Goal: Task Accomplishment & Management: Complete application form

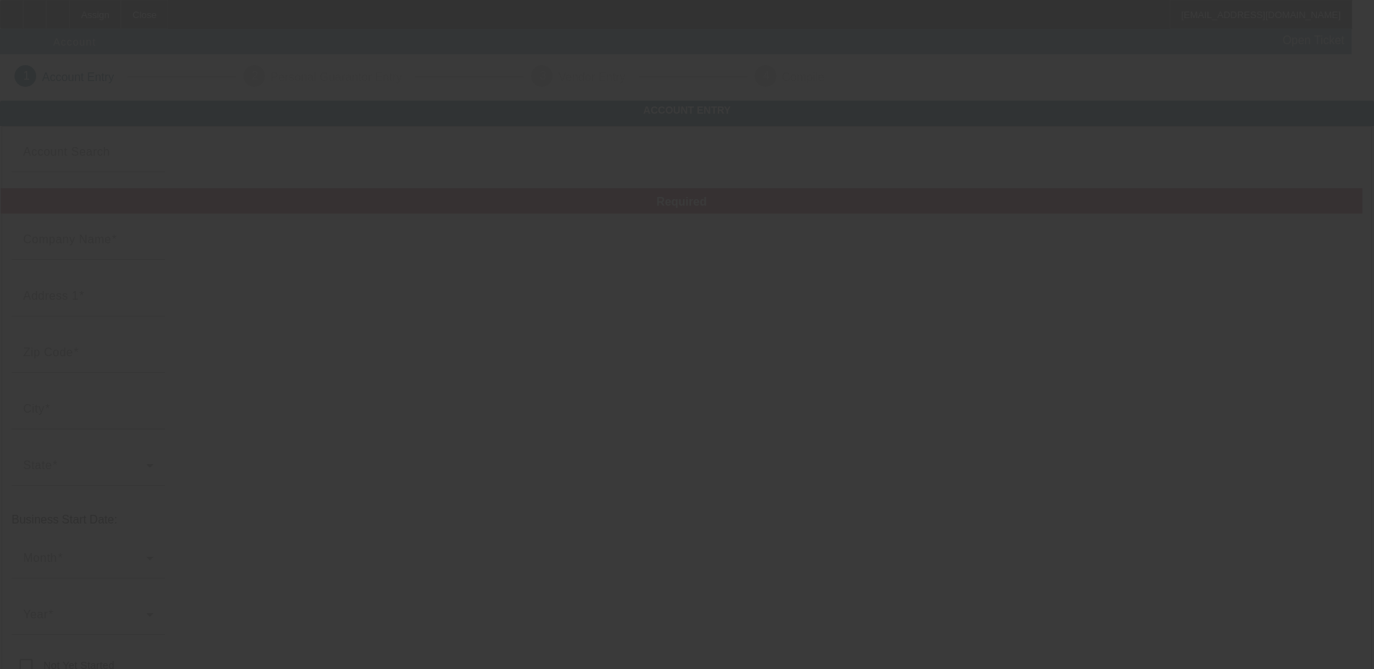
type input "Hh Recovery"
type input "2315 NE 29th Terrace"
type input "34470"
type input "Ocala"
type input "[PHONE_NUMBER]"
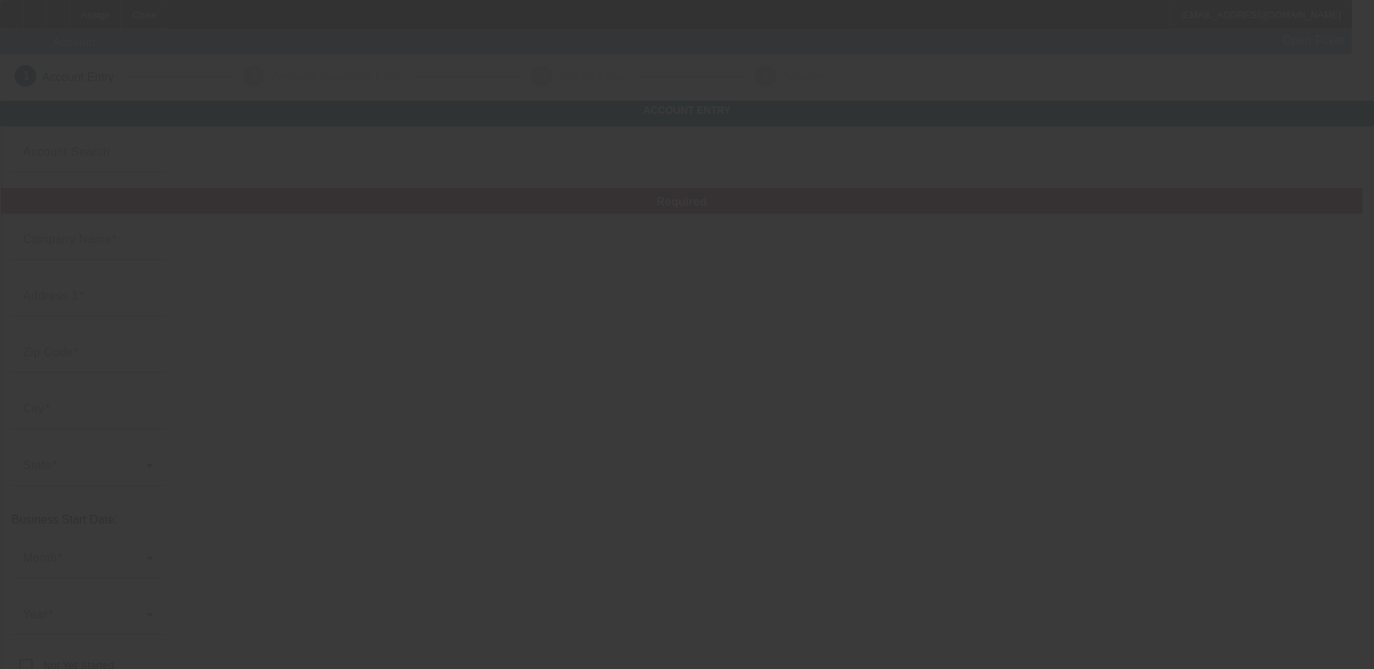
type input "hhrecovery73@gmail.com"
type input "[US_EMPLOYER_IDENTIFICATION_NUMBER]"
type input "http://Hhrecovery.Net"
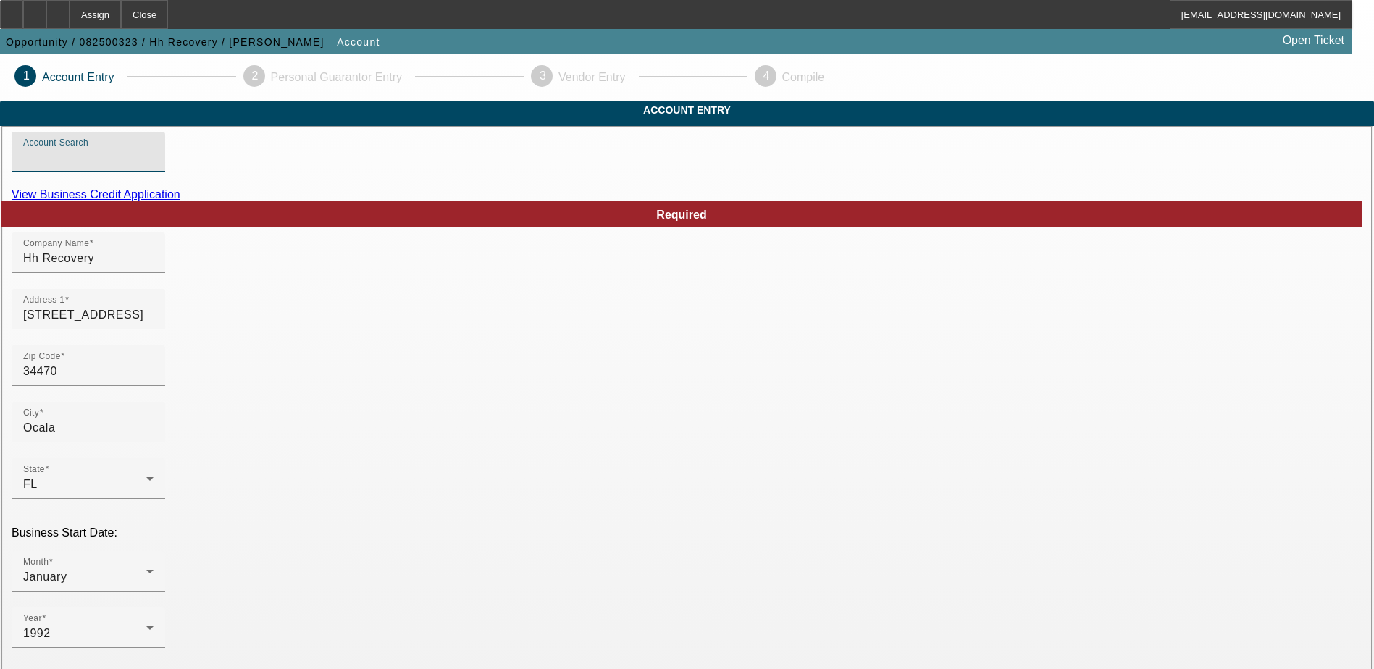
click at [154, 167] on input "Account Search" at bounding box center [88, 157] width 130 height 17
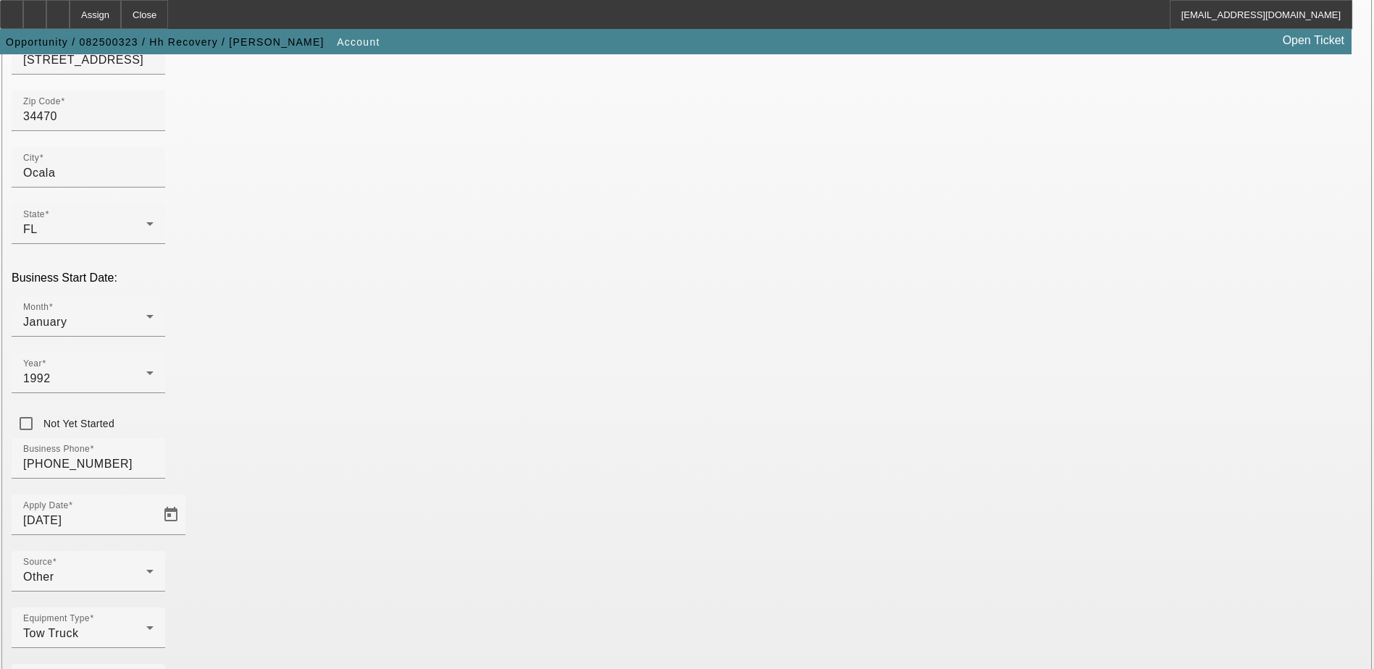
scroll to position [258, 0]
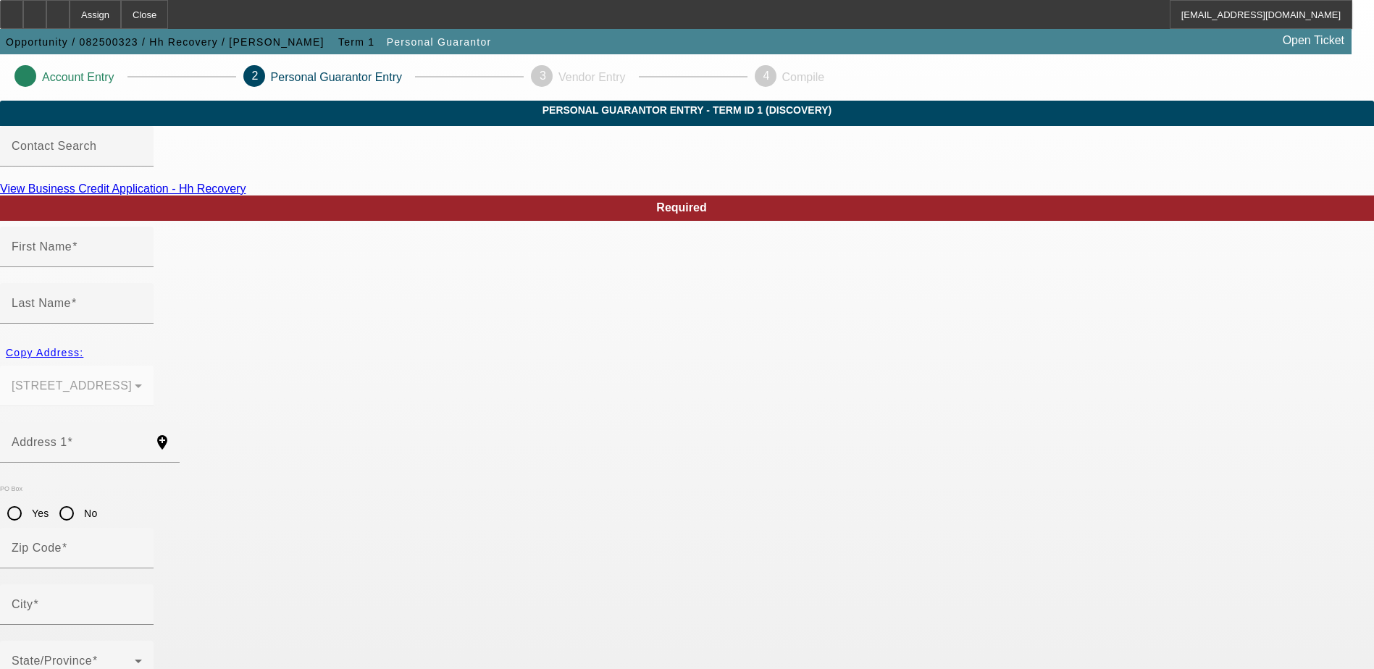
type input "Teresa"
type input "Walker"
type input "2315 NE 29th Terrace"
radio input "true"
type input "34470"
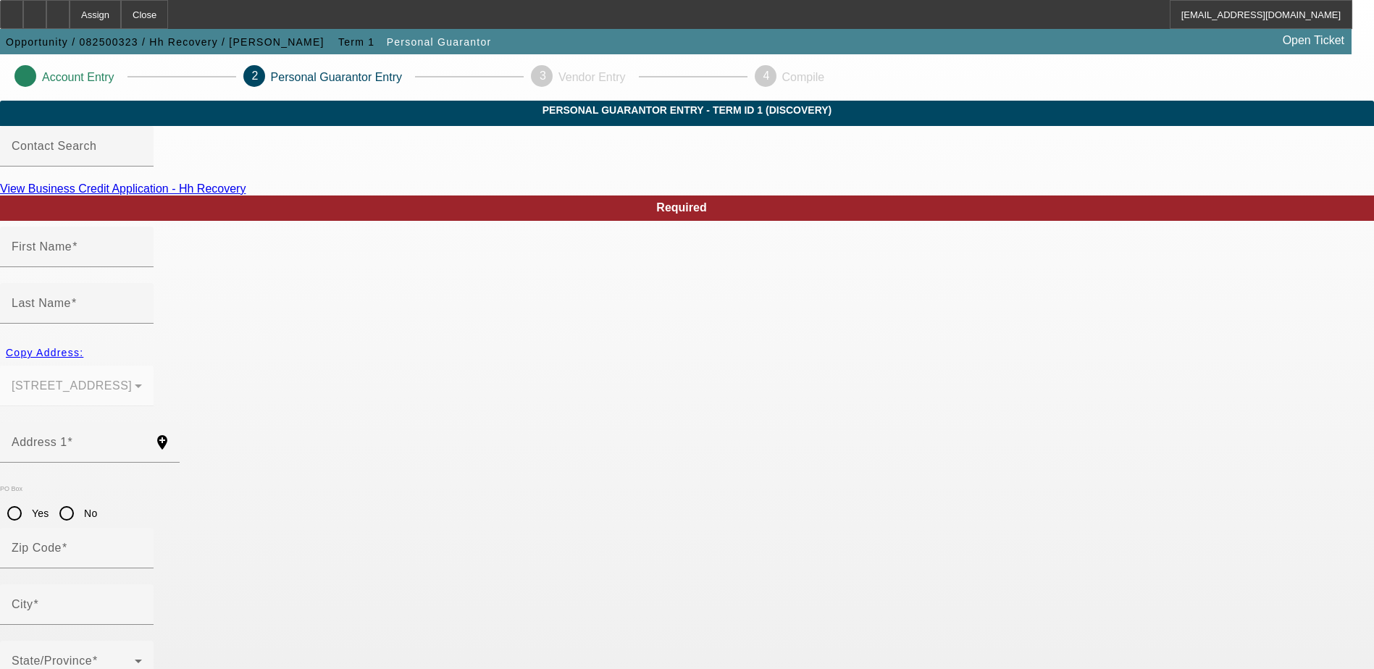
type input "Ocala"
type input "[PHONE_NUMBER]"
type input "100"
type input "264-67-7886"
type input "hhrecovery73@gmail.com"
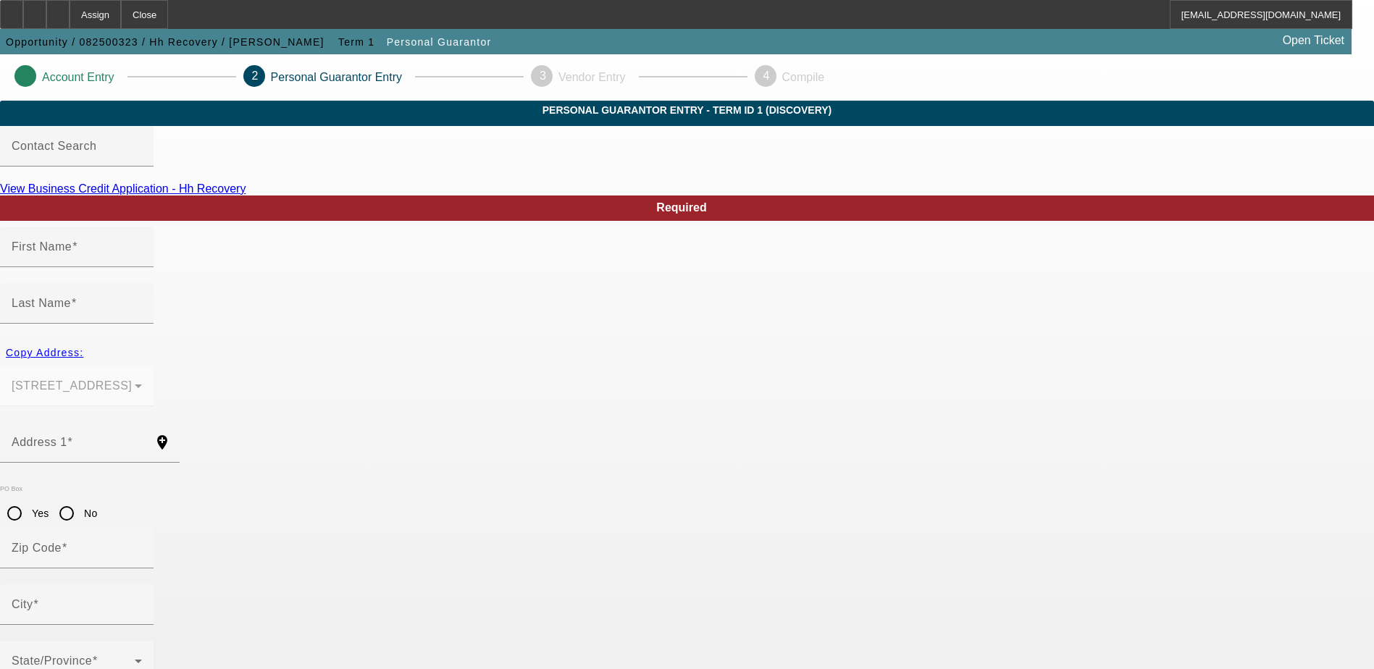
type input "[PHONE_NUMBER]"
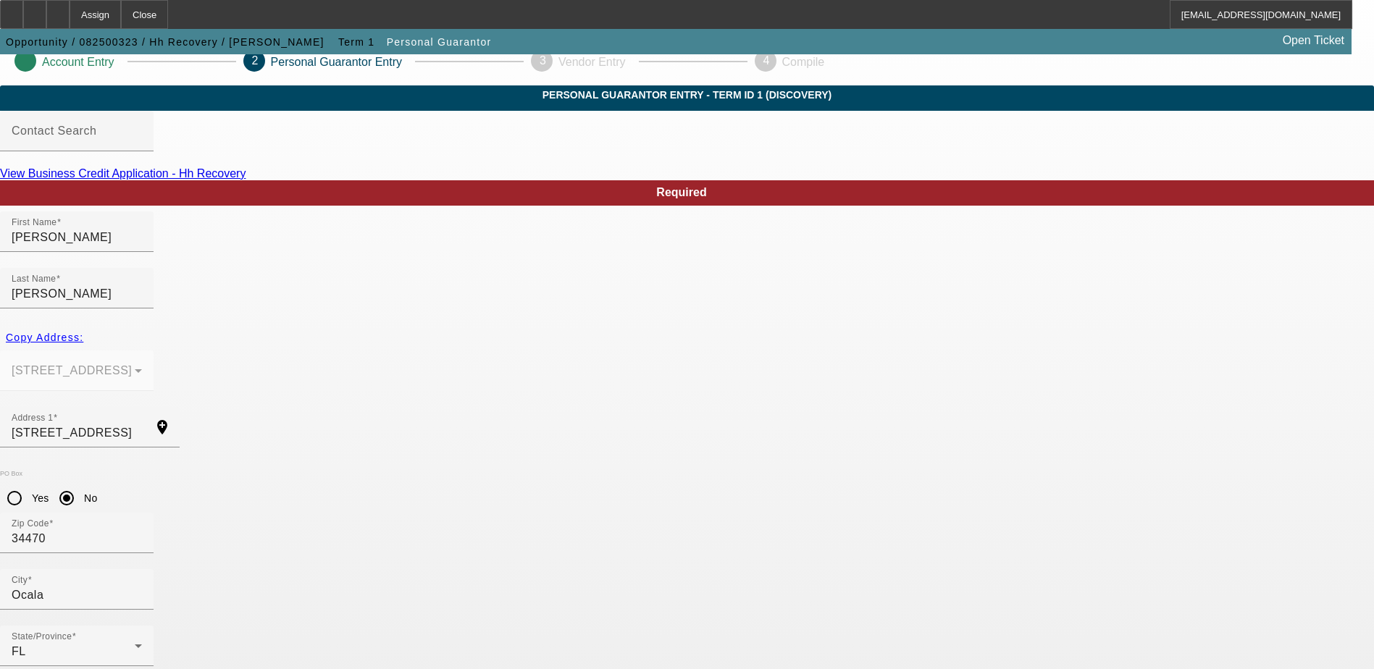
scroll to position [39, 0]
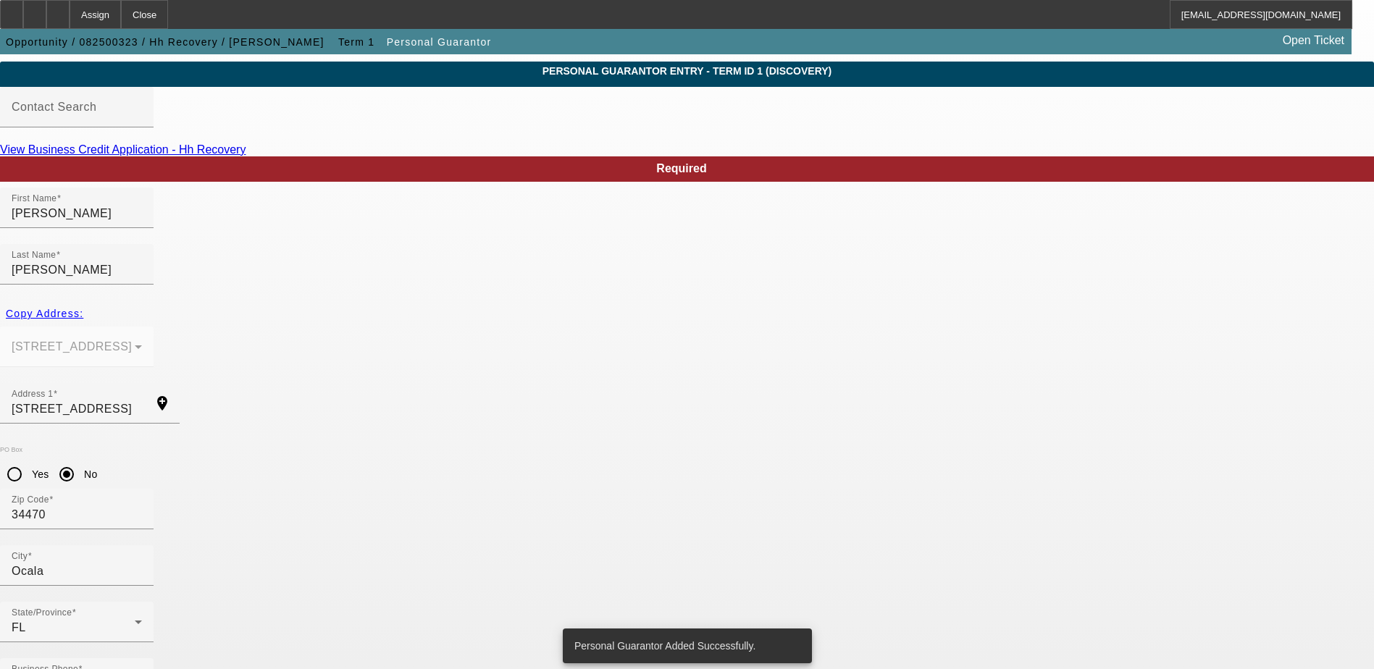
scroll to position [0, 0]
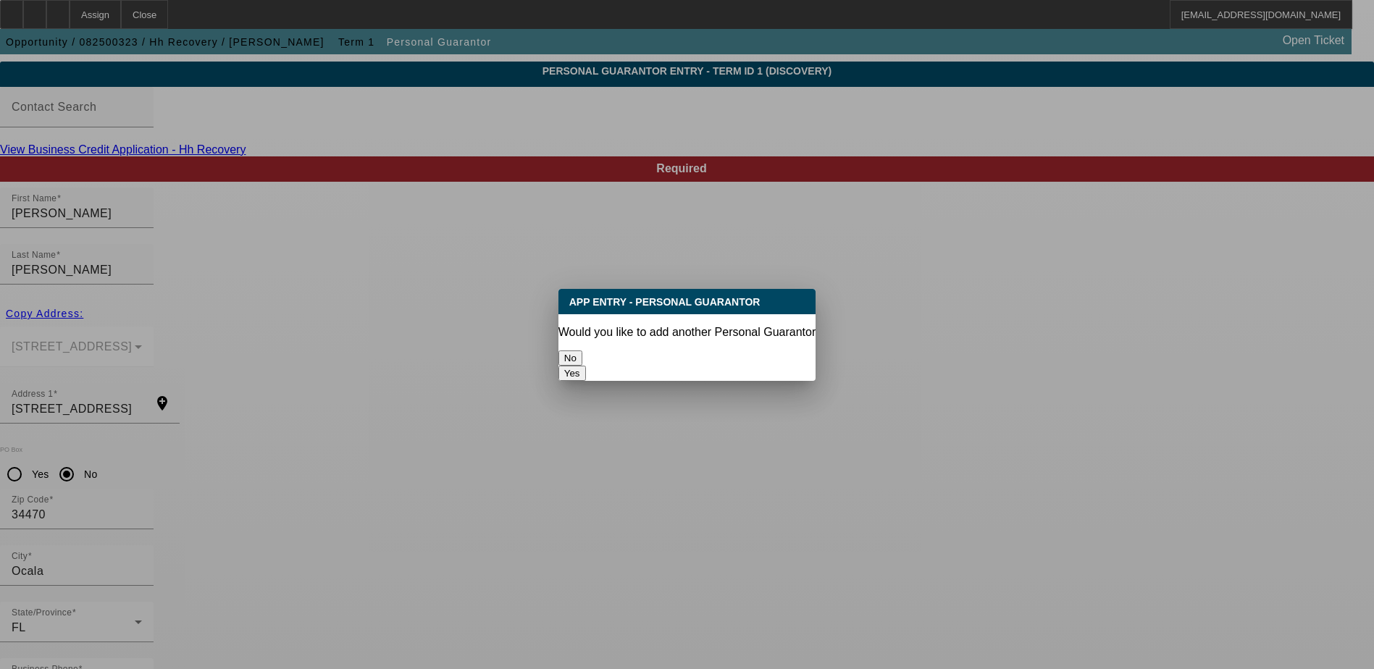
click at [582, 360] on button "No" at bounding box center [570, 358] width 24 height 15
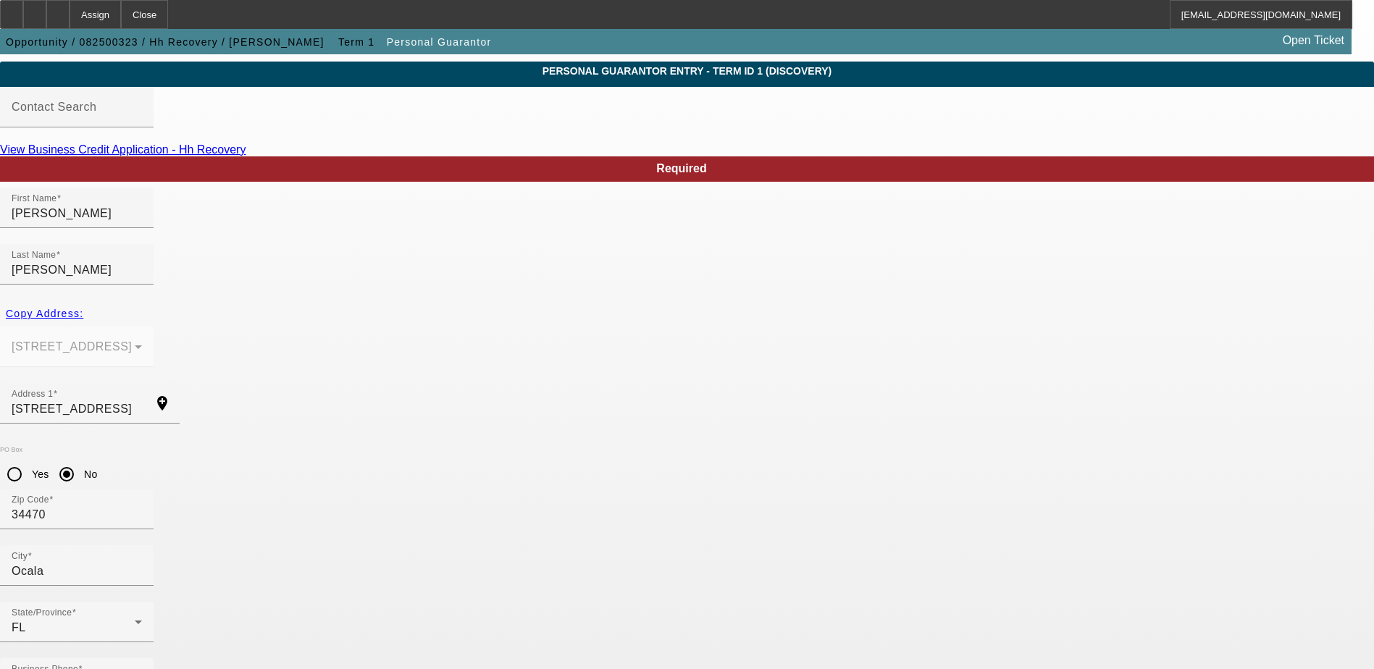
scroll to position [39, 0]
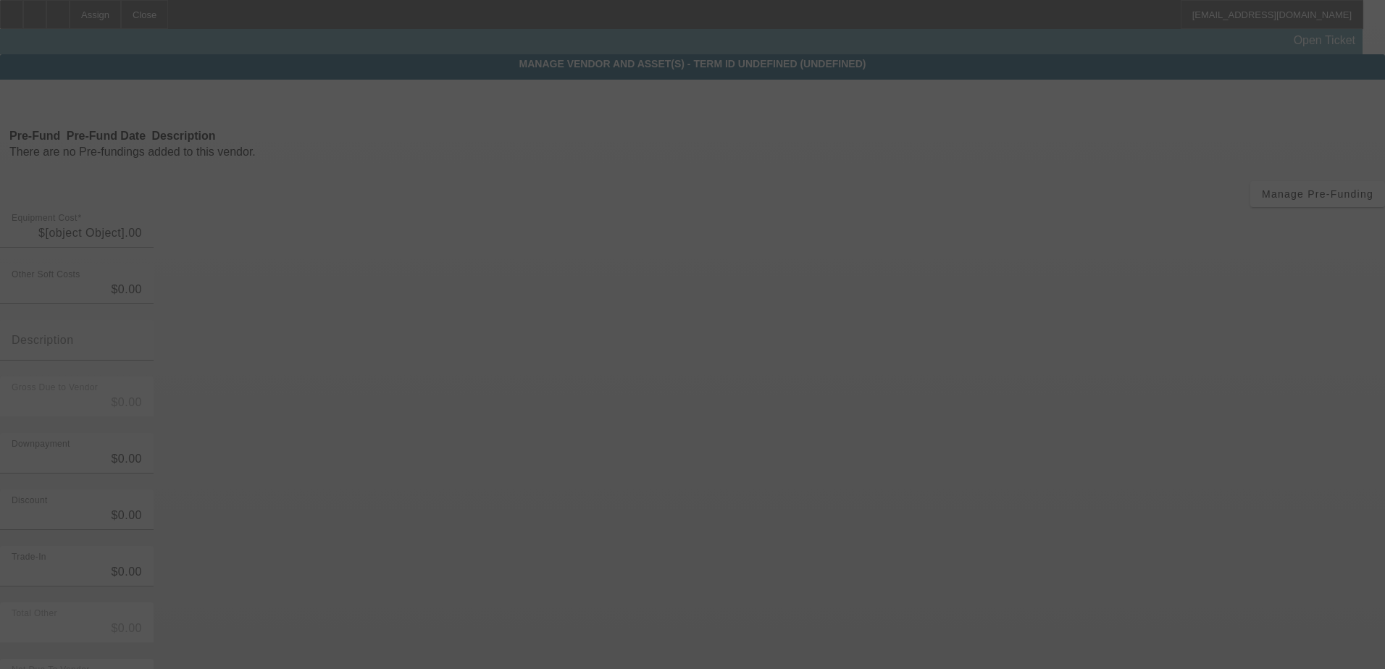
type input "$50,000.00"
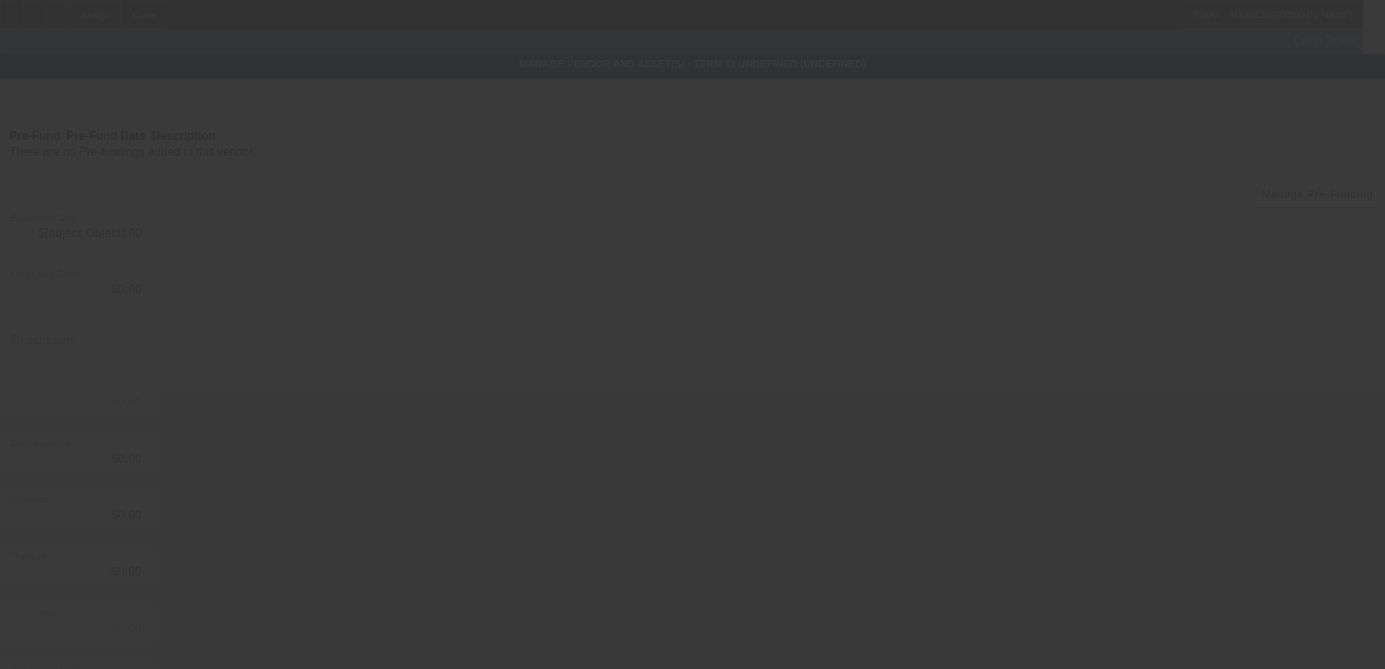
type input "$50,000.00"
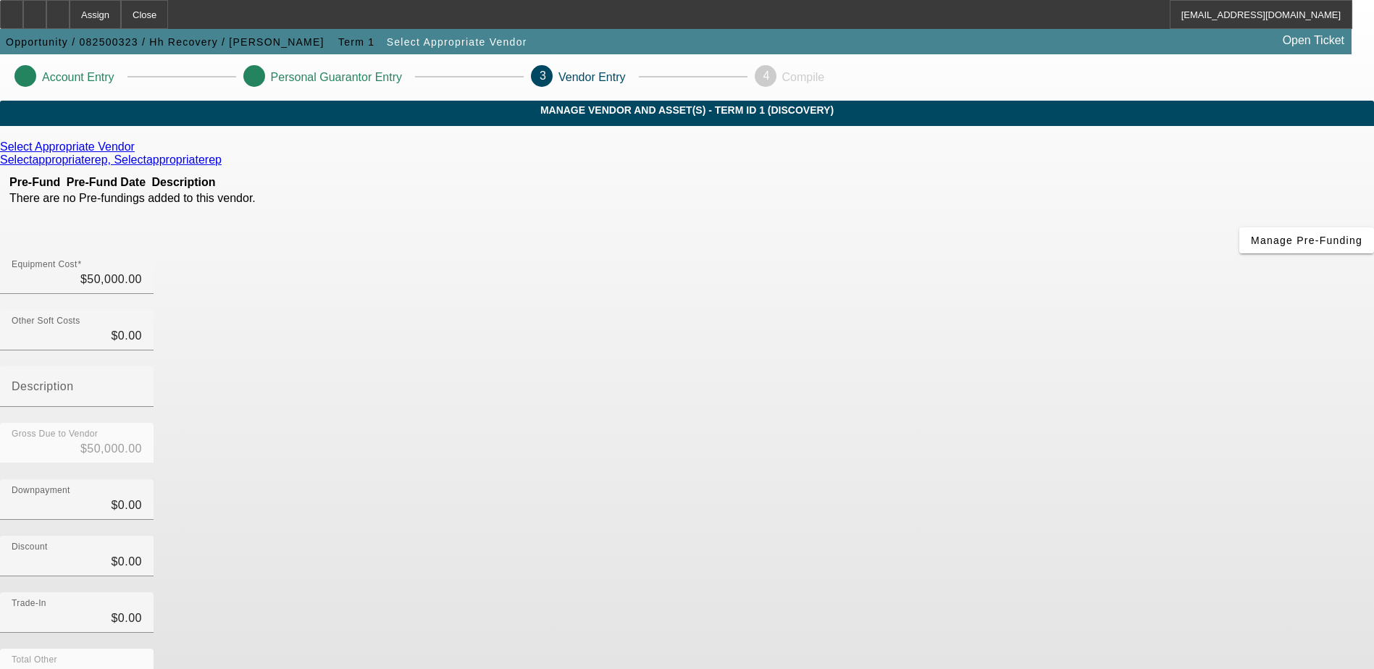
click at [138, 153] on icon at bounding box center [138, 147] width 0 height 12
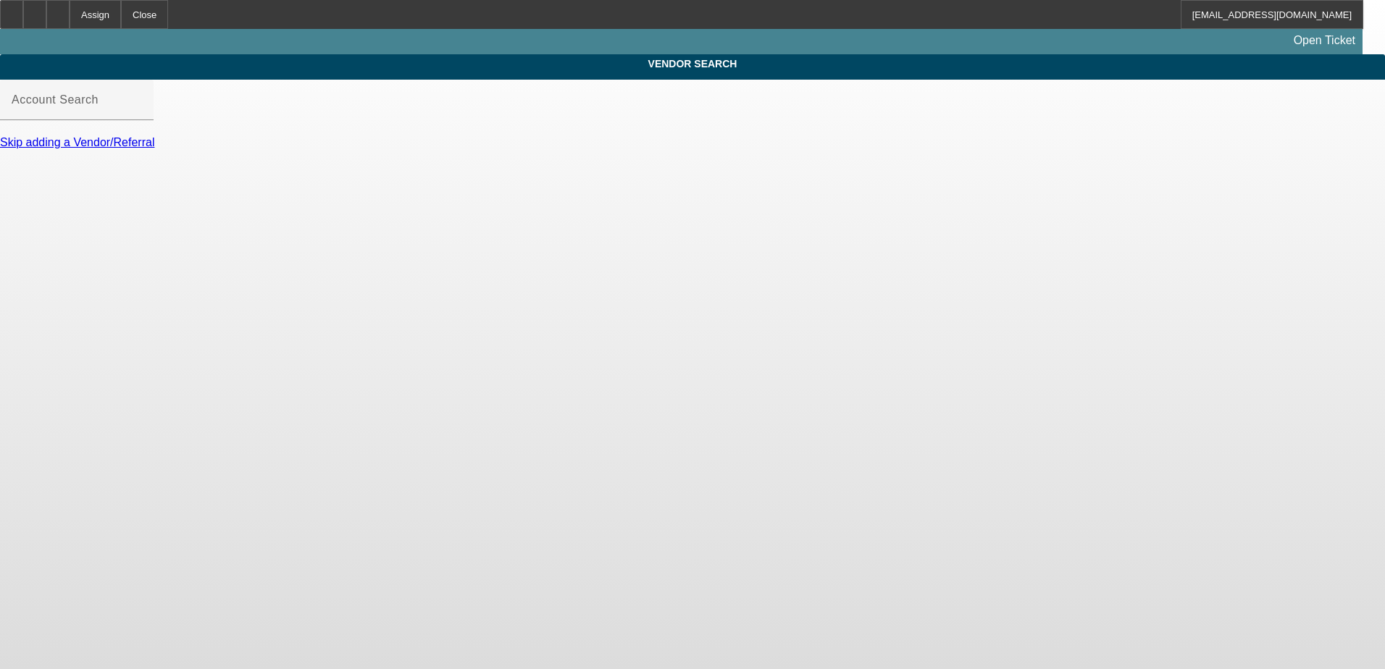
type input "Select Appropriate Vendor (Northbrook, IL) - Selectappropriaterep, Selectapprop…"
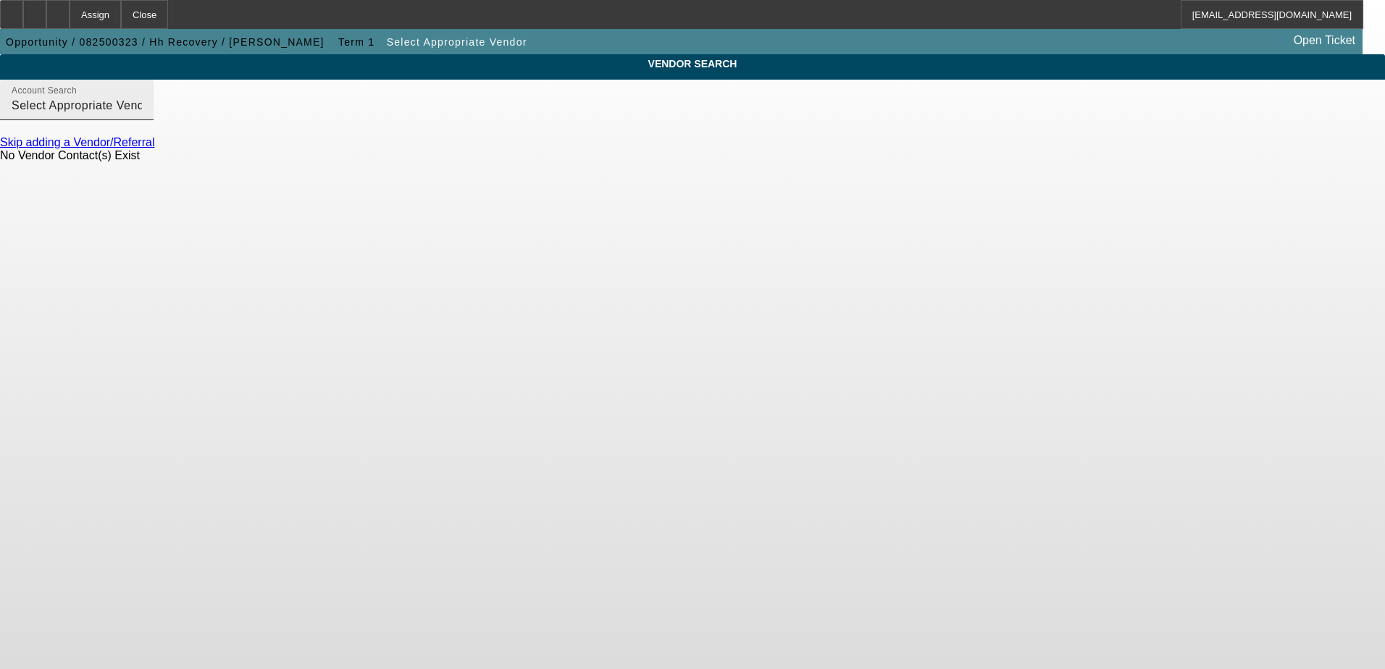
click at [142, 114] on input "Select Appropriate Vendor (Northbrook, IL) - Selectappropriaterep, Selectapprop…" at bounding box center [77, 105] width 130 height 17
click at [600, 294] on body "Assign Close ROMalley@beaconfunding.com Opportunity / 082500323 / Hh Recovery /…" at bounding box center [692, 334] width 1385 height 669
click at [387, 36] on span "Select Appropriate Vendor" at bounding box center [457, 42] width 141 height 12
click at [301, 40] on div at bounding box center [692, 334] width 1385 height 669
click at [338, 40] on span "Term 1" at bounding box center [356, 42] width 36 height 12
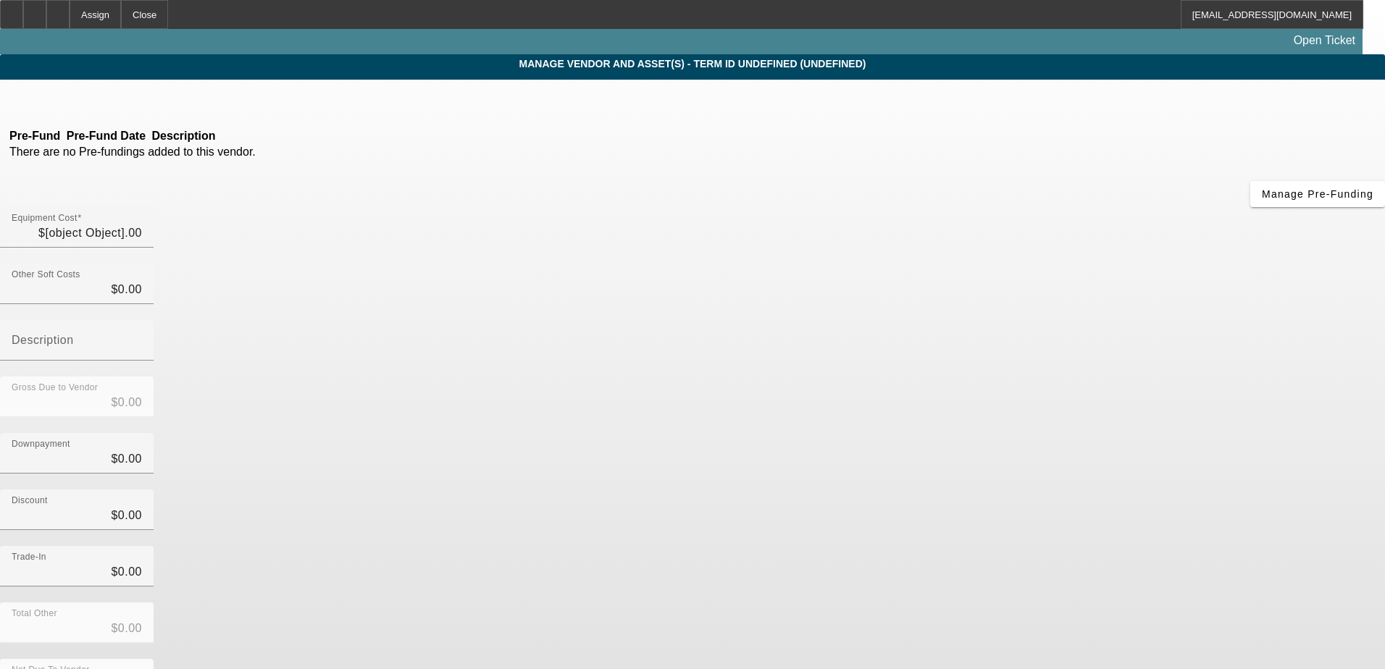
type input "$50,000.00"
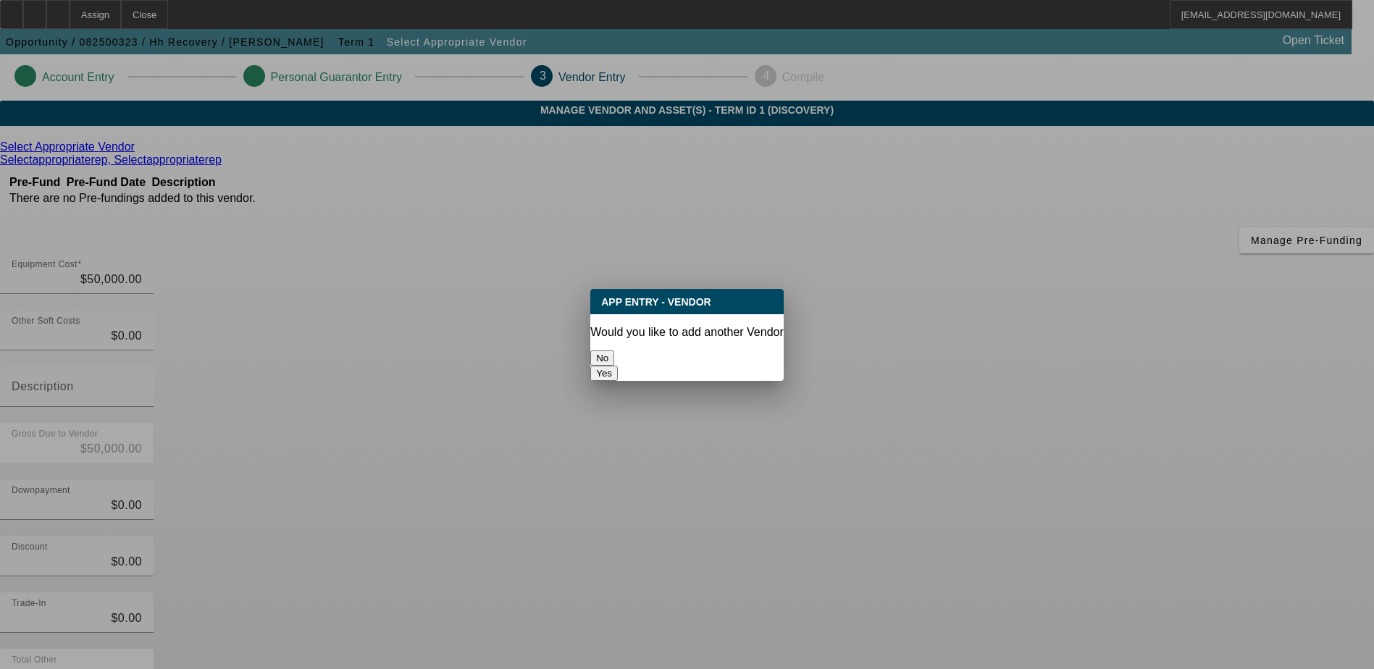
click at [614, 356] on button "No" at bounding box center [602, 358] width 24 height 15
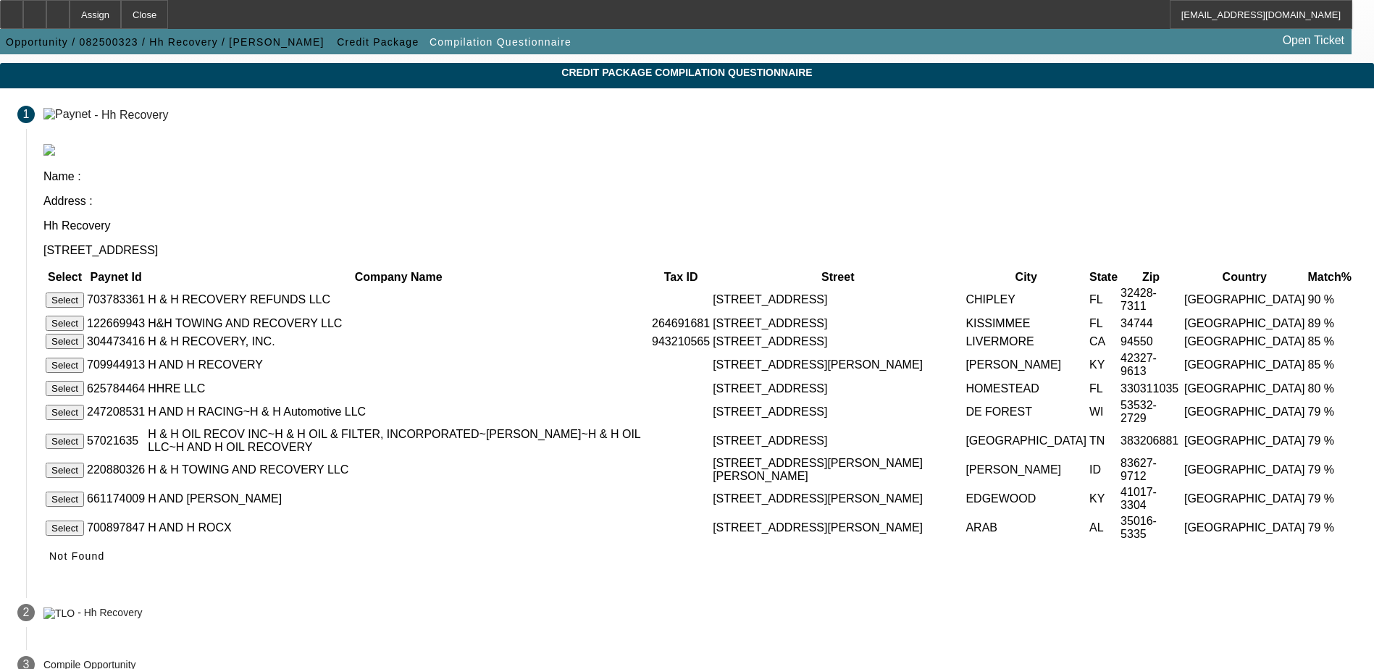
scroll to position [70, 0]
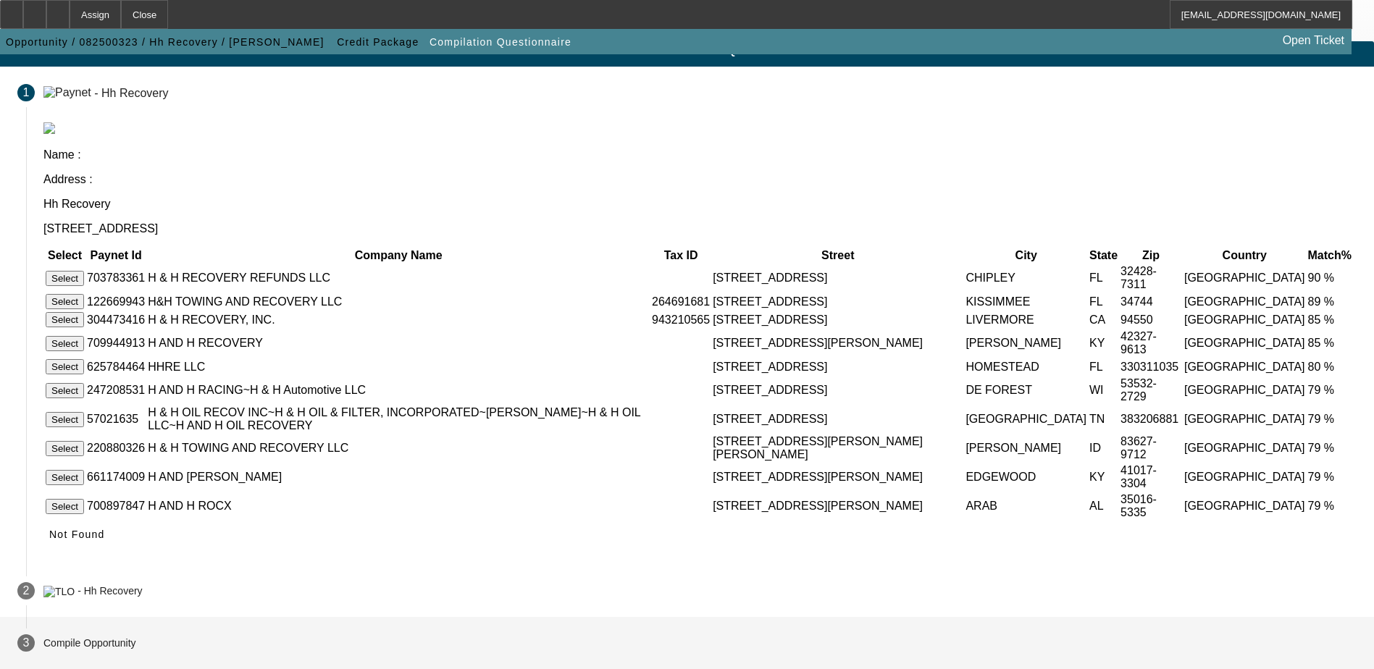
click at [136, 643] on p "Compile Opportunity" at bounding box center [89, 643] width 93 height 12
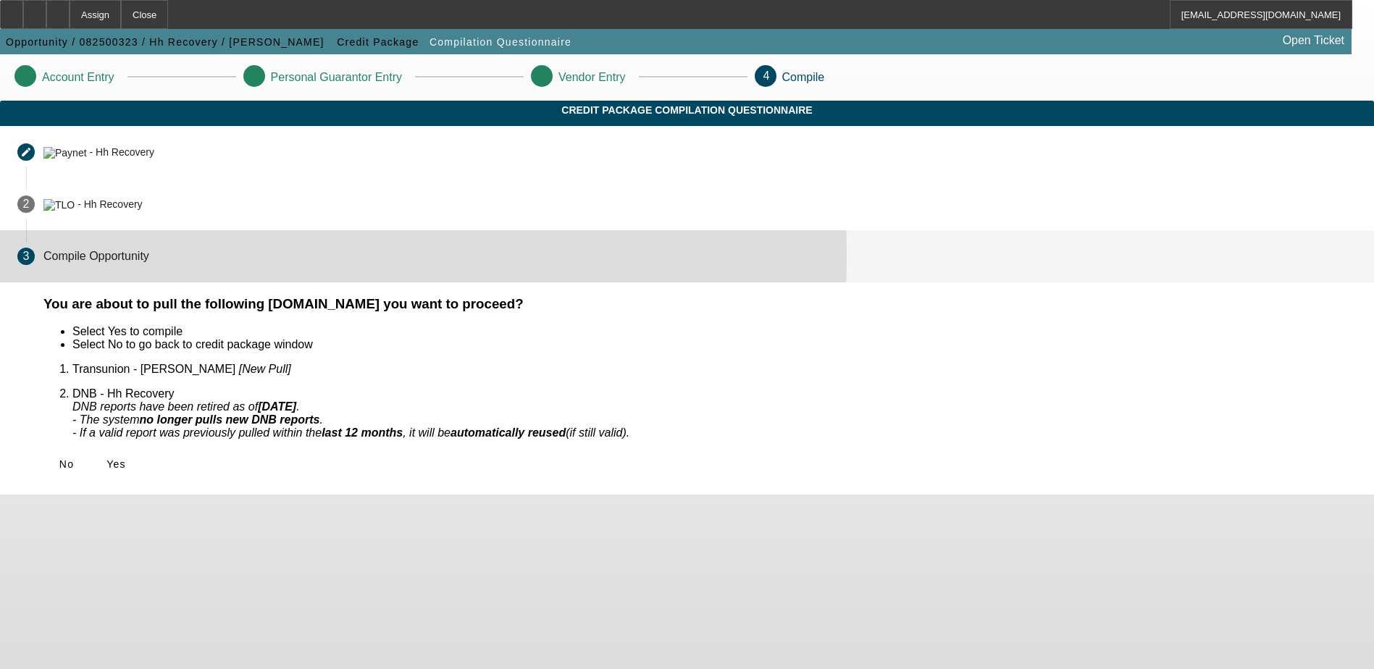
scroll to position [0, 0]
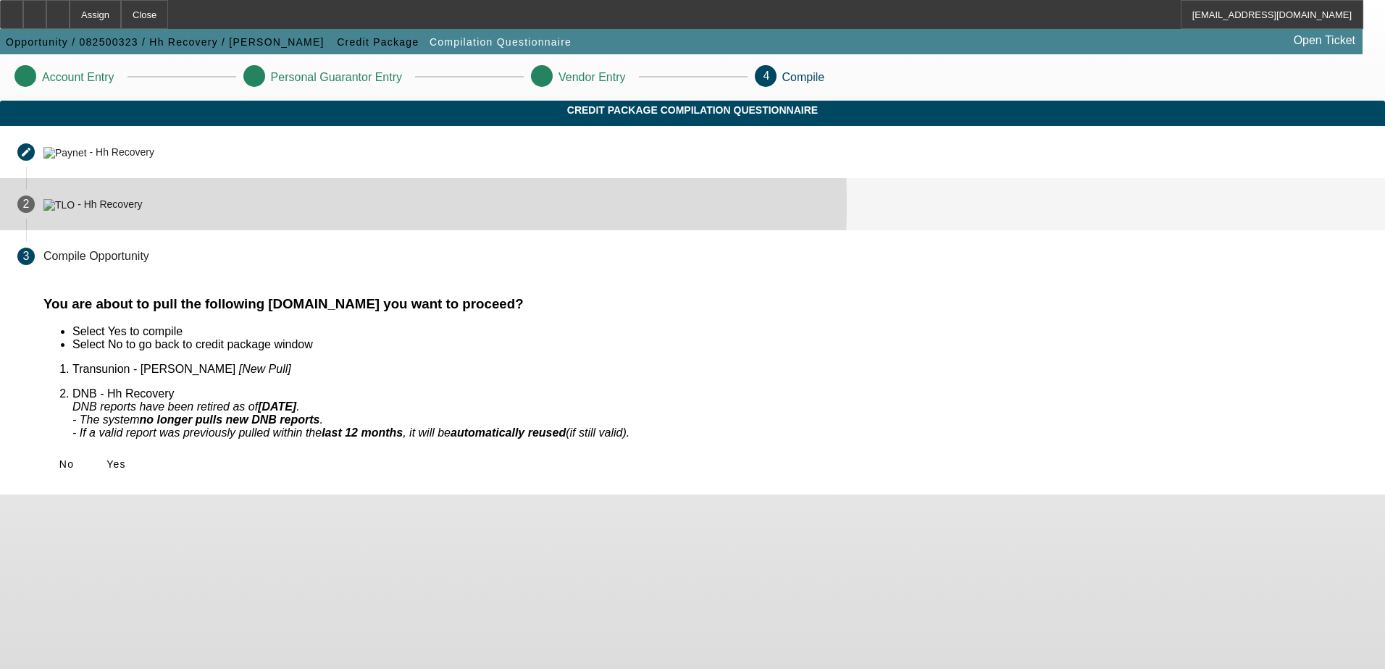
click at [142, 211] on div "- Hh Recovery" at bounding box center [109, 205] width 64 height 12
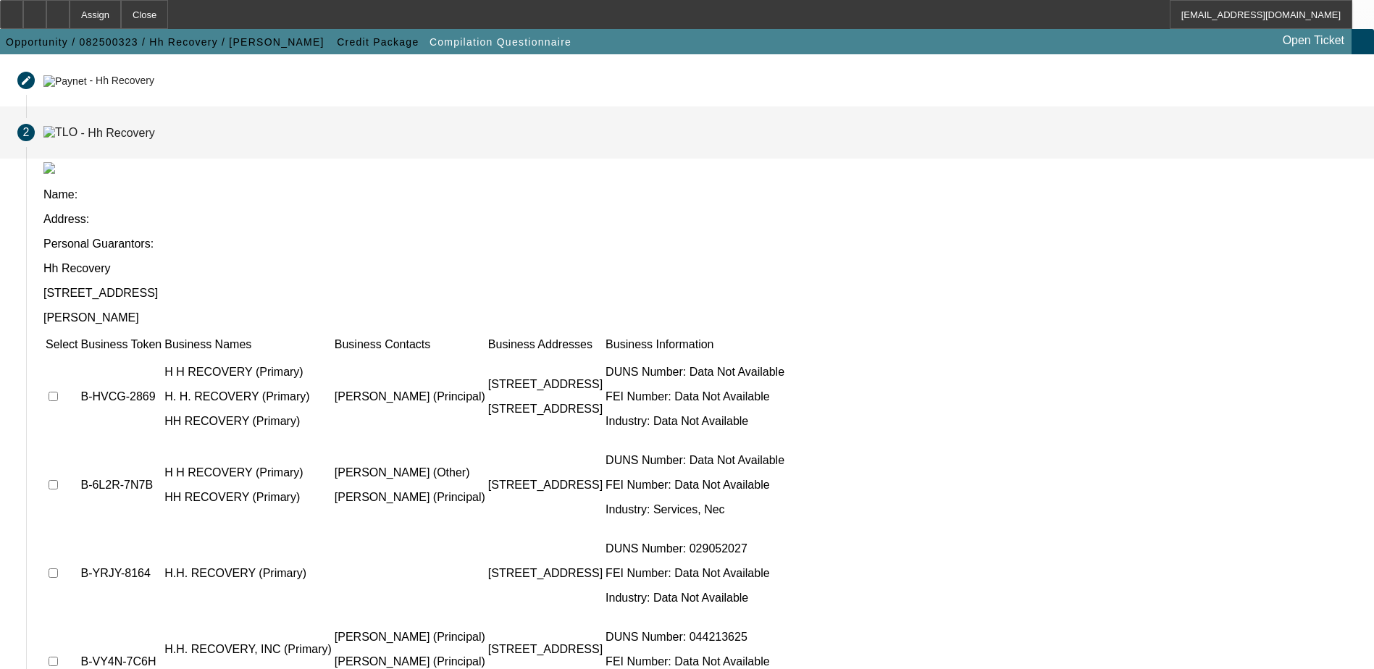
scroll to position [132, 0]
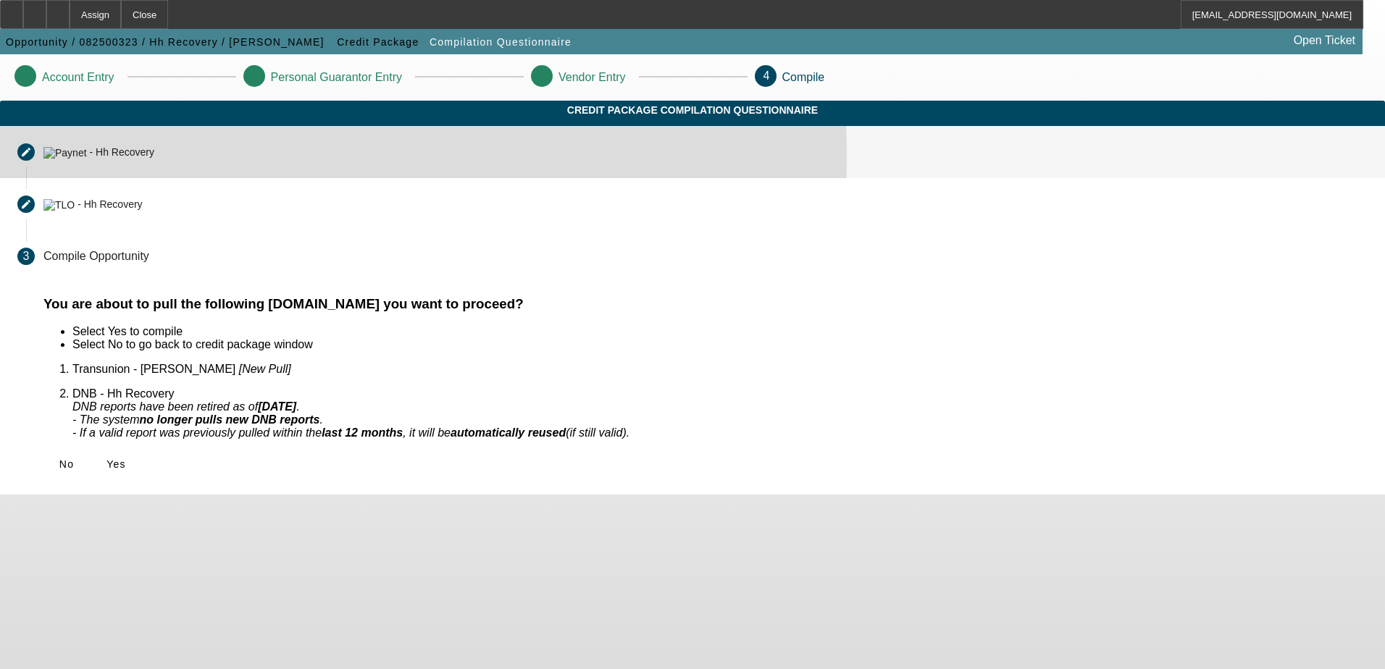
click at [154, 159] on div "- Hh Recovery" at bounding box center [121, 153] width 64 height 12
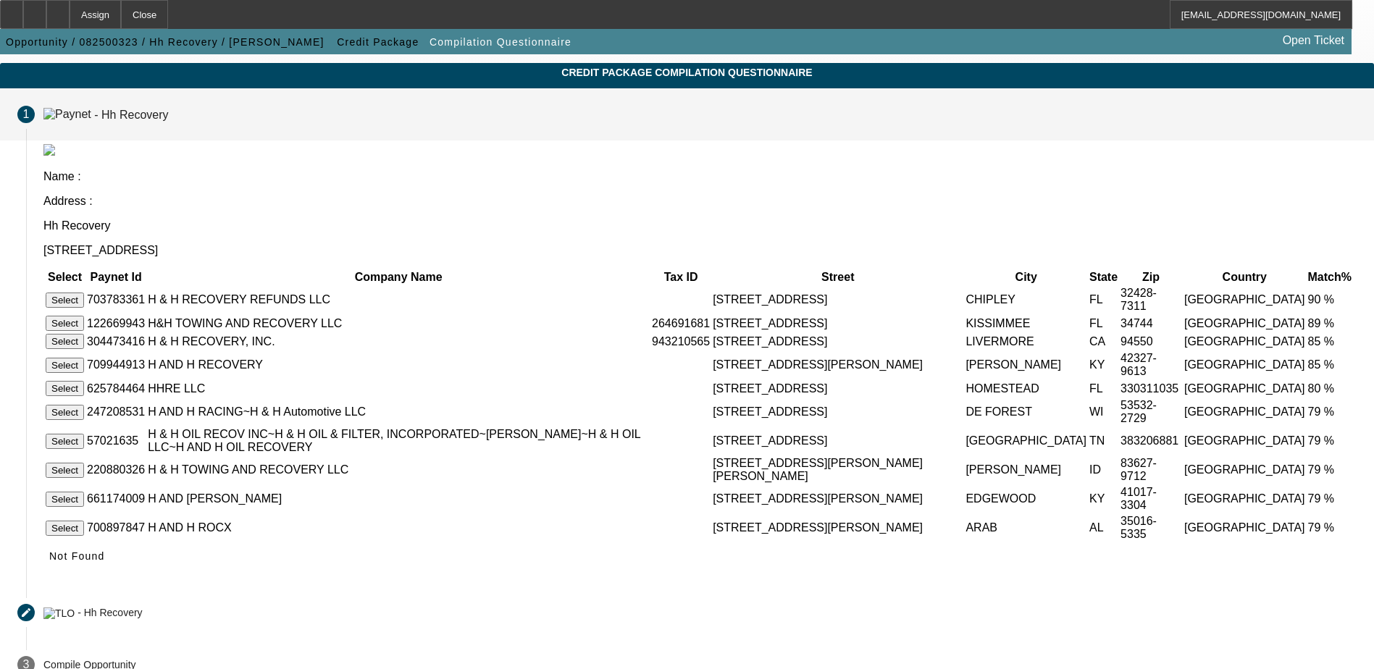
scroll to position [70, 0]
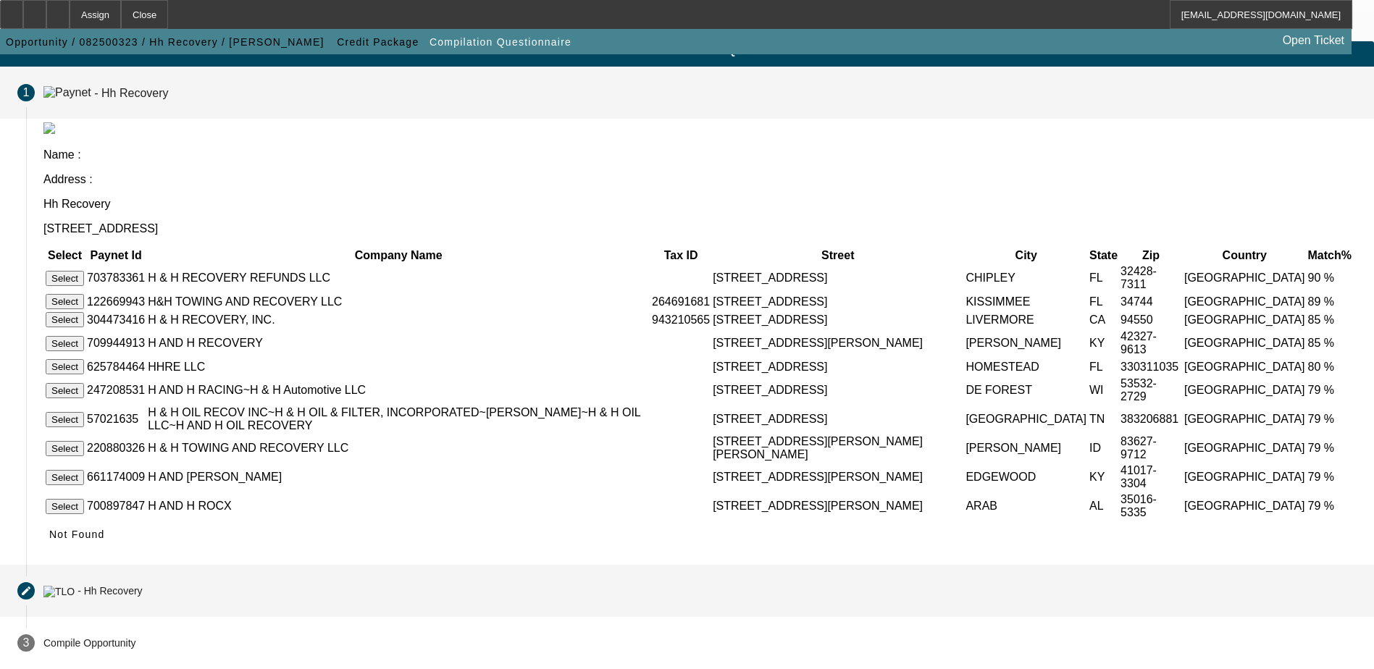
click at [143, 584] on div "- Hh Recovery" at bounding box center [92, 590] width 99 height 12
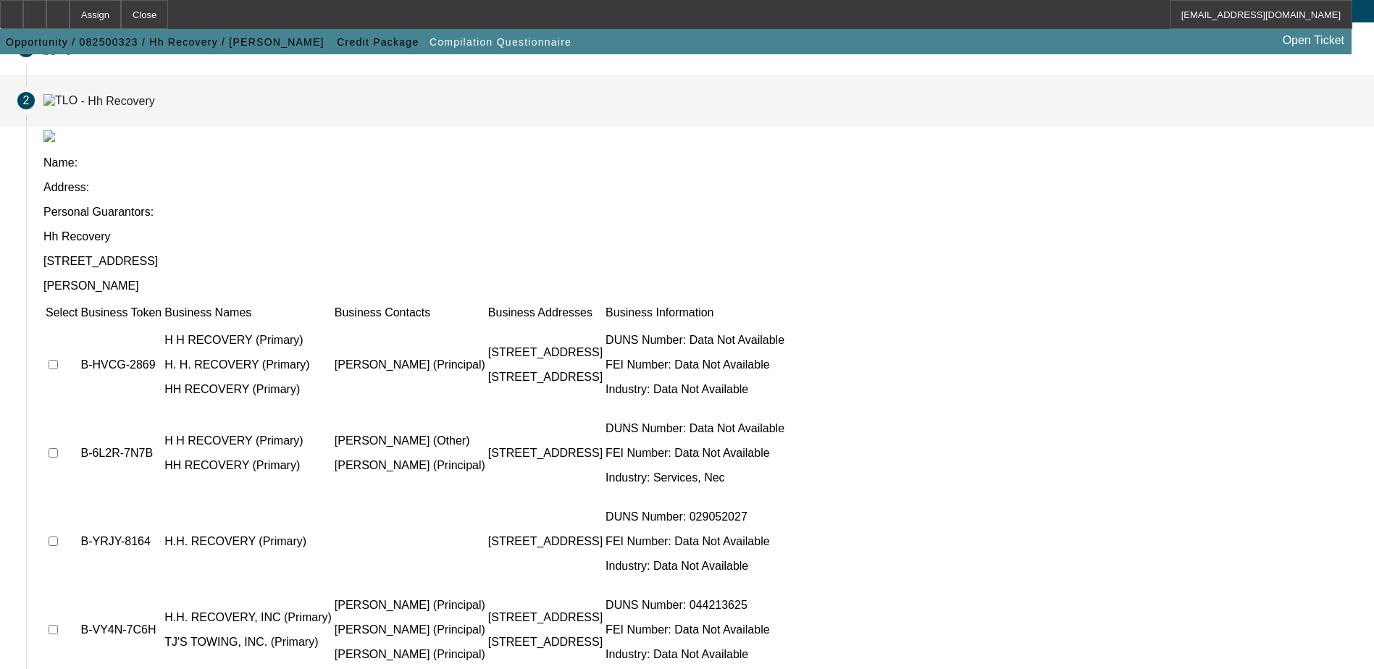
scroll to position [132, 0]
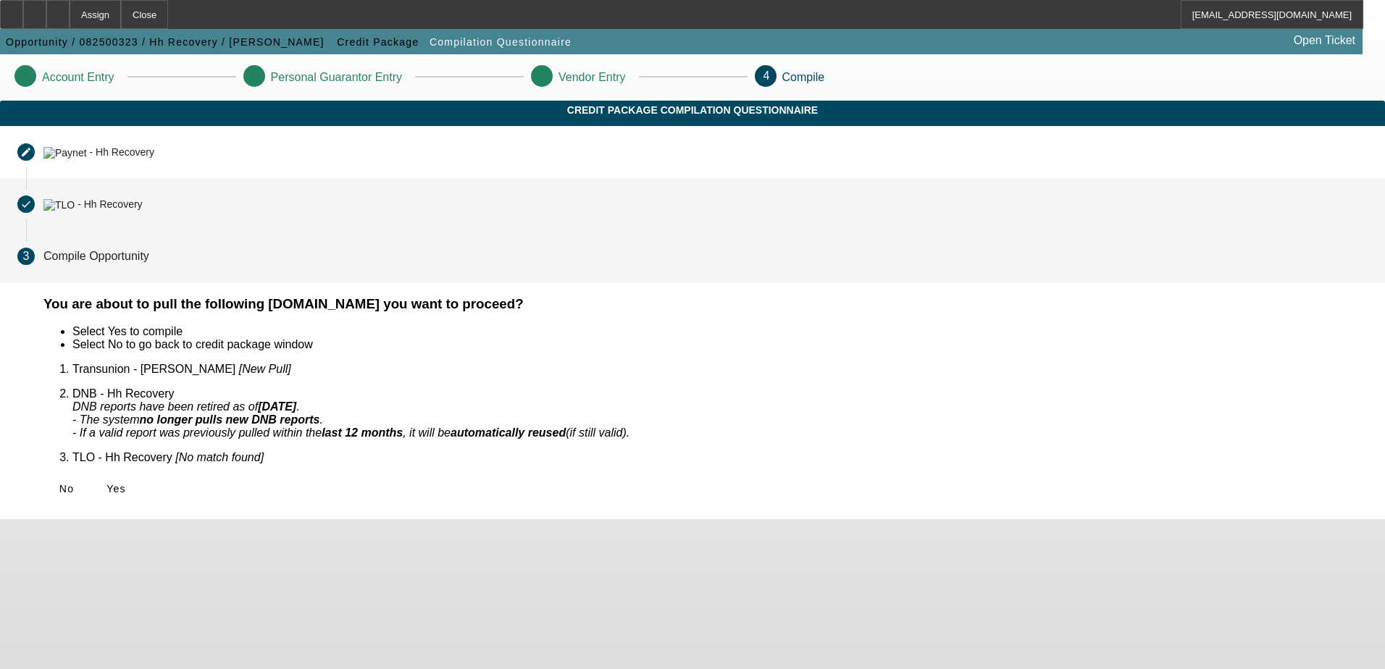
click at [142, 211] on div "- Hh Recovery" at bounding box center [109, 205] width 64 height 12
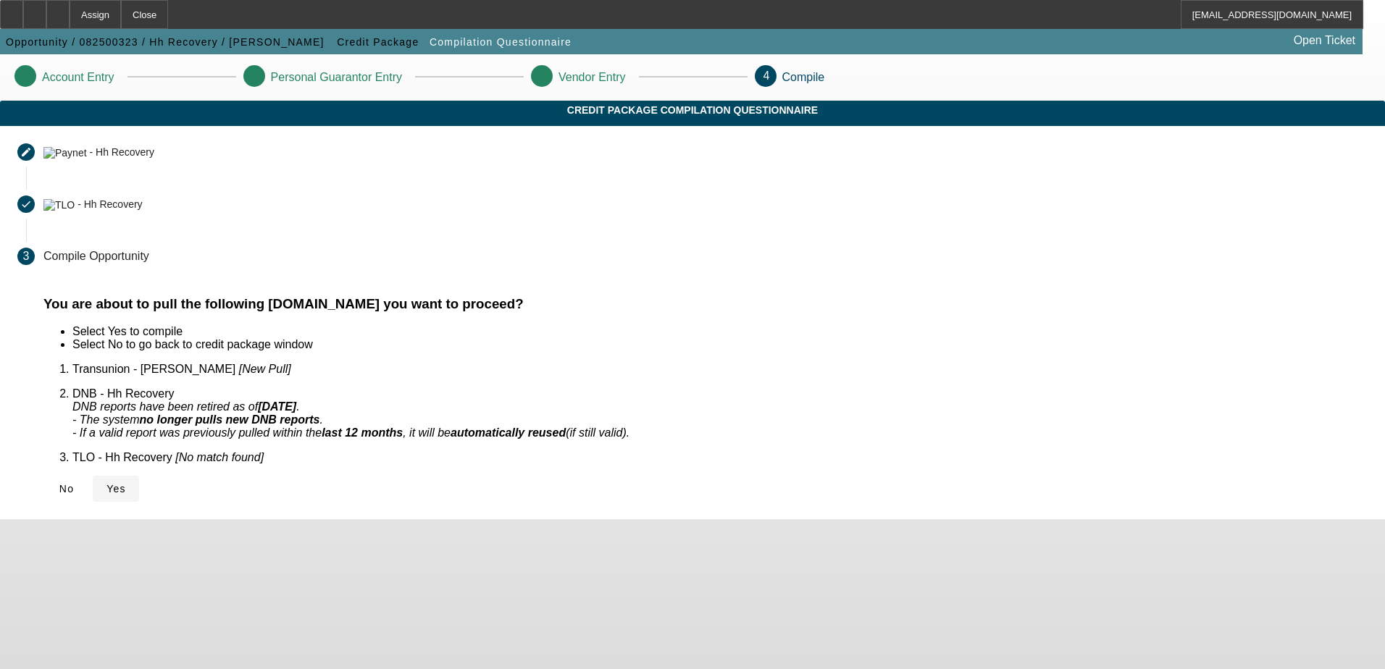
click at [126, 483] on span "Yes" at bounding box center [116, 489] width 20 height 12
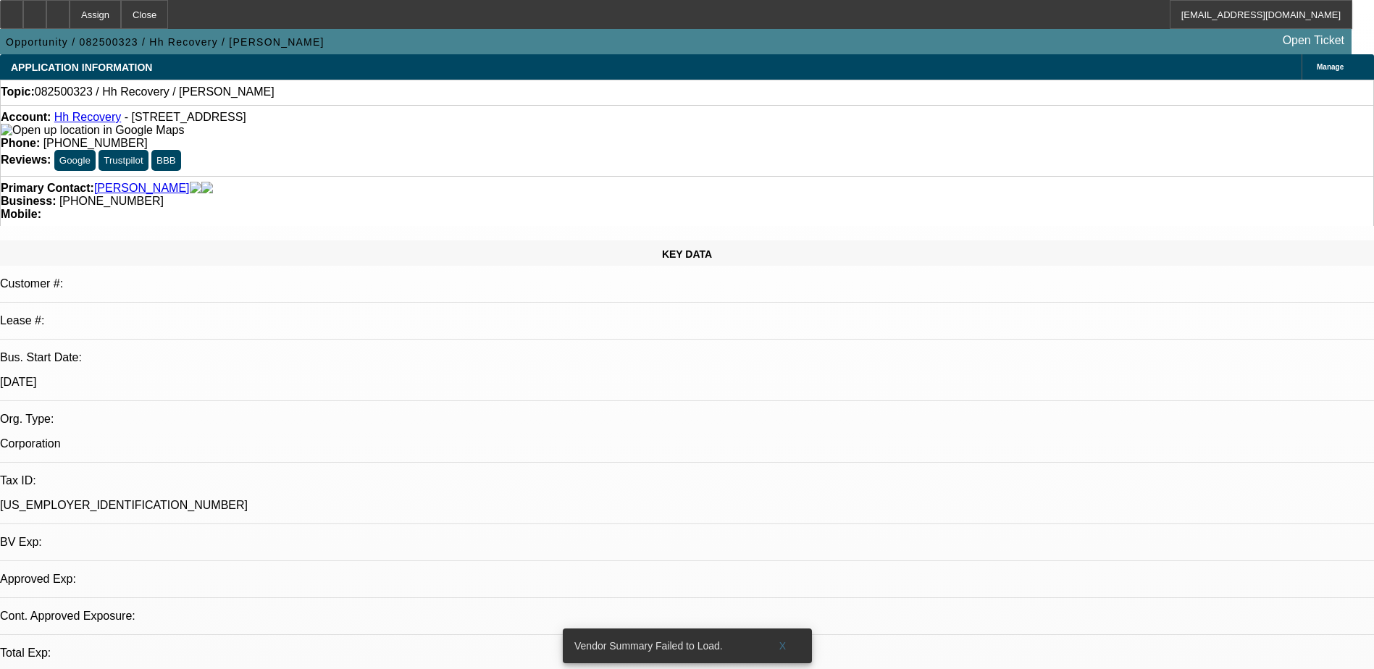
select select "0"
select select "2"
select select "0.1"
select select "1"
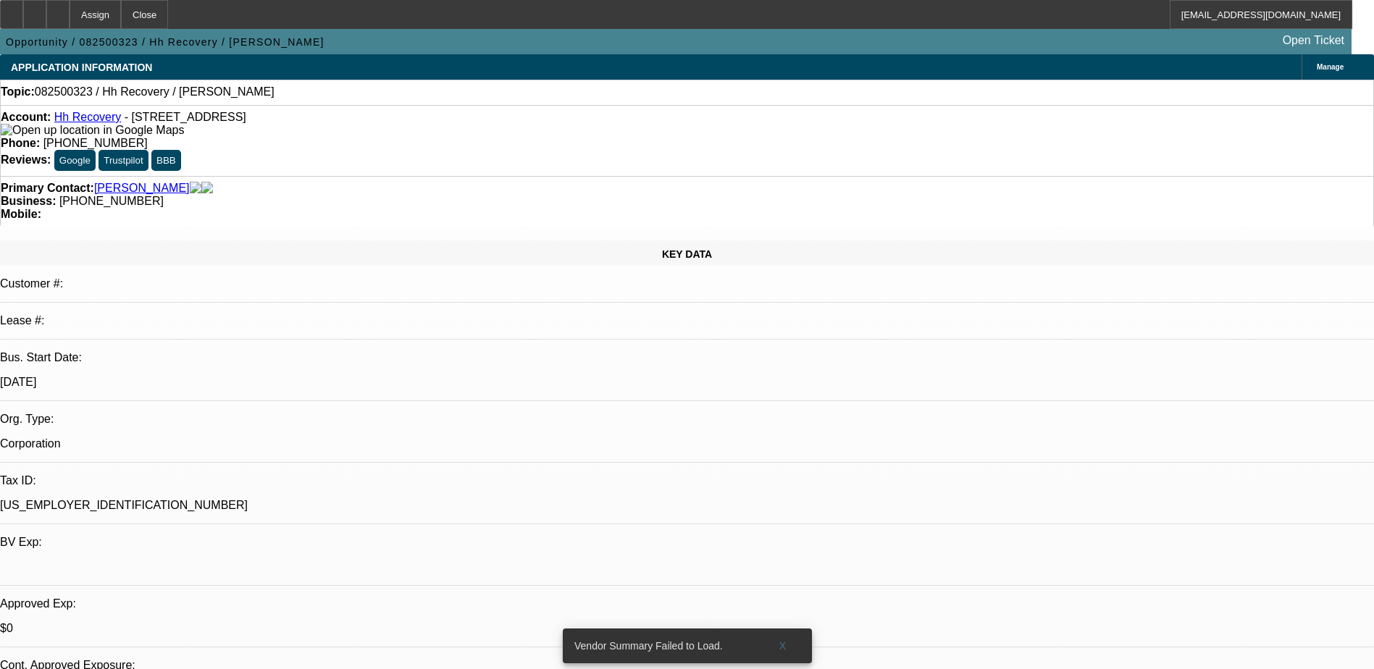
select select "2"
select select "4"
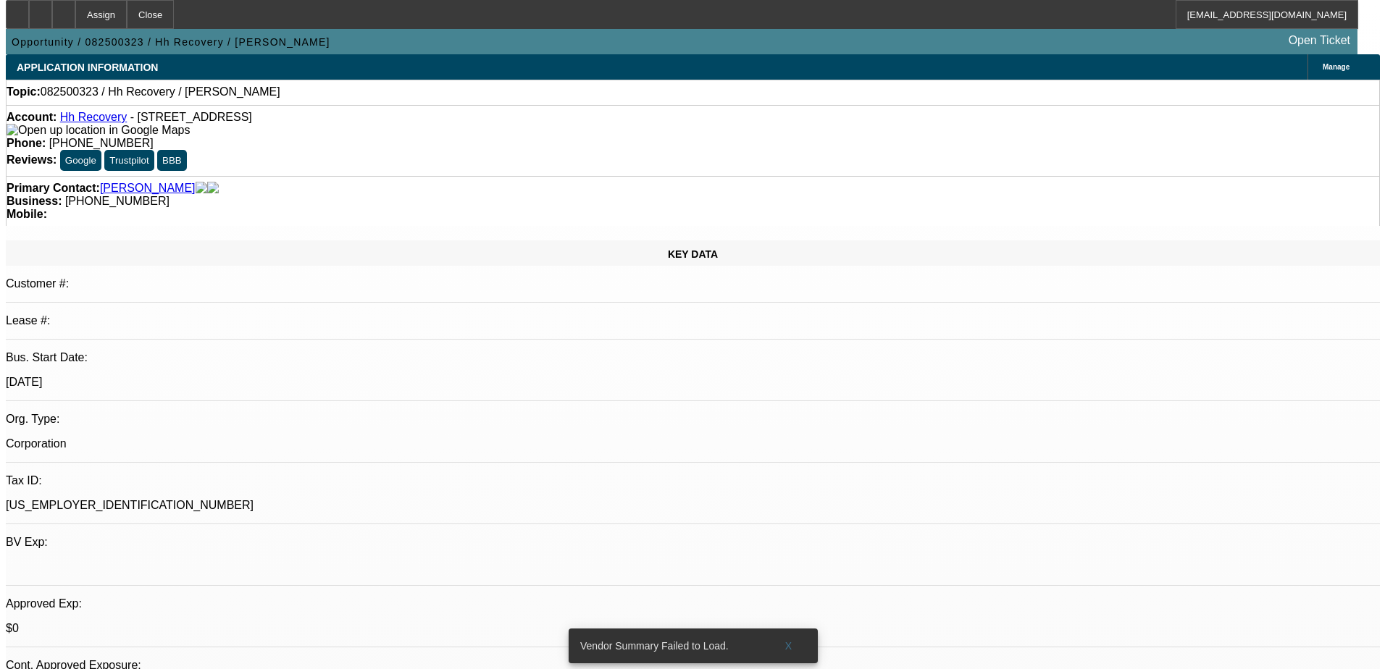
scroll to position [442, 0]
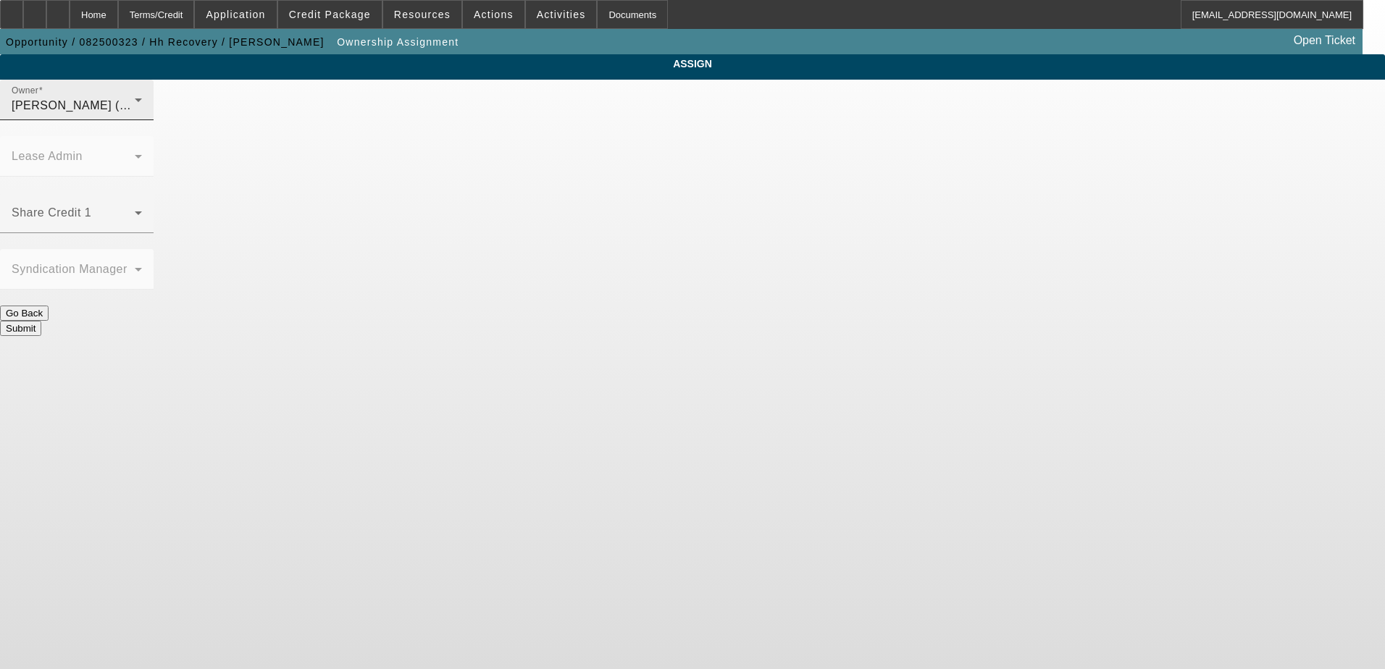
click at [135, 114] on div "O'Malley, Ryan (Lvl 1)" at bounding box center [73, 105] width 123 height 17
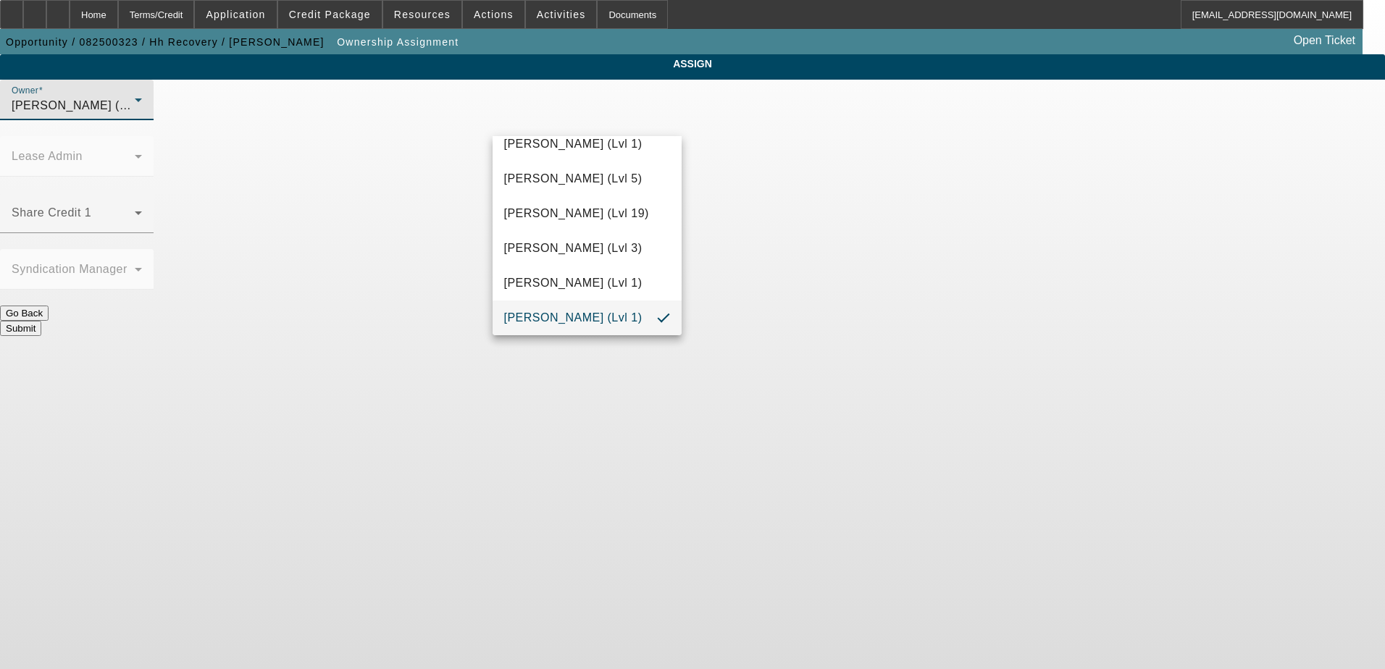
scroll to position [493, 0]
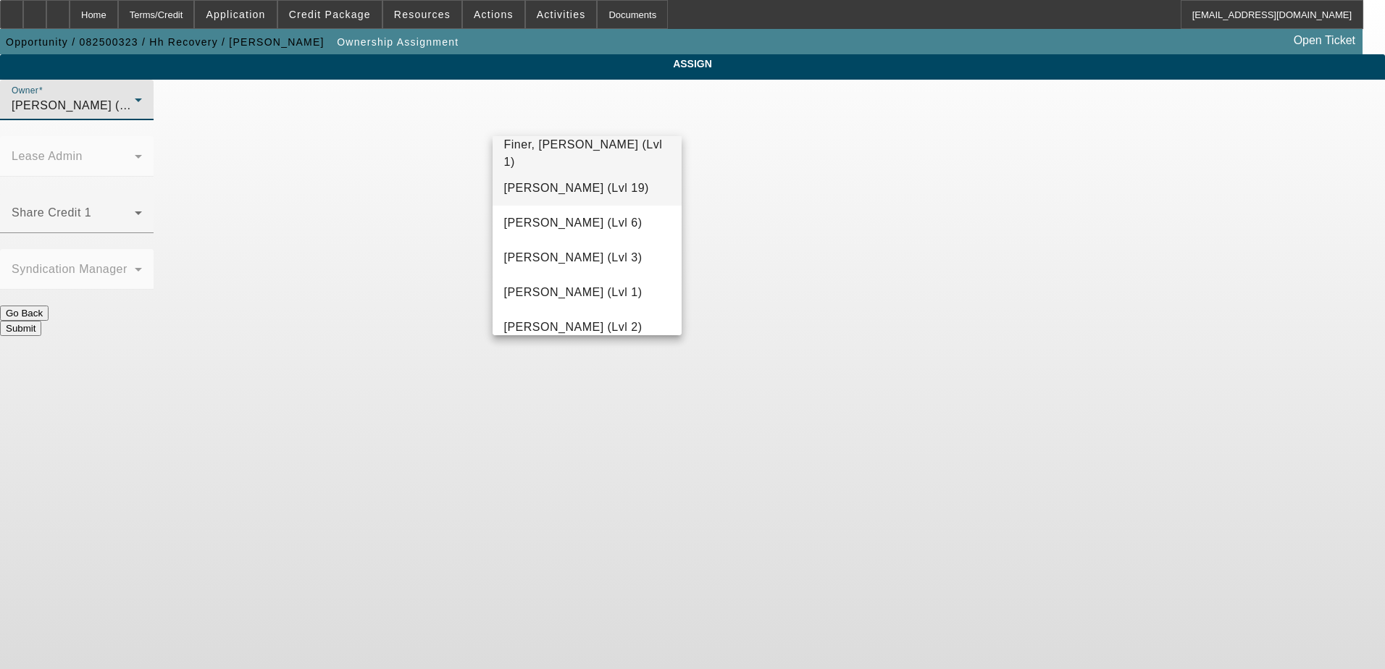
click at [619, 188] on span "Fiumetto, Daniel (Lvl 19)" at bounding box center [576, 188] width 145 height 17
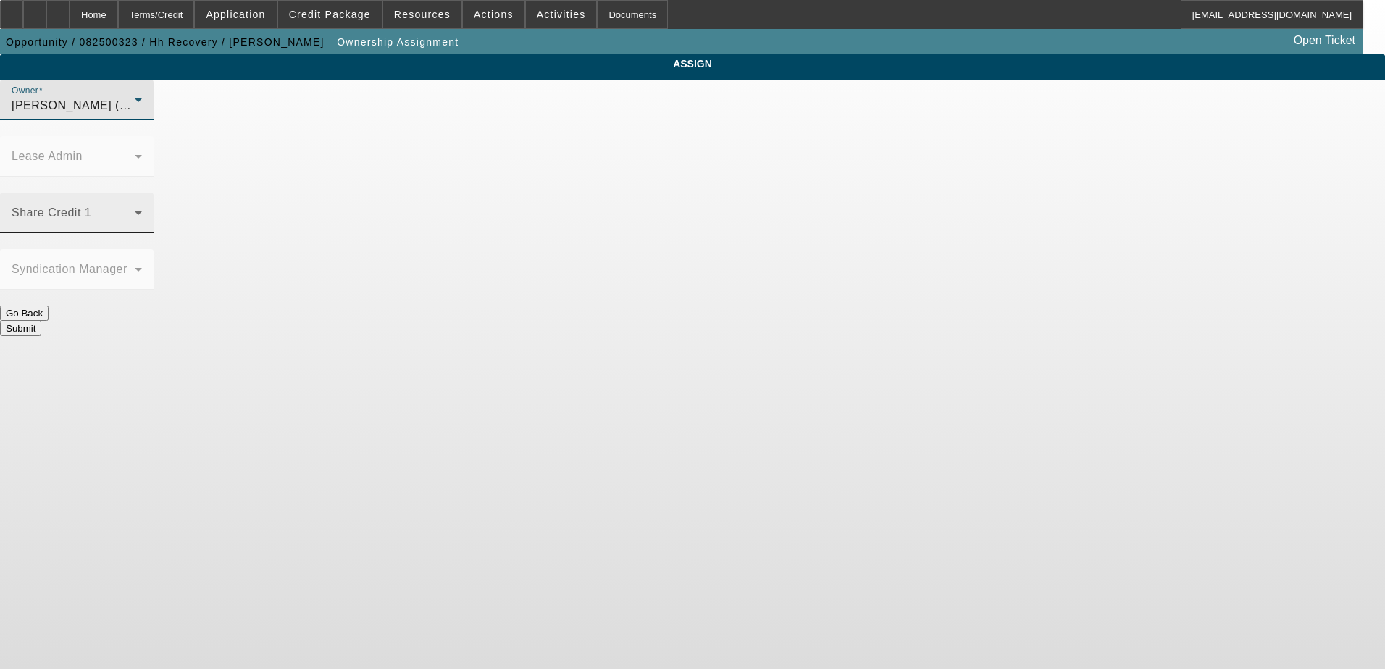
click at [142, 210] on mat-select at bounding box center [77, 218] width 130 height 17
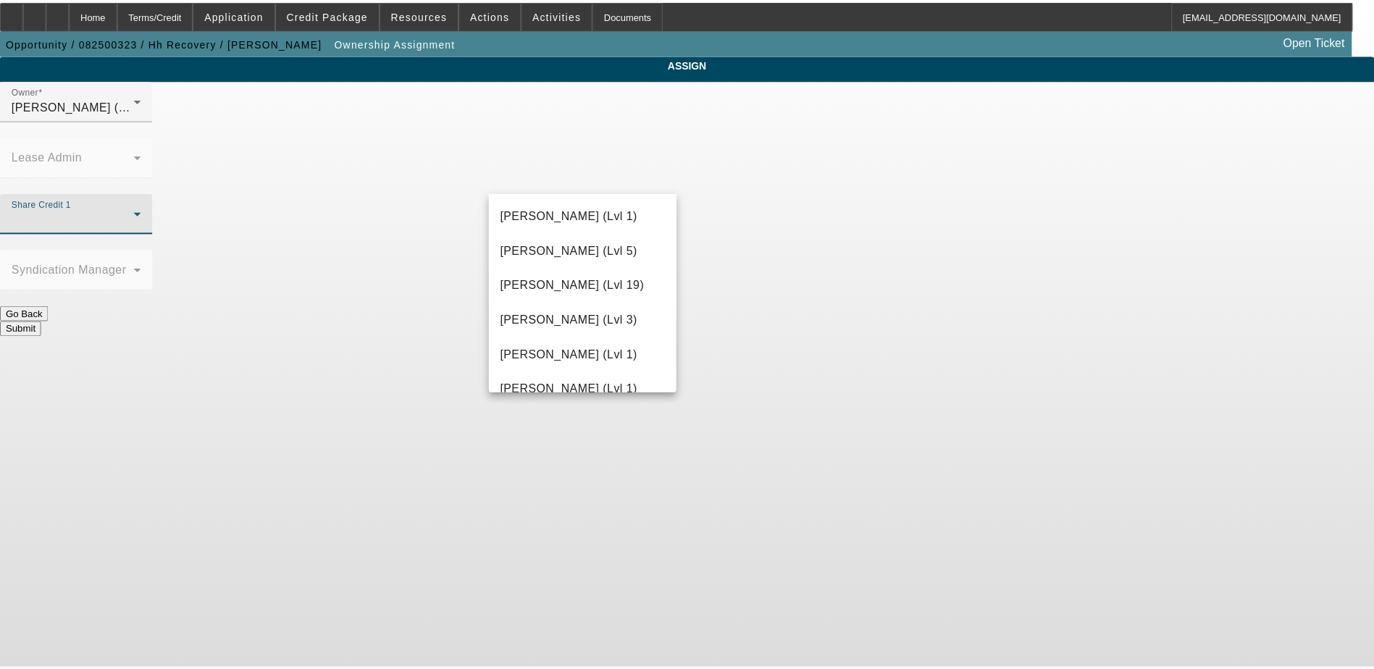
scroll to position [1449, 0]
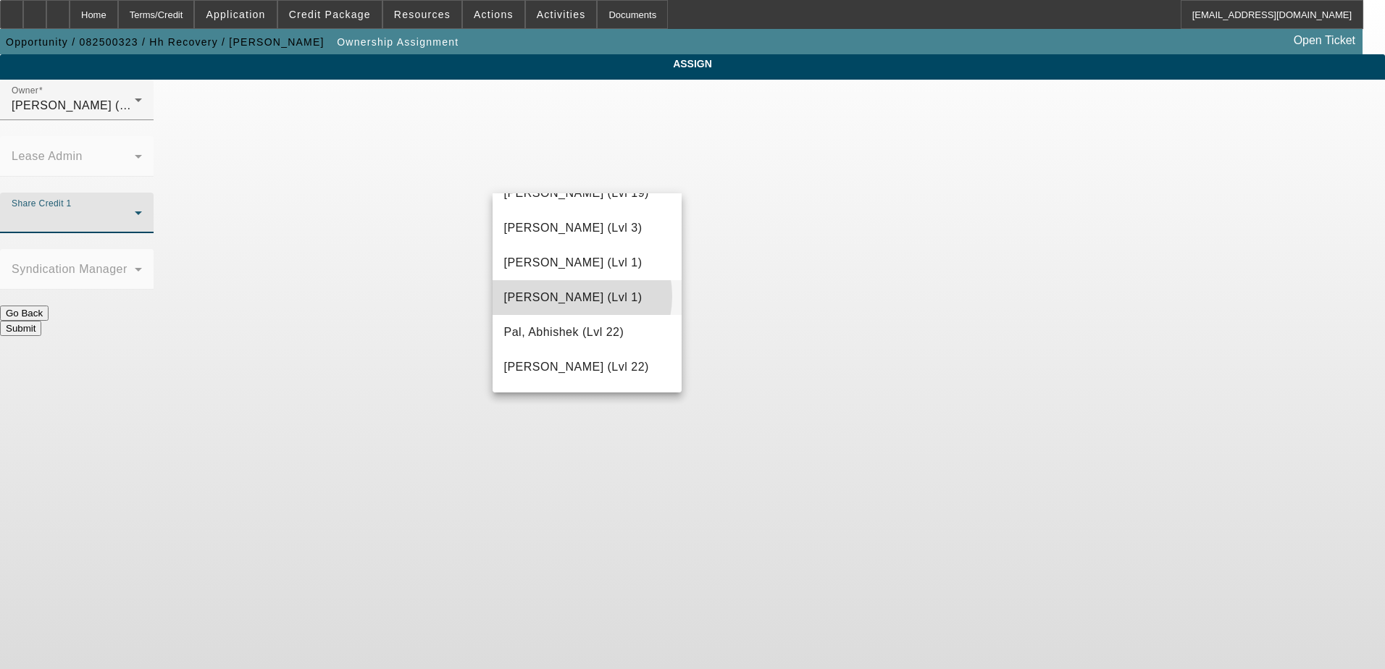
click at [570, 296] on span "O'Malley, Ryan (Lvl 1)" at bounding box center [573, 297] width 138 height 17
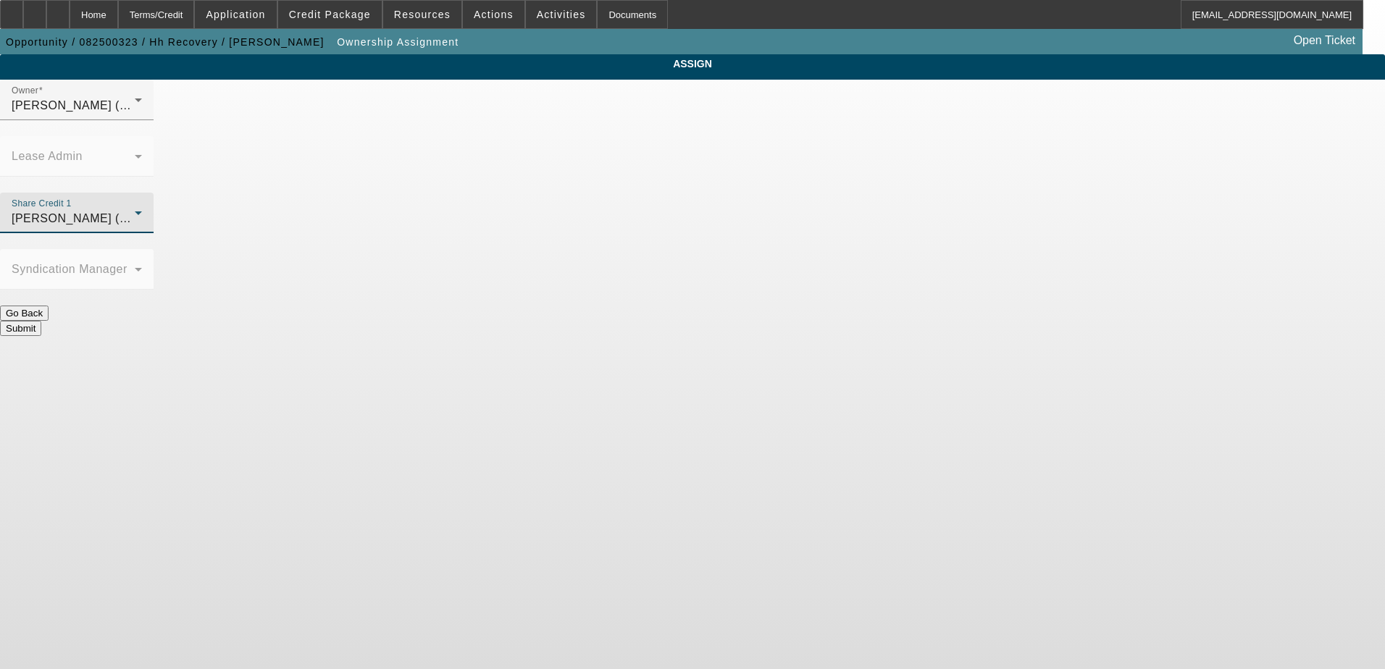
click at [41, 321] on button "Submit" at bounding box center [20, 328] width 41 height 15
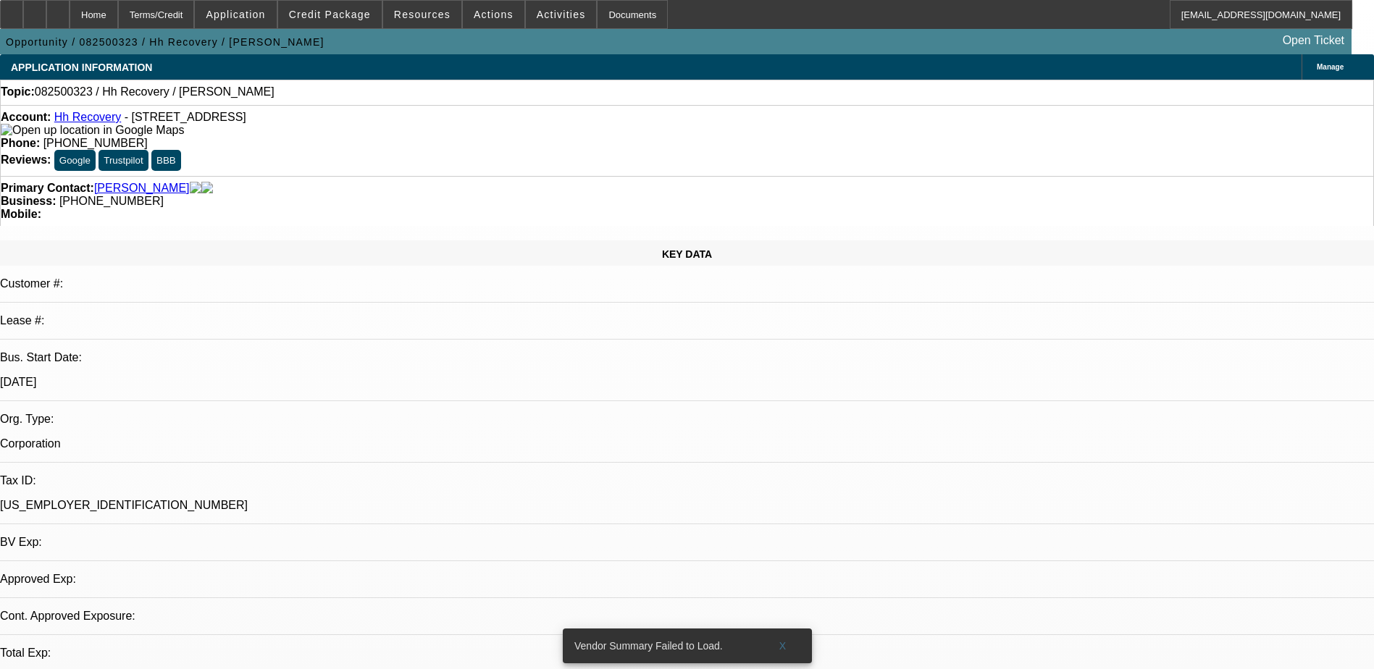
select select "0"
select select "2"
select select "0.1"
select select "4"
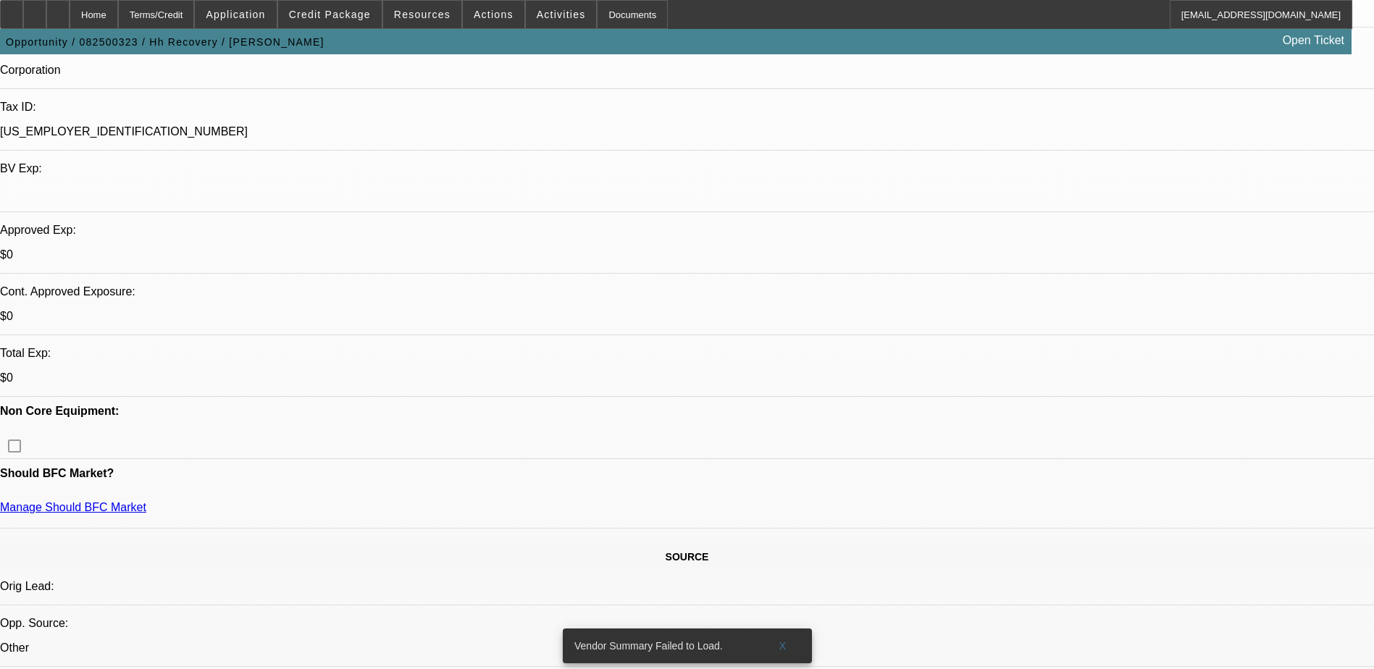
scroll to position [507, 0]
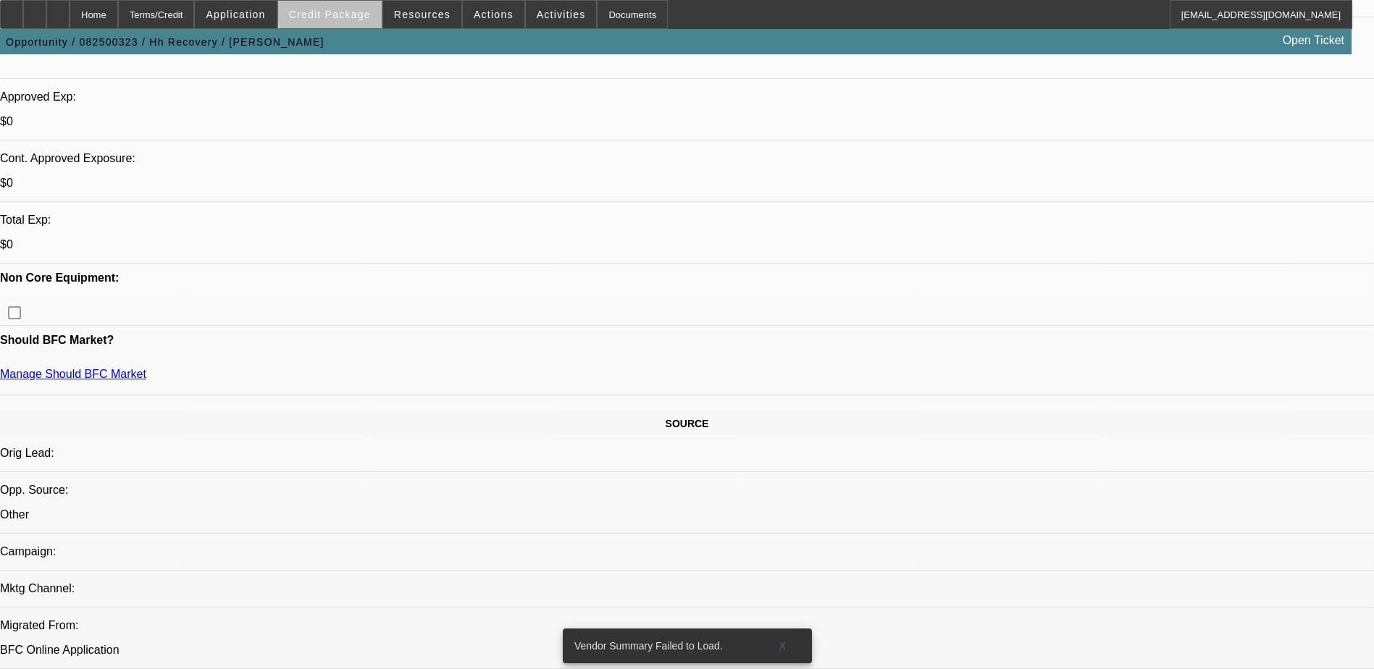
click at [363, 12] on span "Credit Package" at bounding box center [330, 15] width 82 height 12
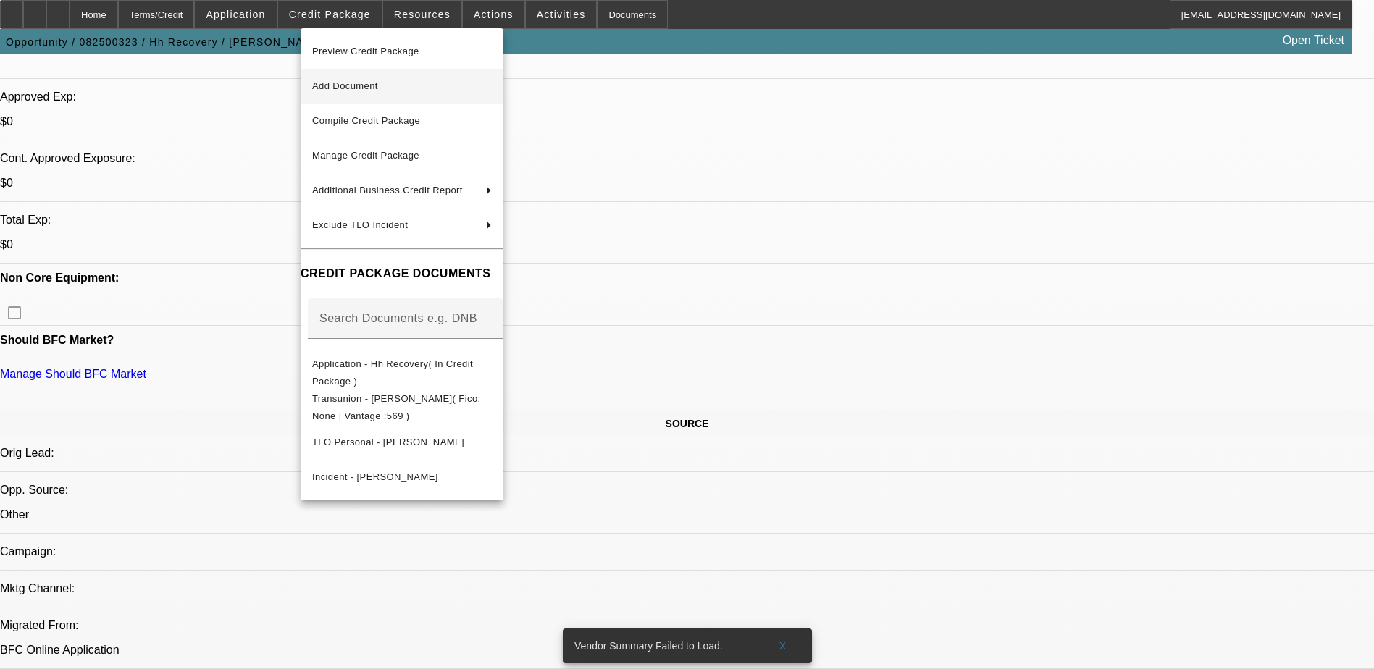
click at [398, 90] on span "Add Document" at bounding box center [402, 85] width 180 height 17
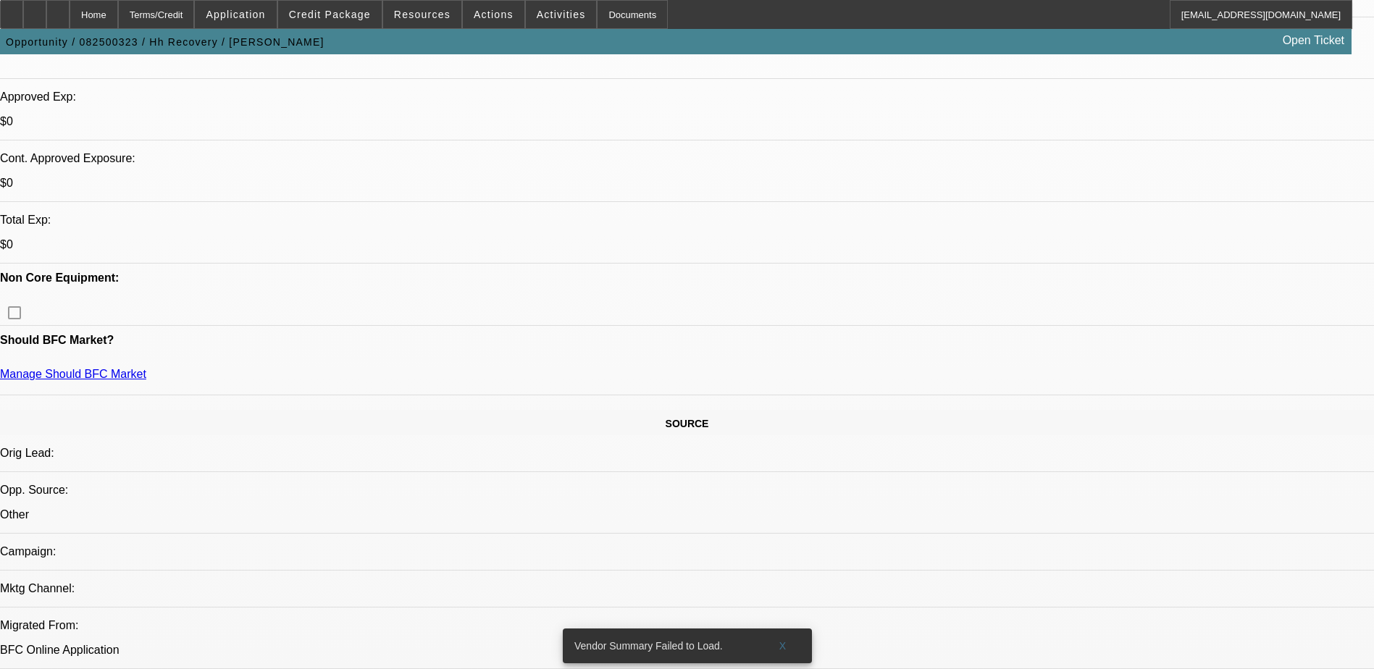
click at [705, 38] on div "Opportunity / 082500323 / Hh Recovery / Johnson, Christy Open Ticket" at bounding box center [675, 41] width 1351 height 25
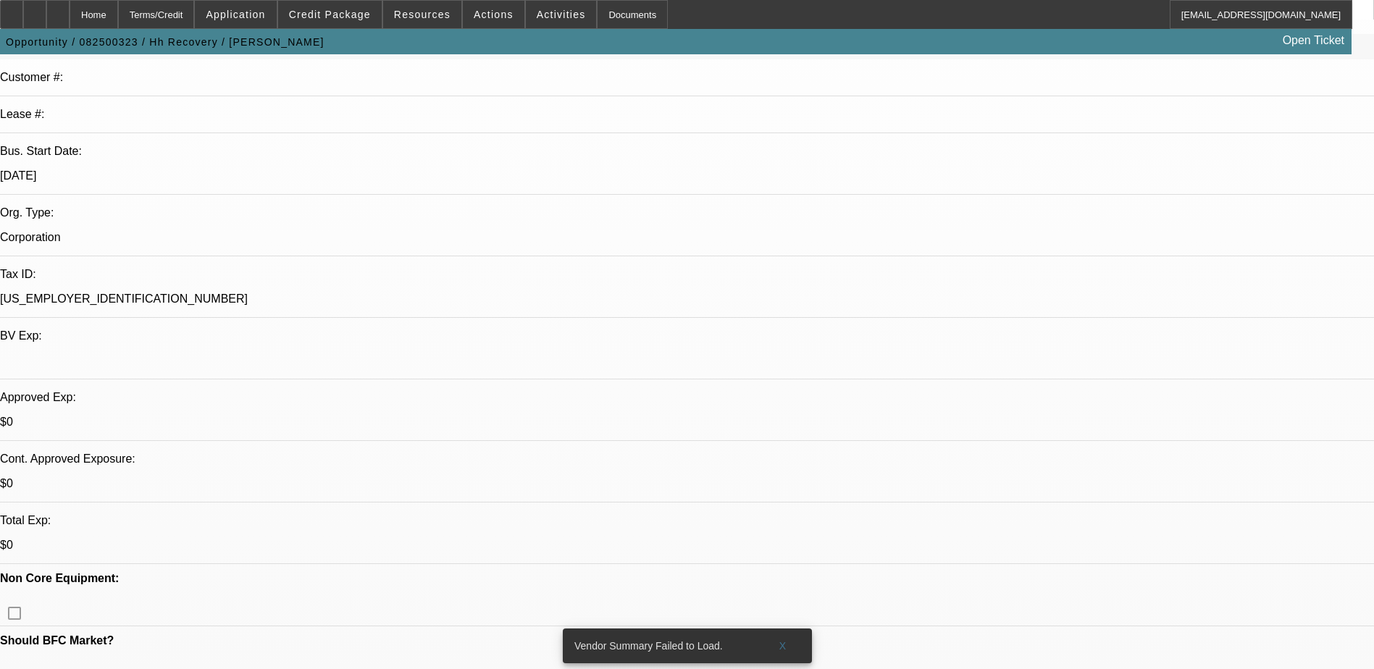
scroll to position [362, 0]
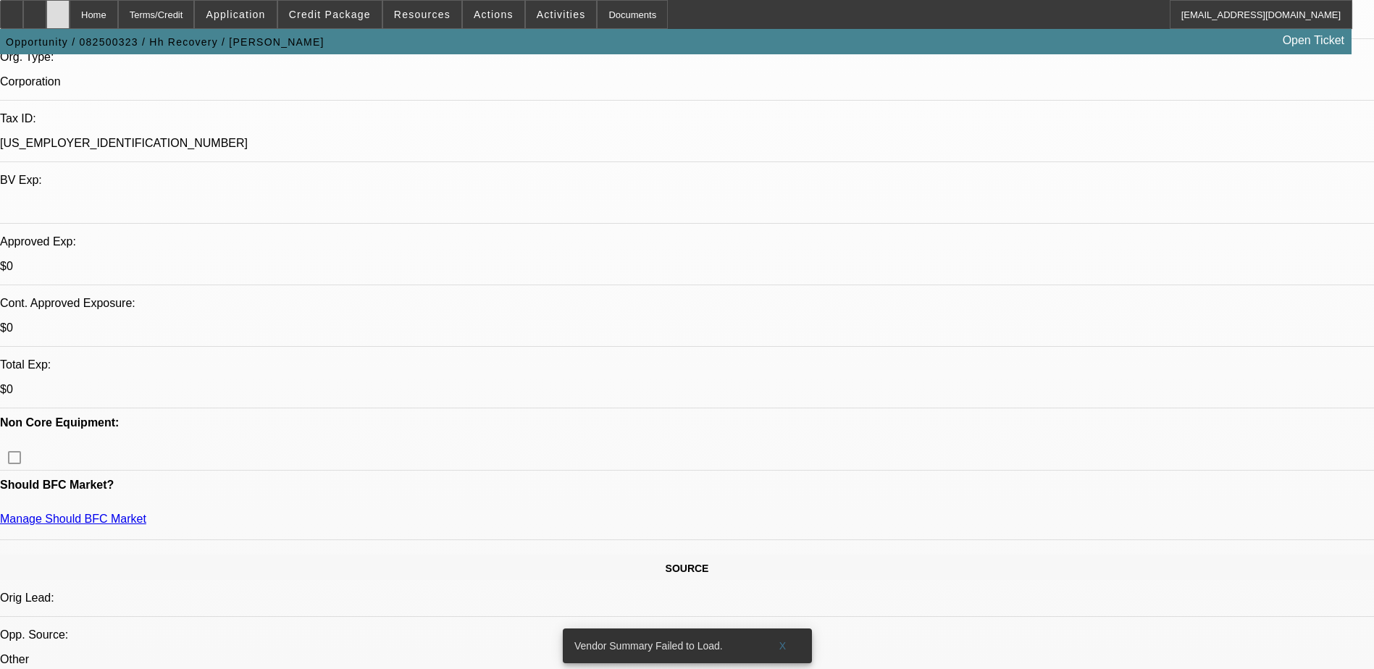
click at [70, 8] on div at bounding box center [57, 14] width 23 height 29
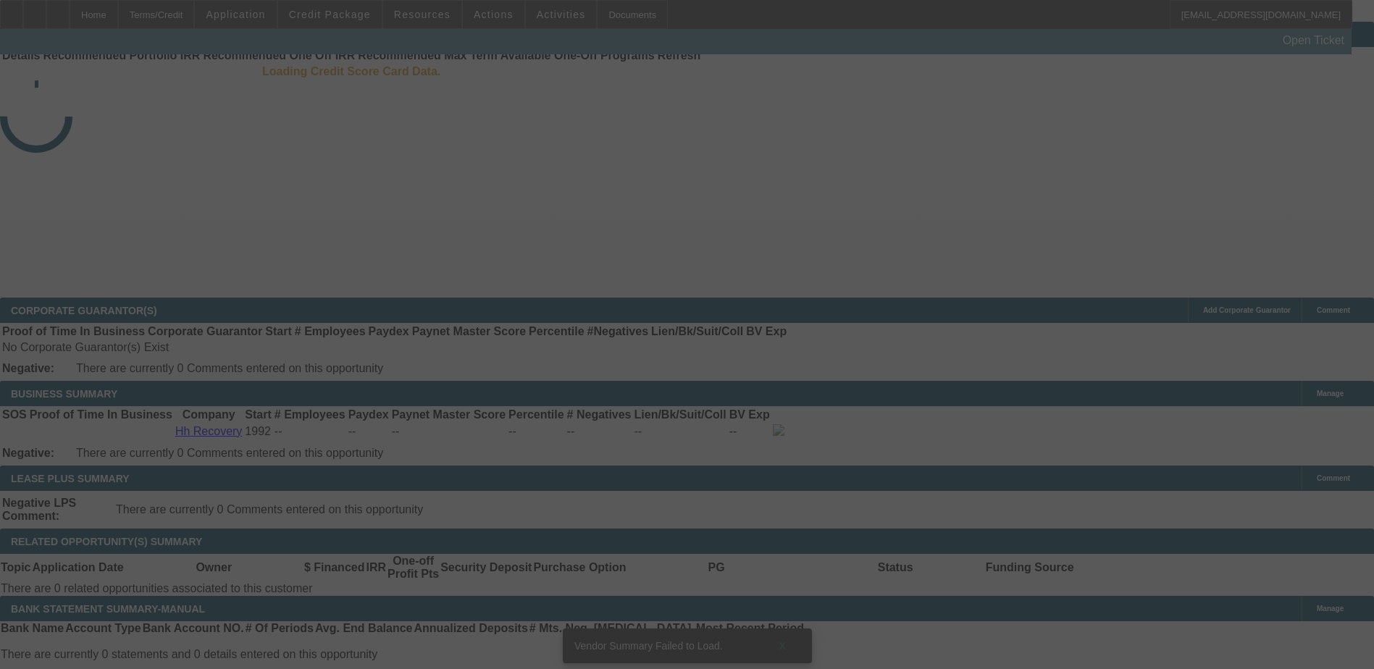
scroll to position [33, 0]
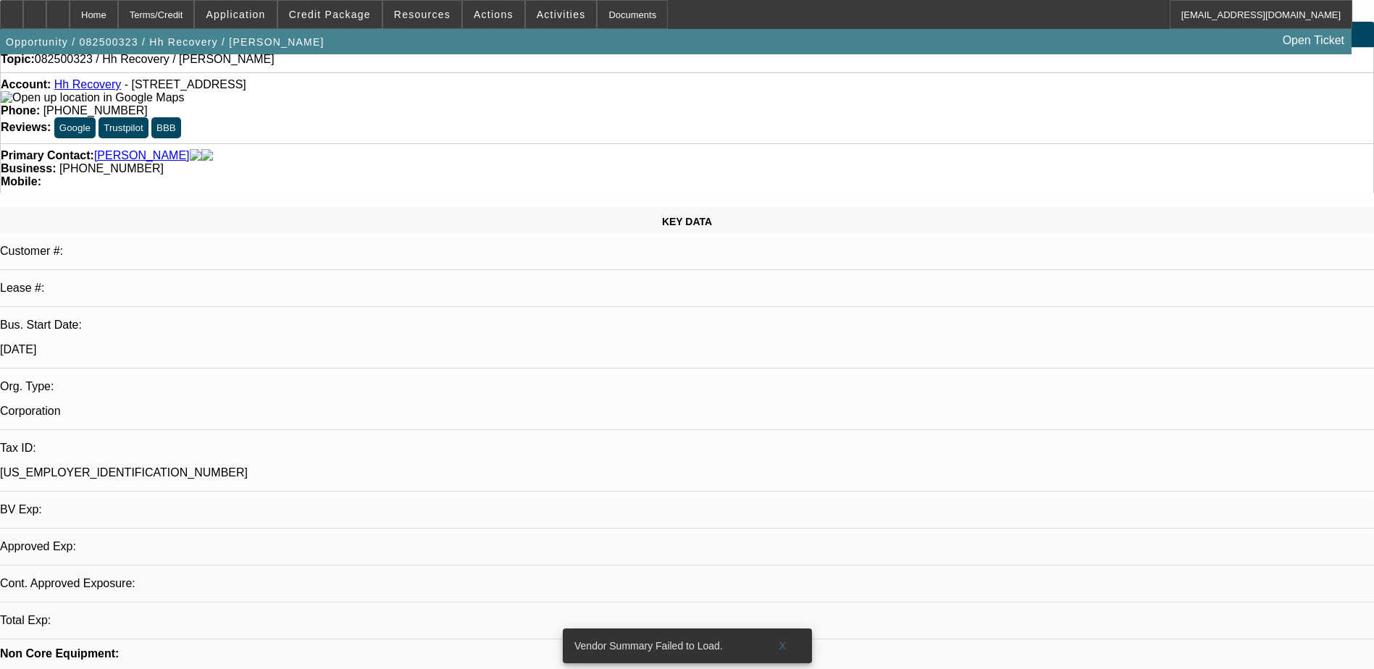
select select "0"
select select "2"
select select "0.1"
select select "4"
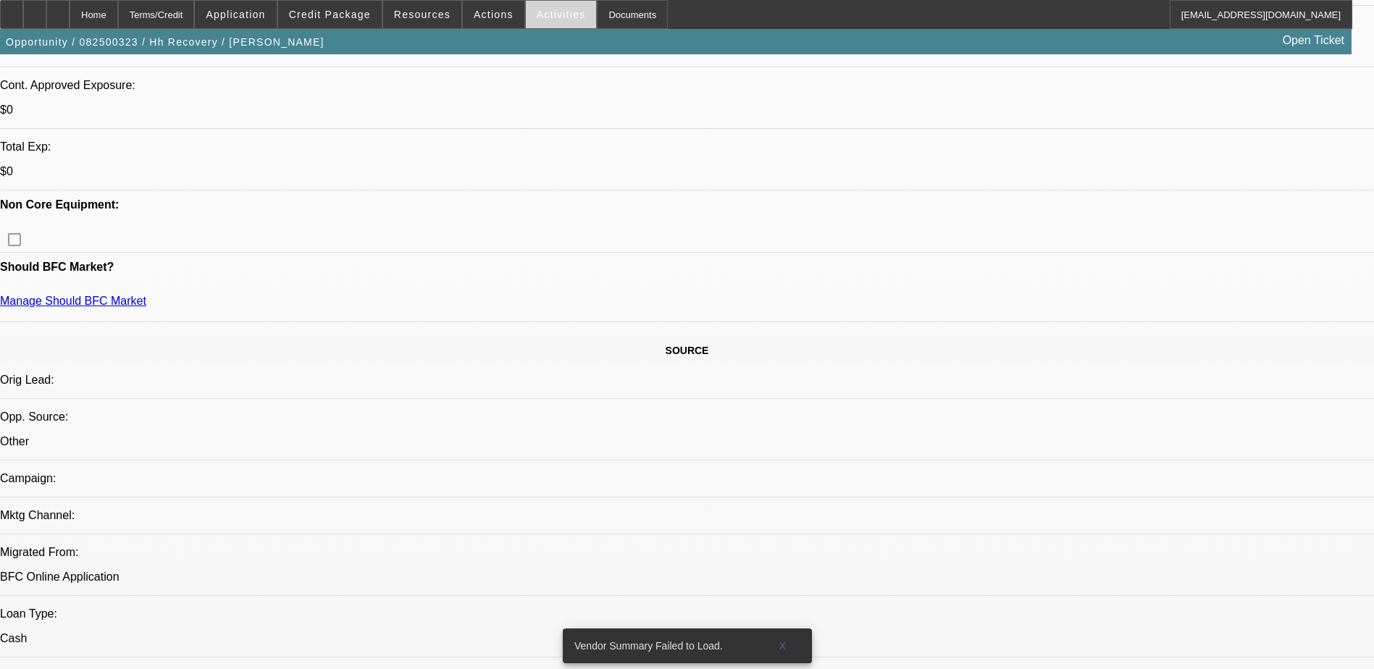
scroll to position [579, 0]
click at [537, 11] on span "Activities" at bounding box center [561, 15] width 49 height 12
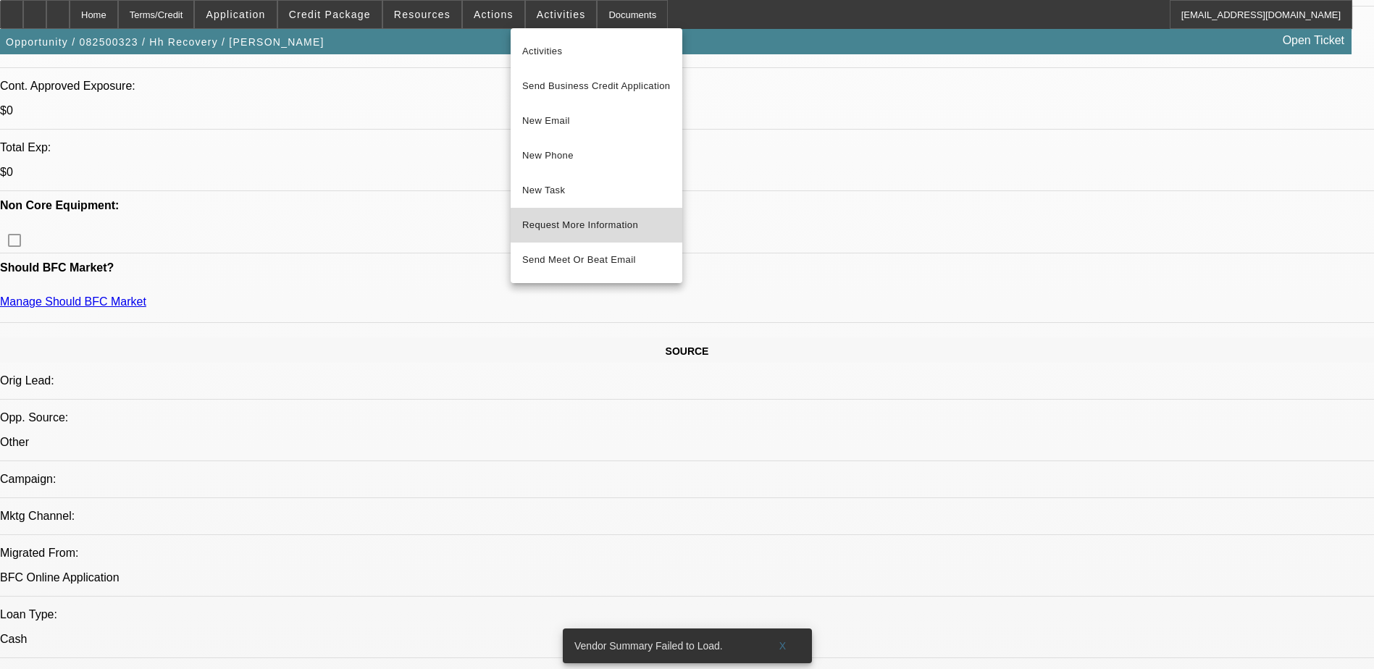
click at [611, 225] on span "Request More Information" at bounding box center [596, 225] width 148 height 17
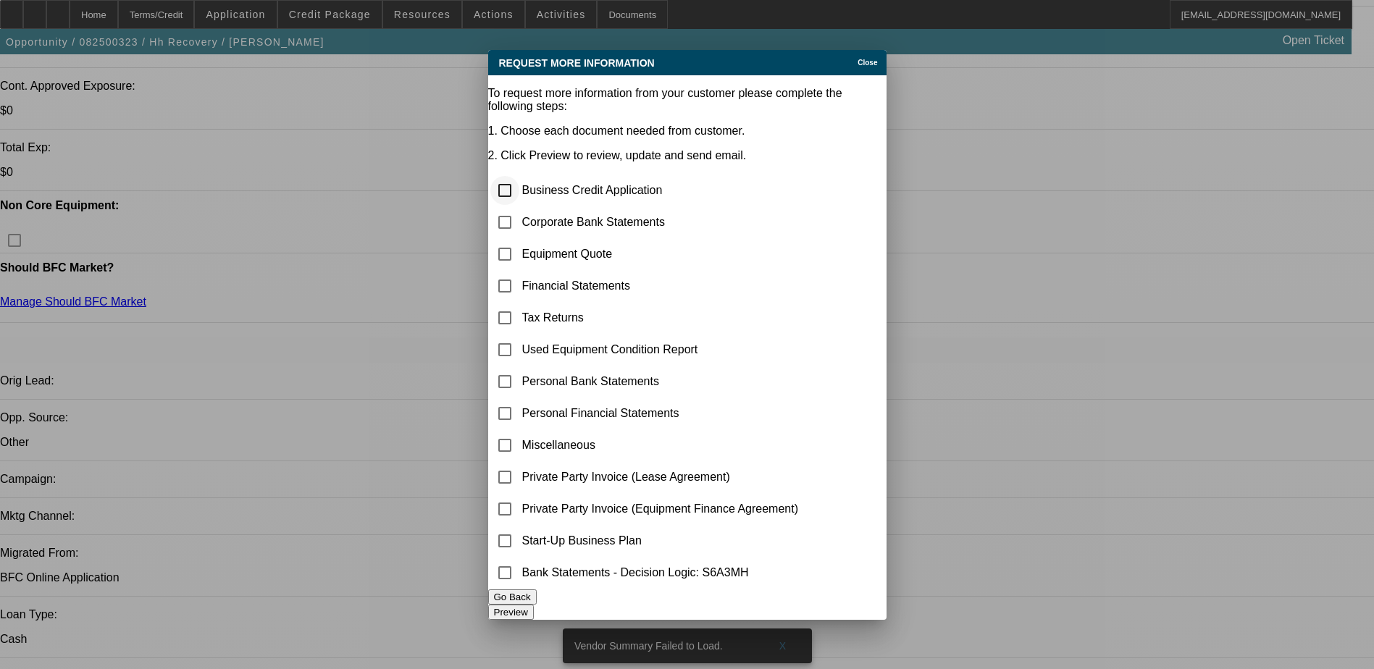
click at [519, 176] on input "checkbox" at bounding box center [504, 190] width 29 height 29
checkbox input "false"
click at [519, 208] on input "checkbox" at bounding box center [504, 222] width 29 height 29
checkbox input "true"
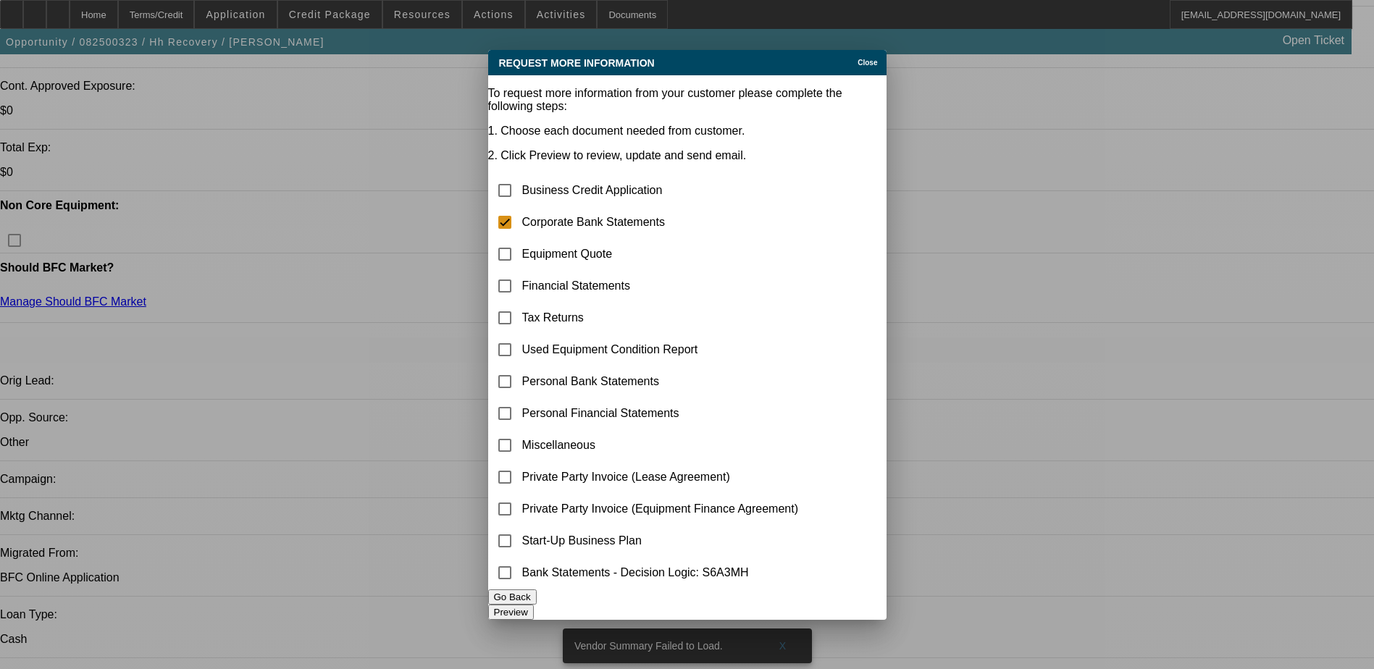
click at [534, 610] on button "Preview" at bounding box center [511, 612] width 46 height 15
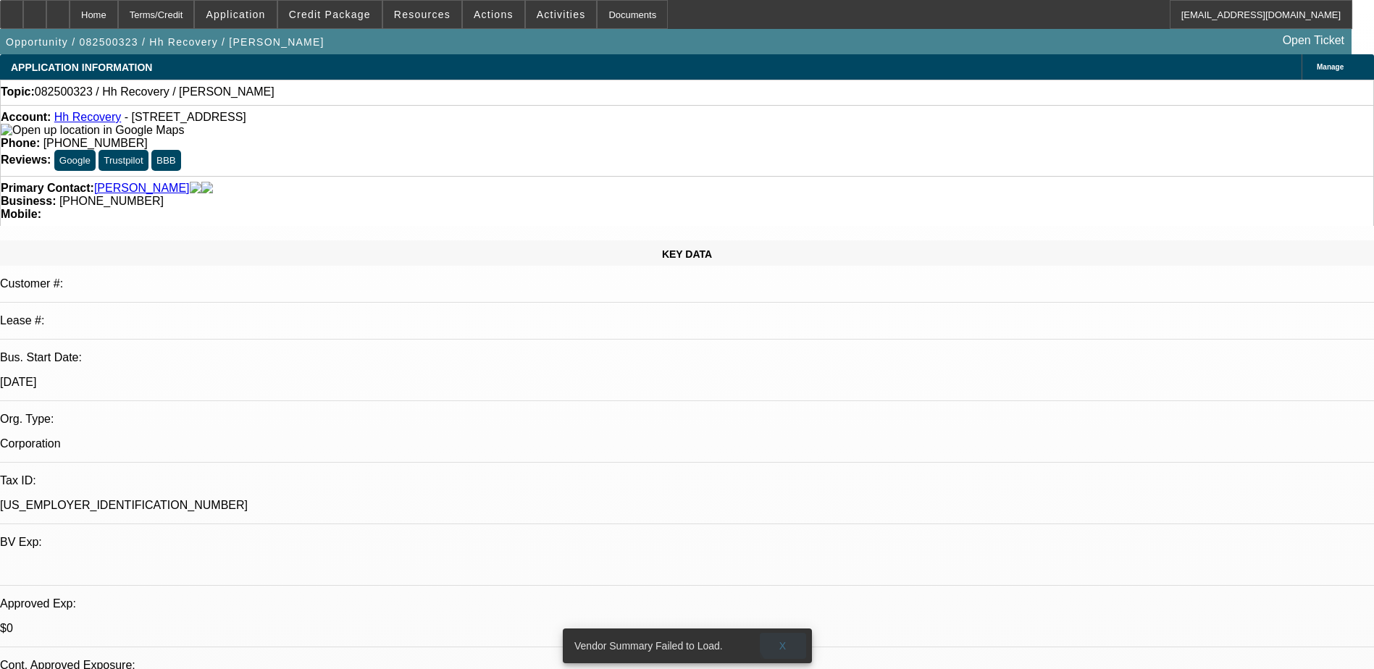
click at [786, 640] on span "X" at bounding box center [783, 646] width 8 height 12
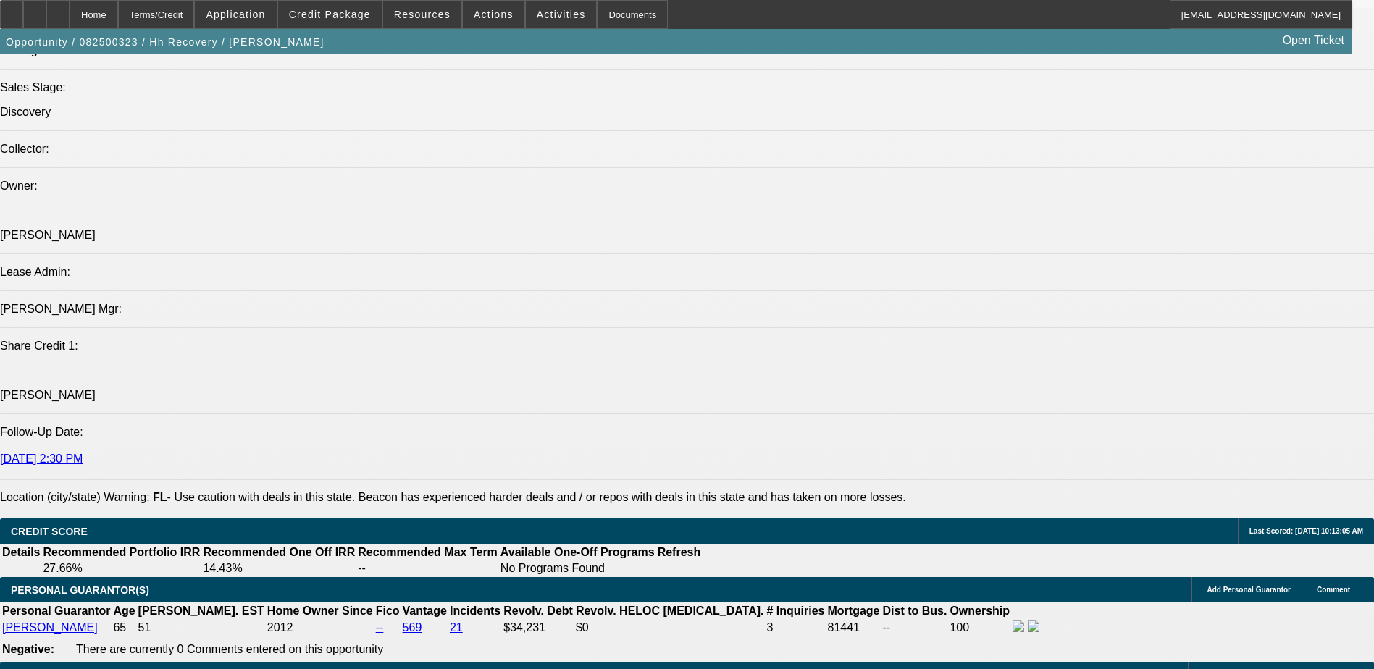
scroll to position [1883, 0]
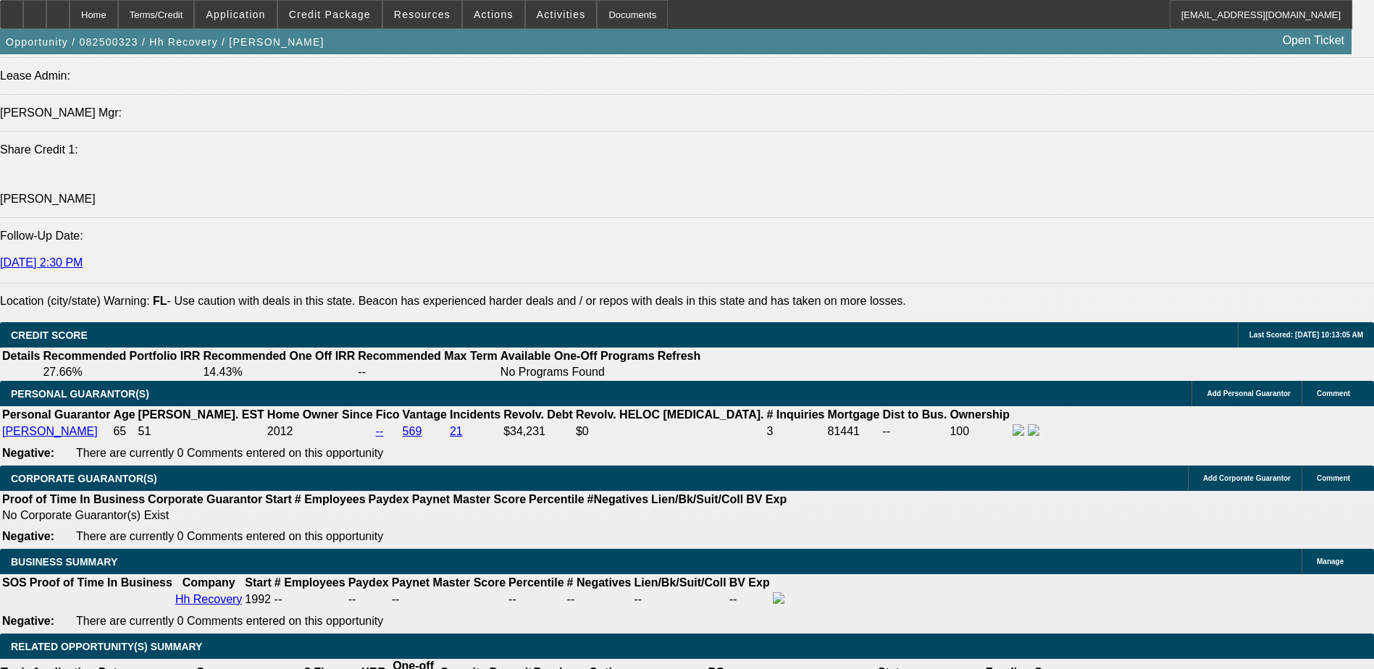
type input "$0.00"
type input "UNKNOWN"
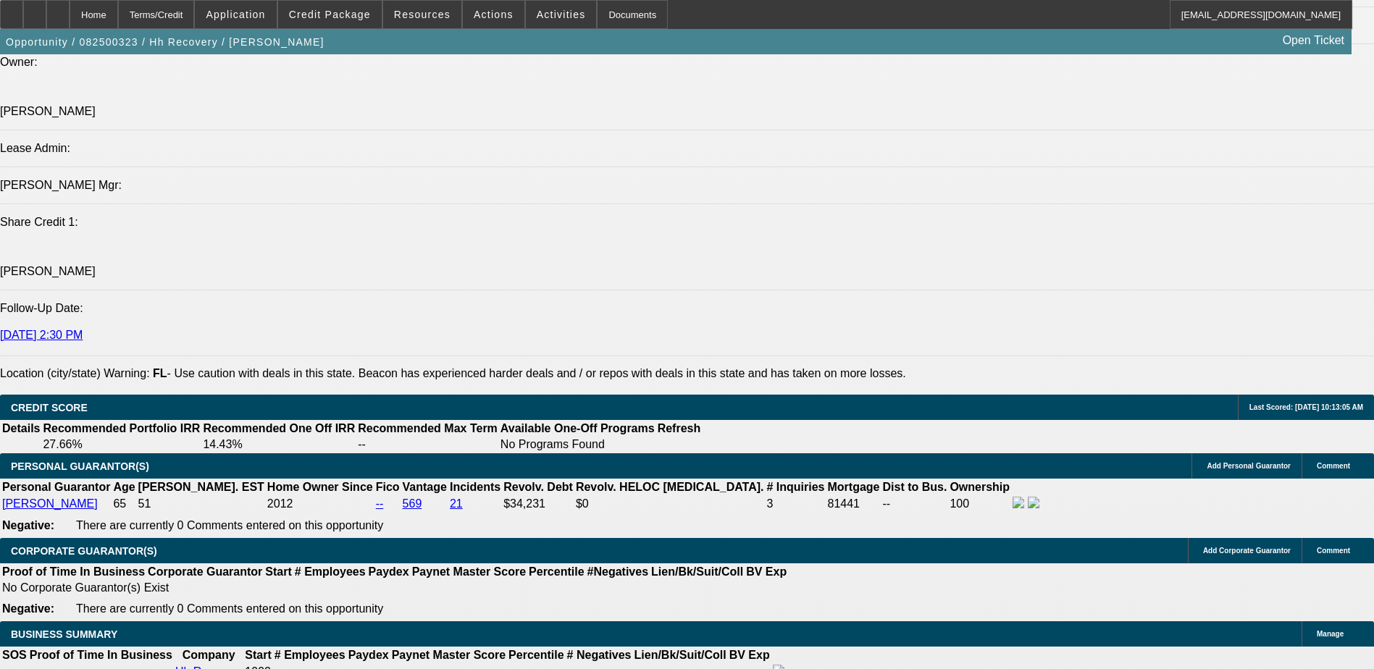
type input "$0.00"
type input "024"
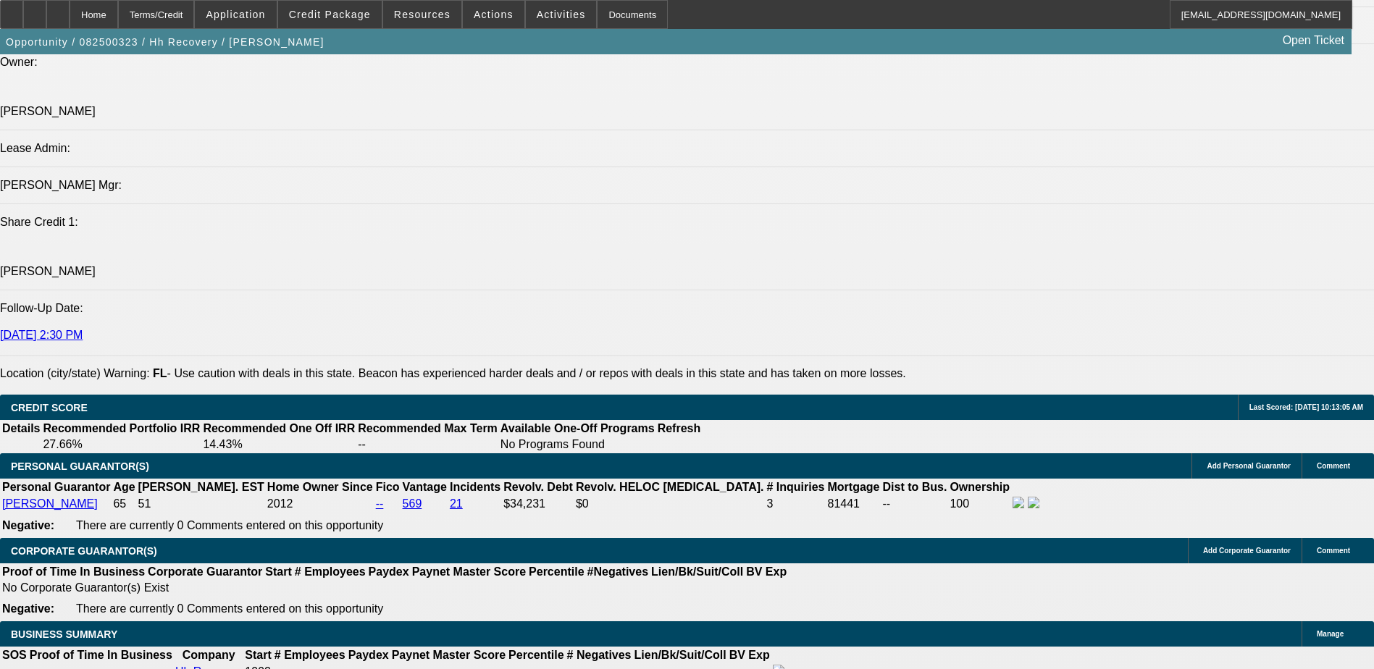
type input "2"
type input "$4,254.02"
type input "$2,127.01"
type input "20"
type input "$5,089.58"
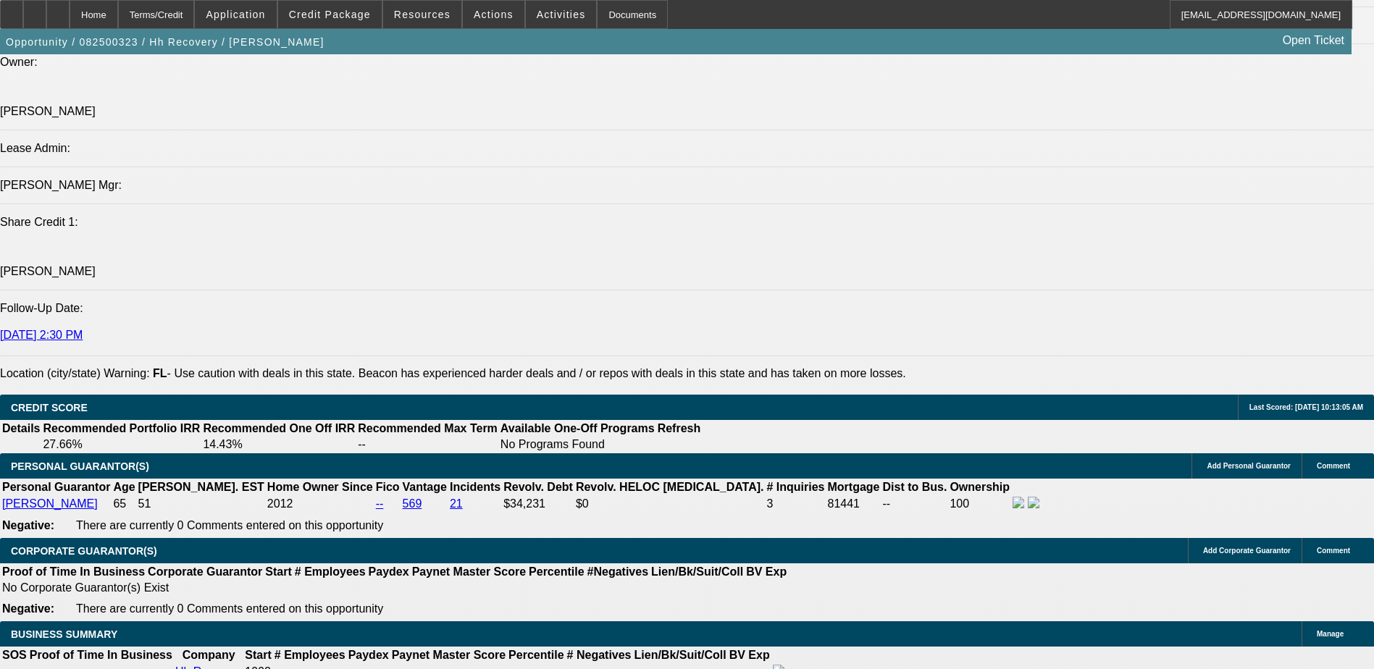
type input "$2,544.79"
type input "20"
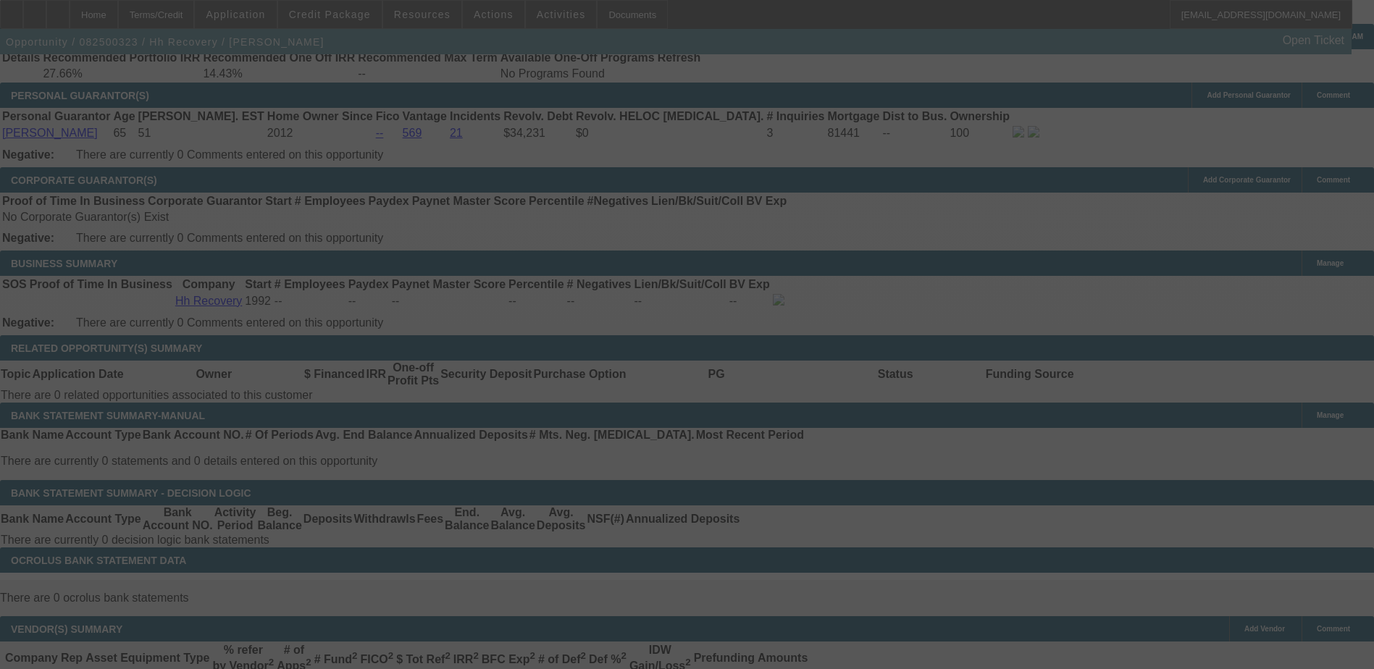
scroll to position [2245, 0]
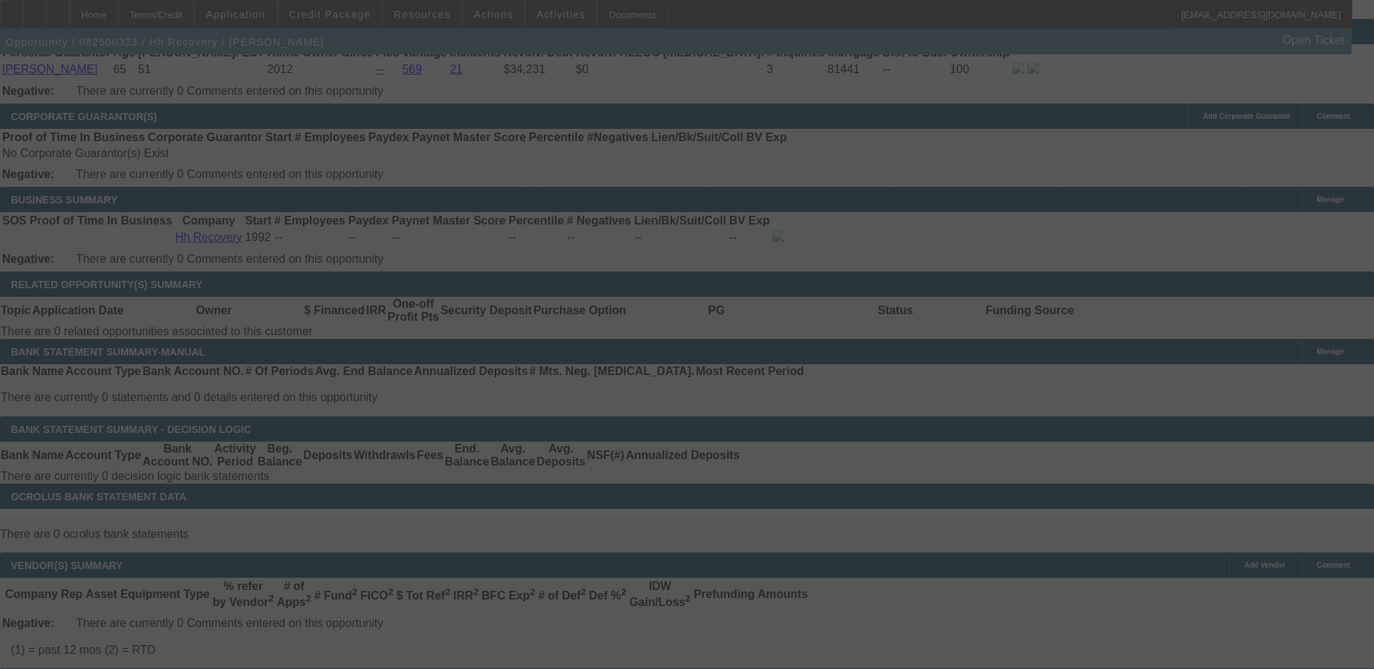
select select "0"
select select "2"
select select "0.1"
select select "4"
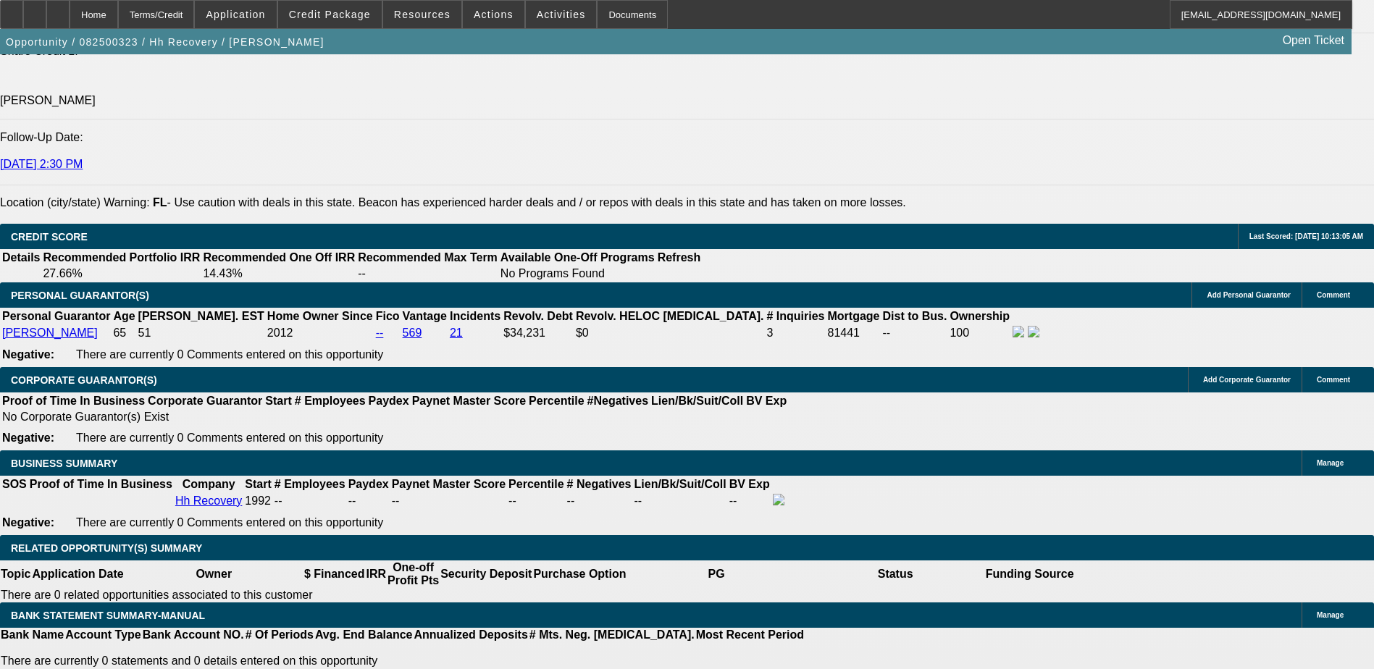
scroll to position [1956, 0]
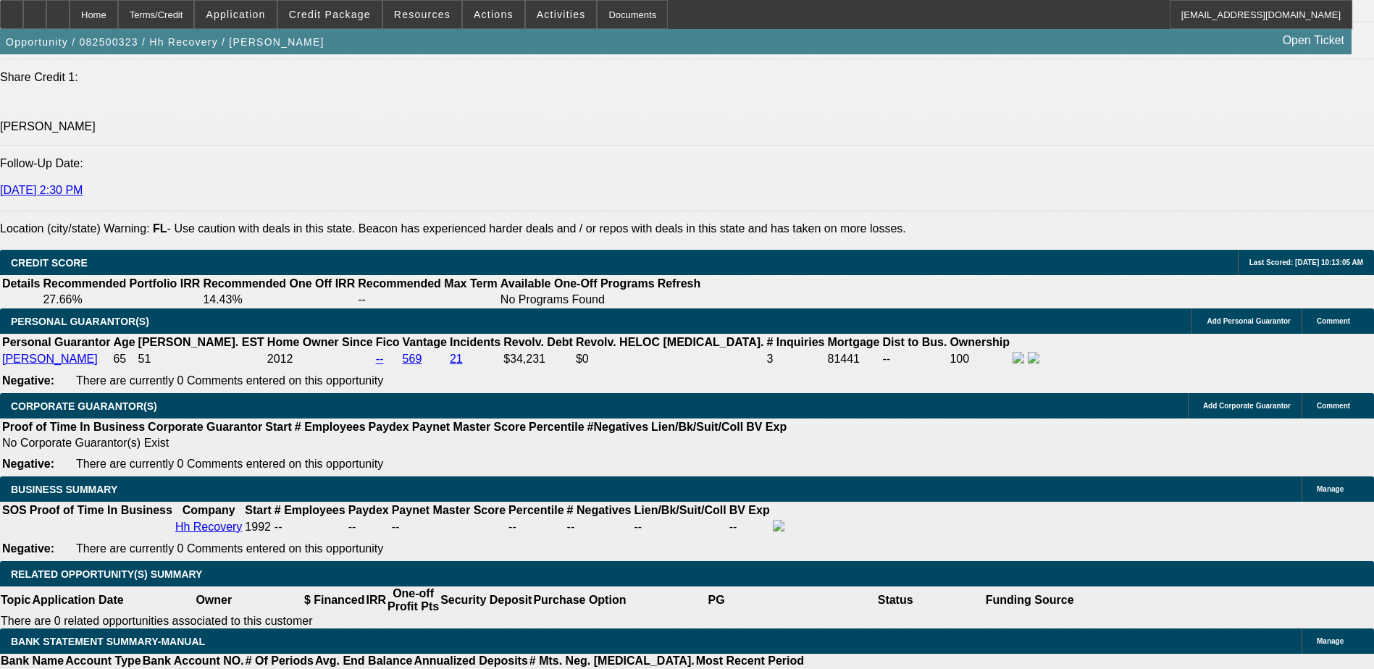
type input "UNKNOWN"
type input "2"
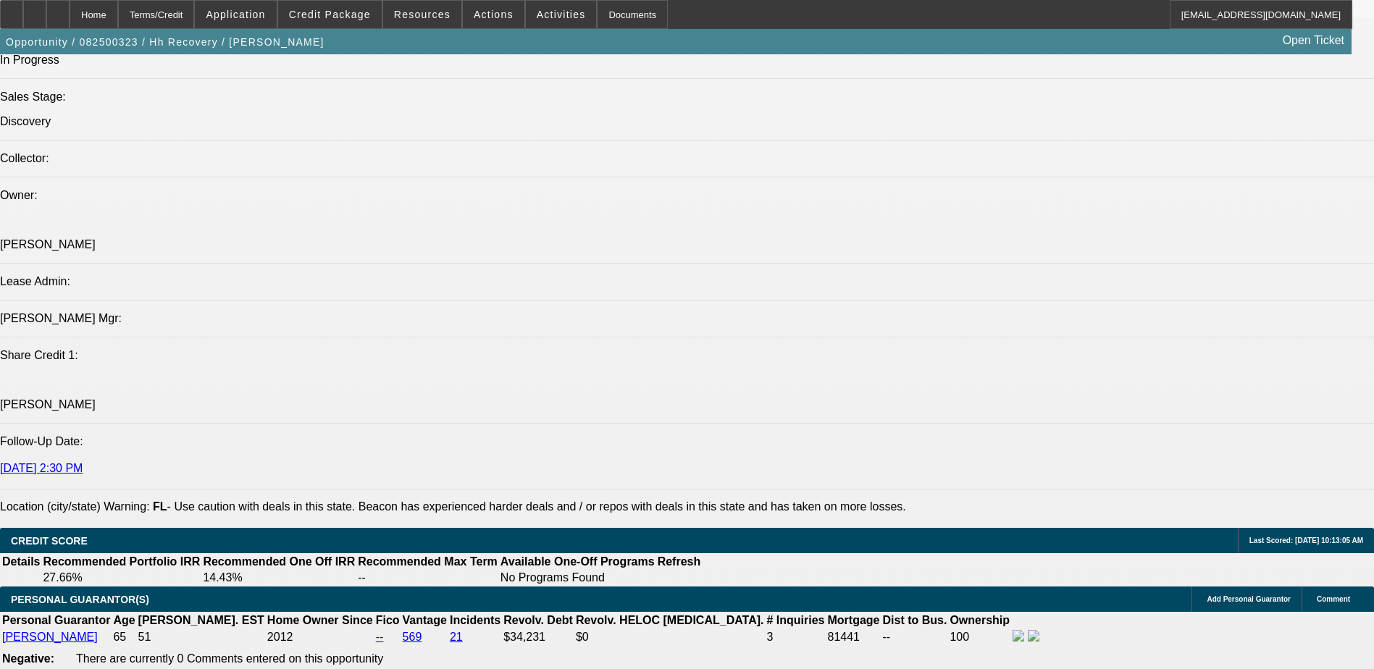
type input "20"
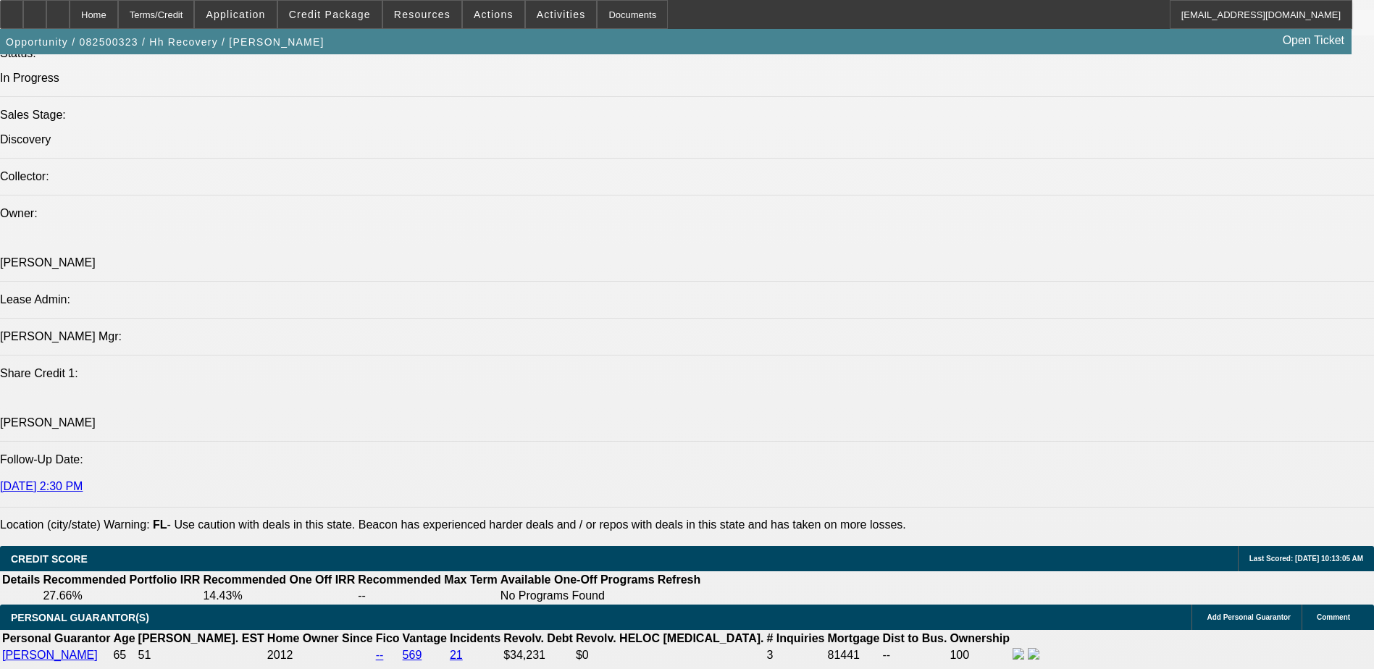
type input "$4,210.20"
type input "$2,105.10"
type input "$4,254.02"
type input "$2,127.01"
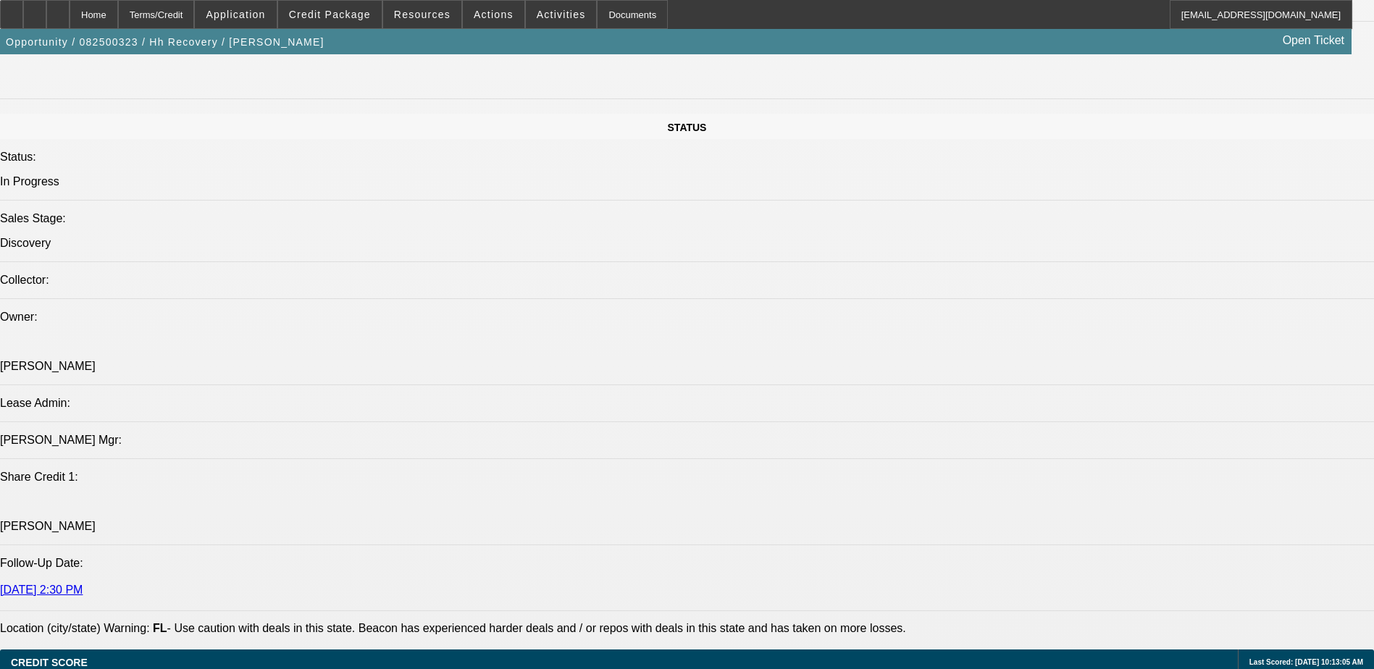
type input "$4,848.66"
type input "$2,424.33"
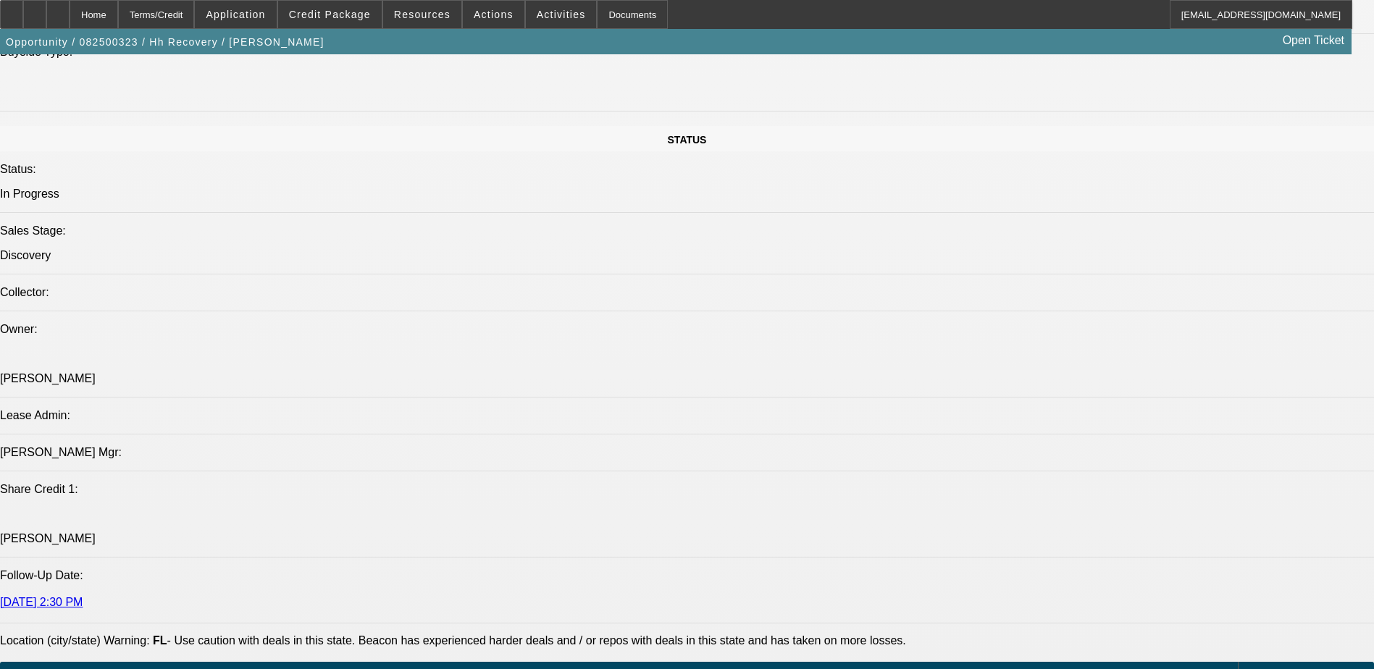
scroll to position [1732, 0]
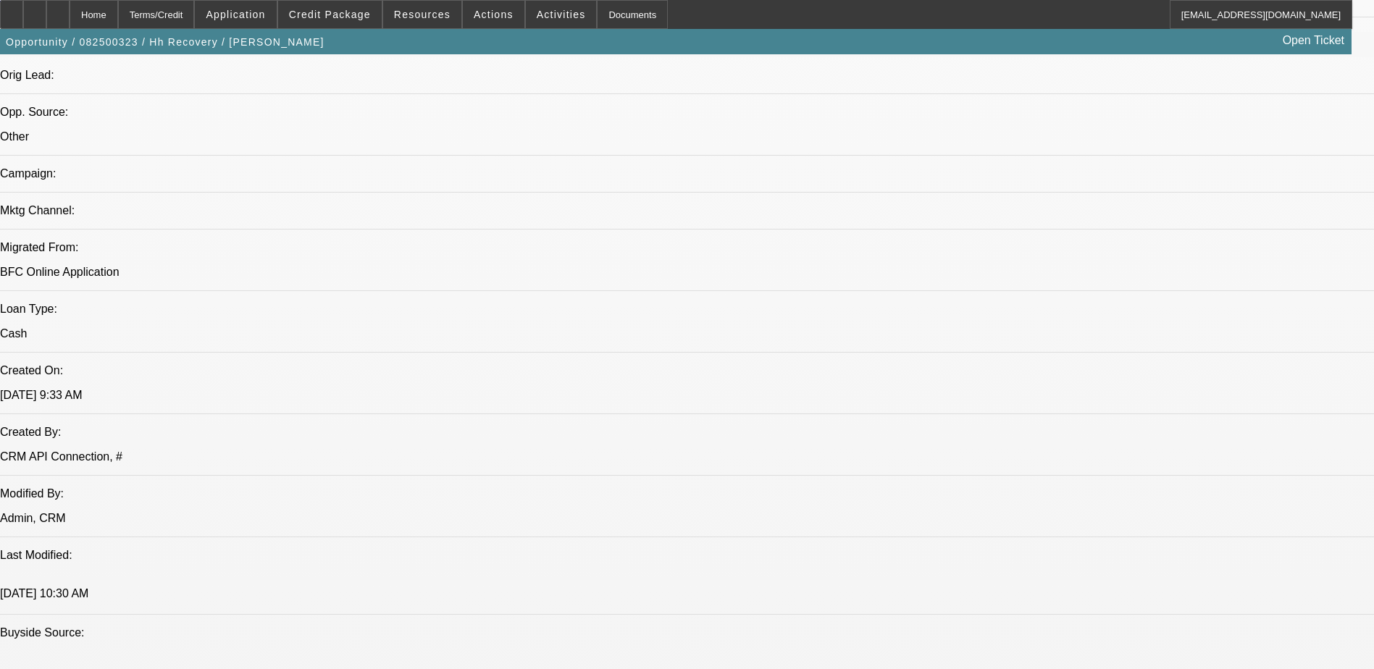
scroll to position [790, 0]
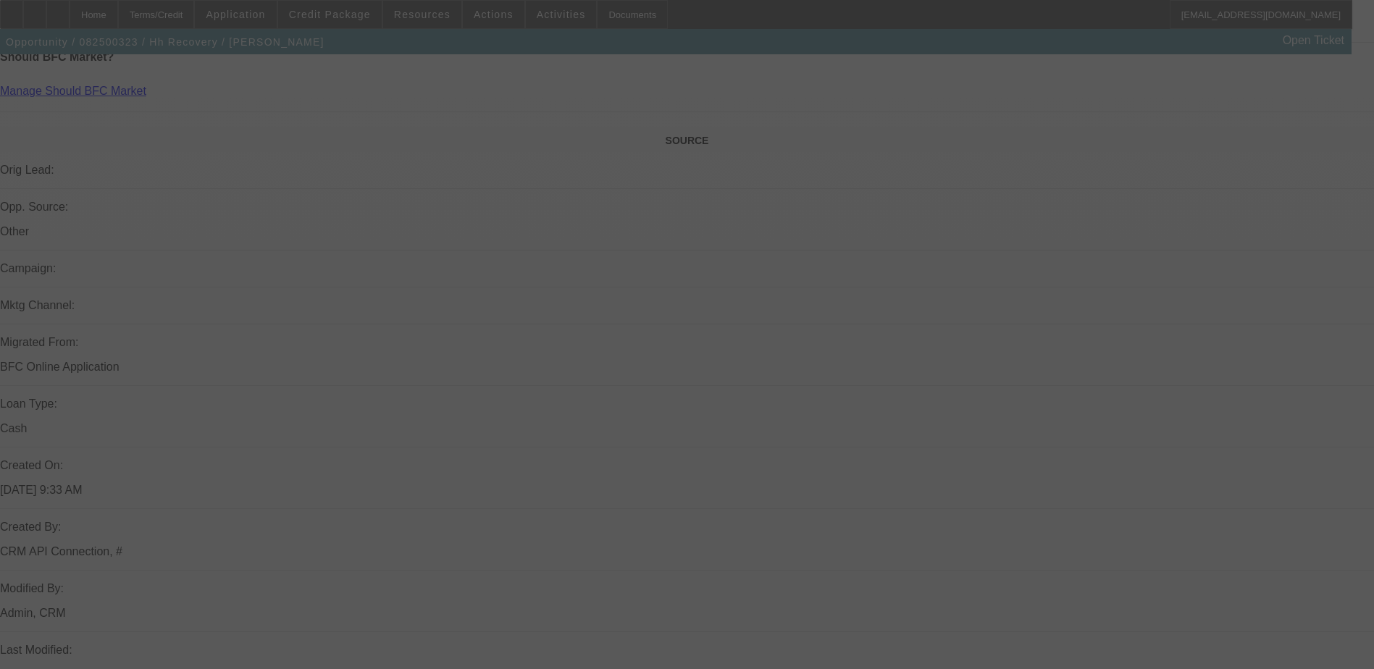
select select "0"
select select "2"
select select "0.1"
select select "4"
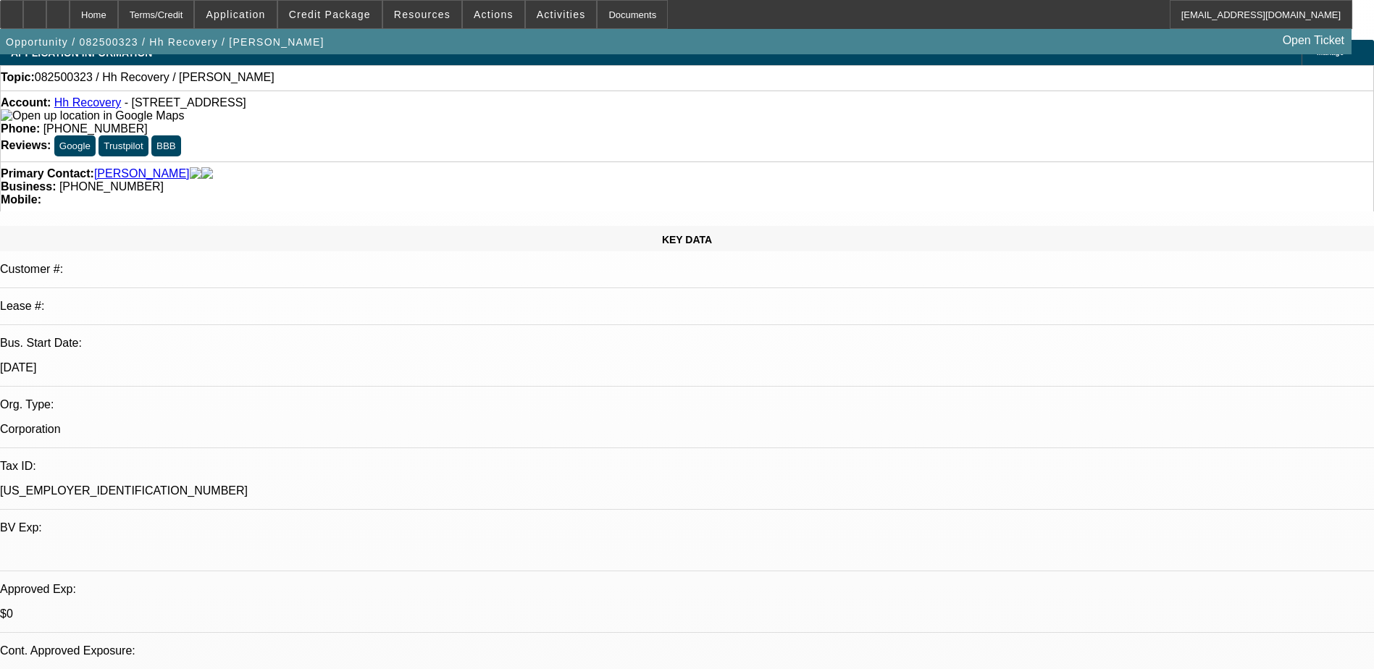
scroll to position [0, 0]
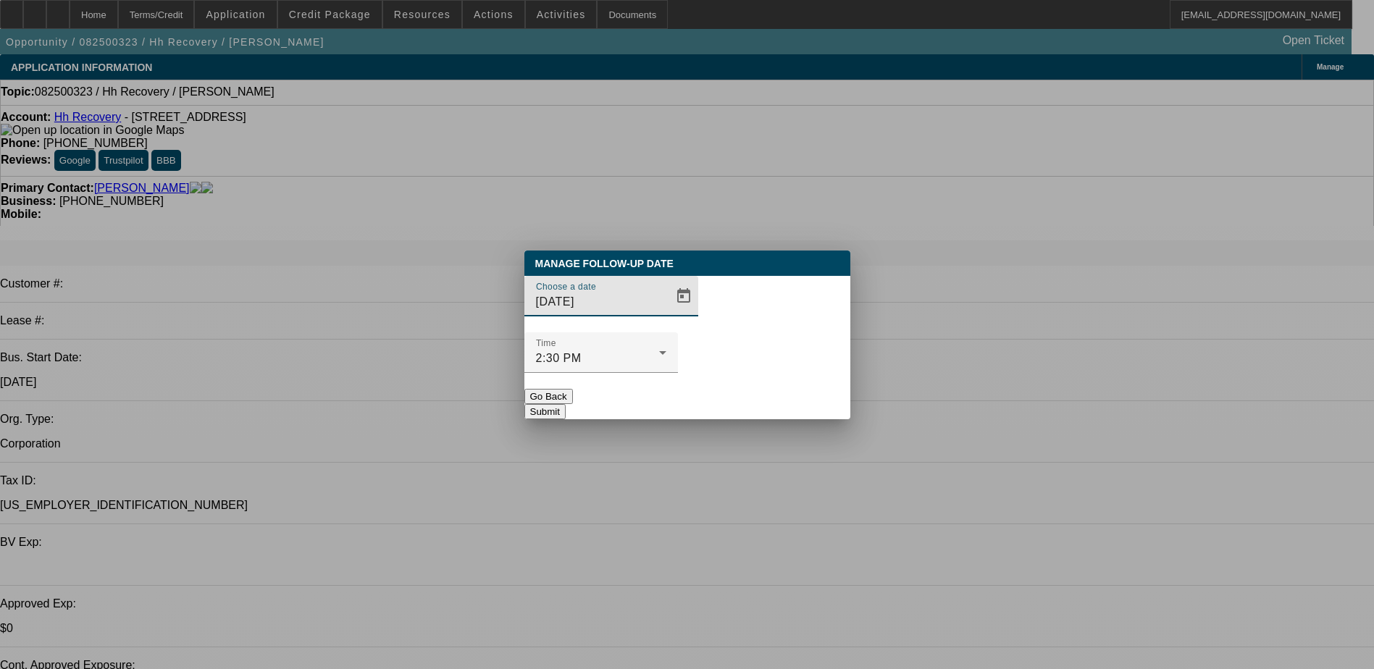
click at [573, 389] on button "Go Back" at bounding box center [548, 396] width 49 height 15
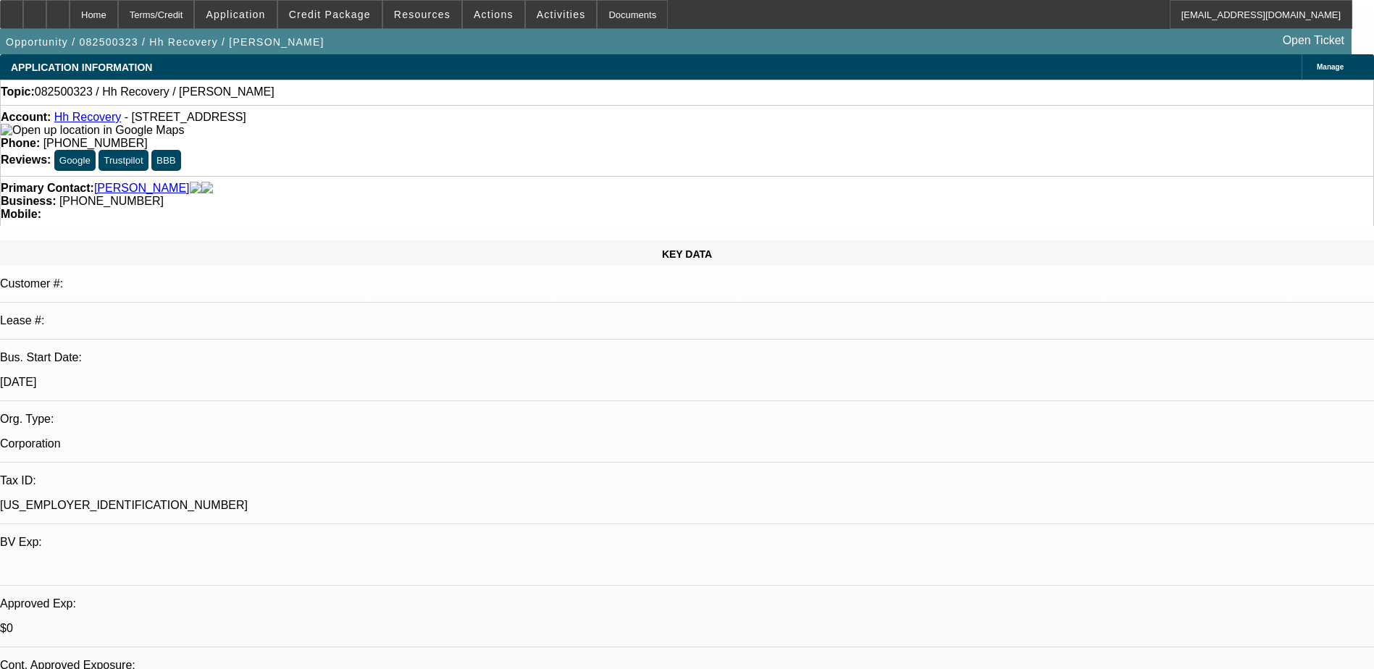
type textarea "Talked to [PERSON_NAME], she wants the working capital to expand the business. …"
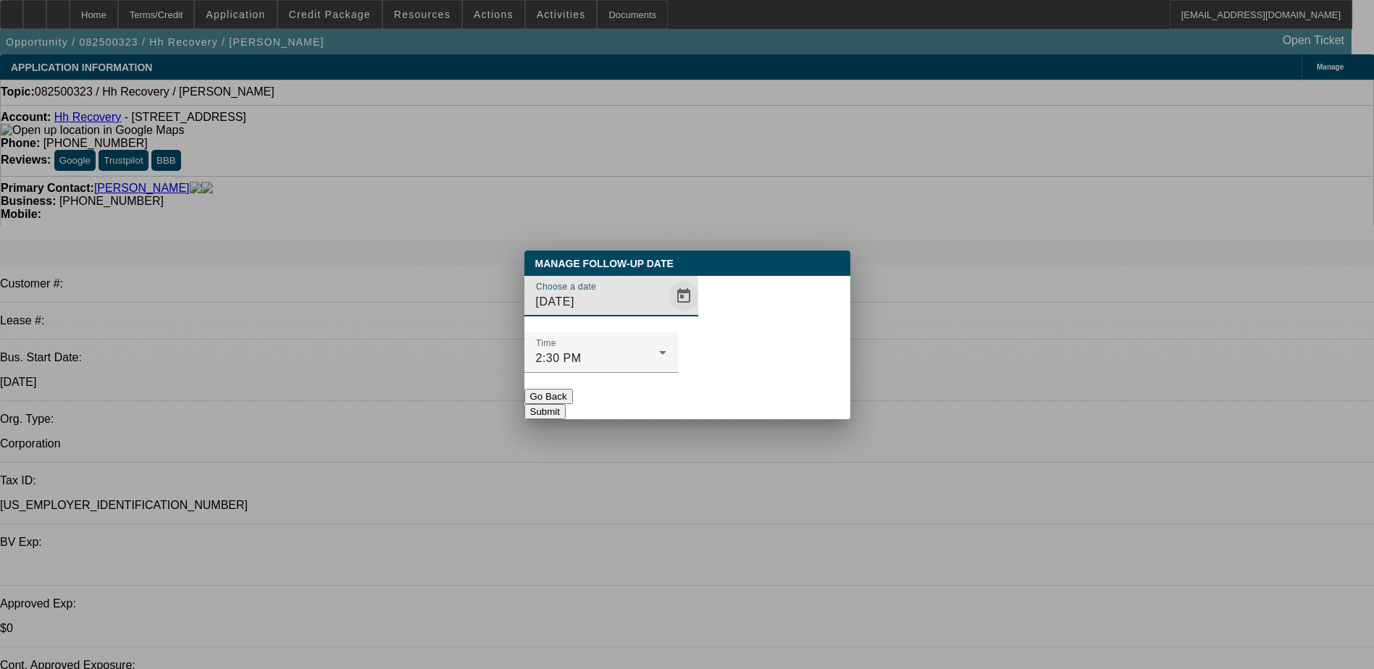
click at [668, 314] on span "Open calendar" at bounding box center [683, 296] width 35 height 35
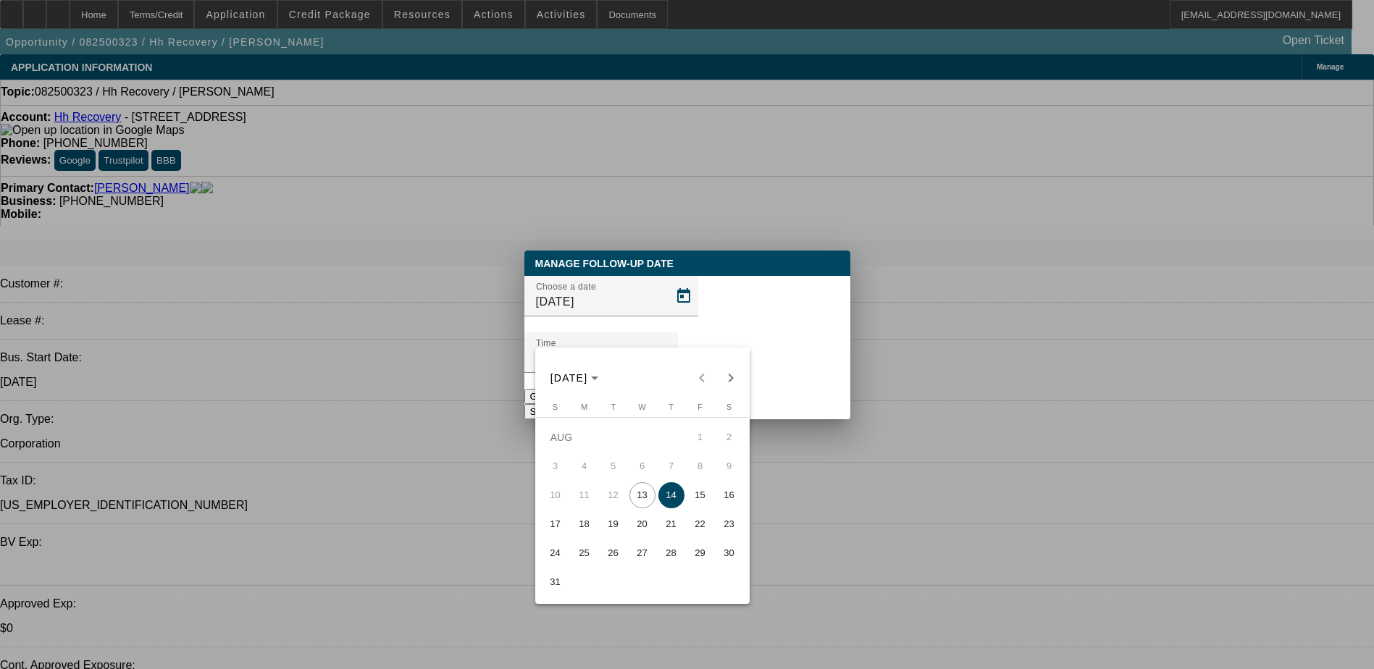
click at [706, 501] on span "15" at bounding box center [700, 495] width 26 height 26
type input "[DATE]"
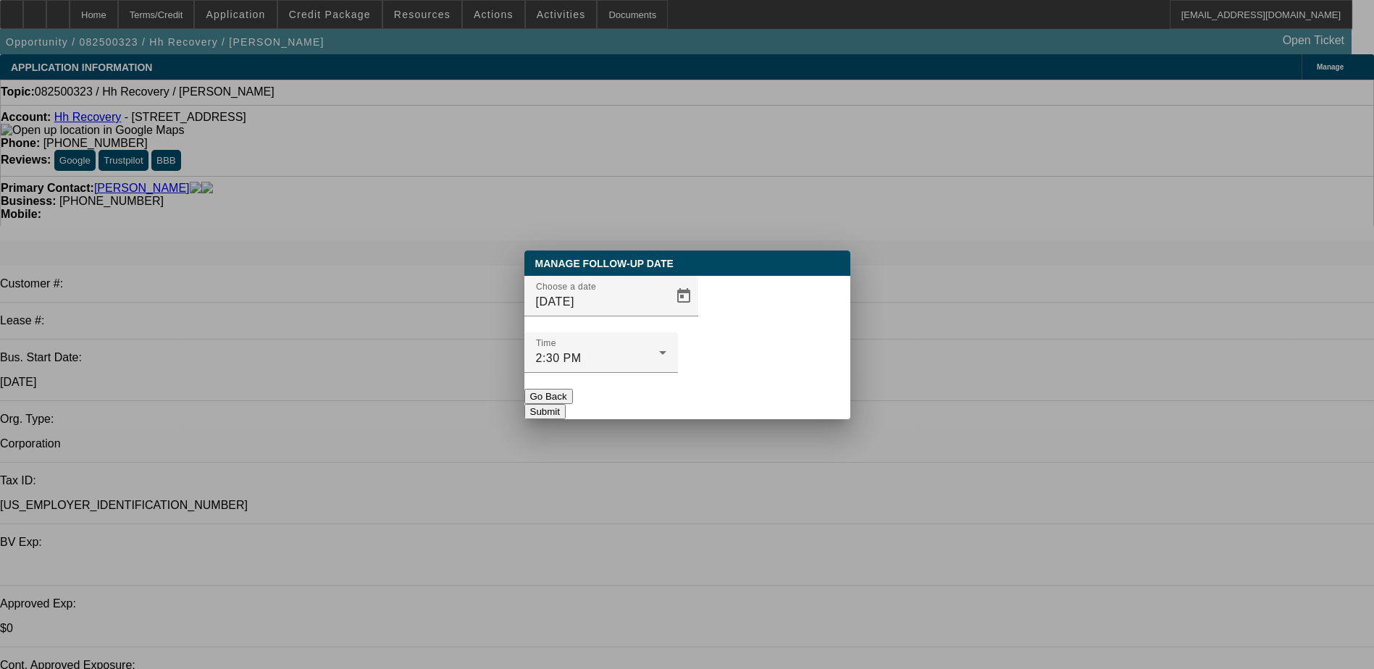
click at [566, 404] on button "Submit" at bounding box center [544, 411] width 41 height 15
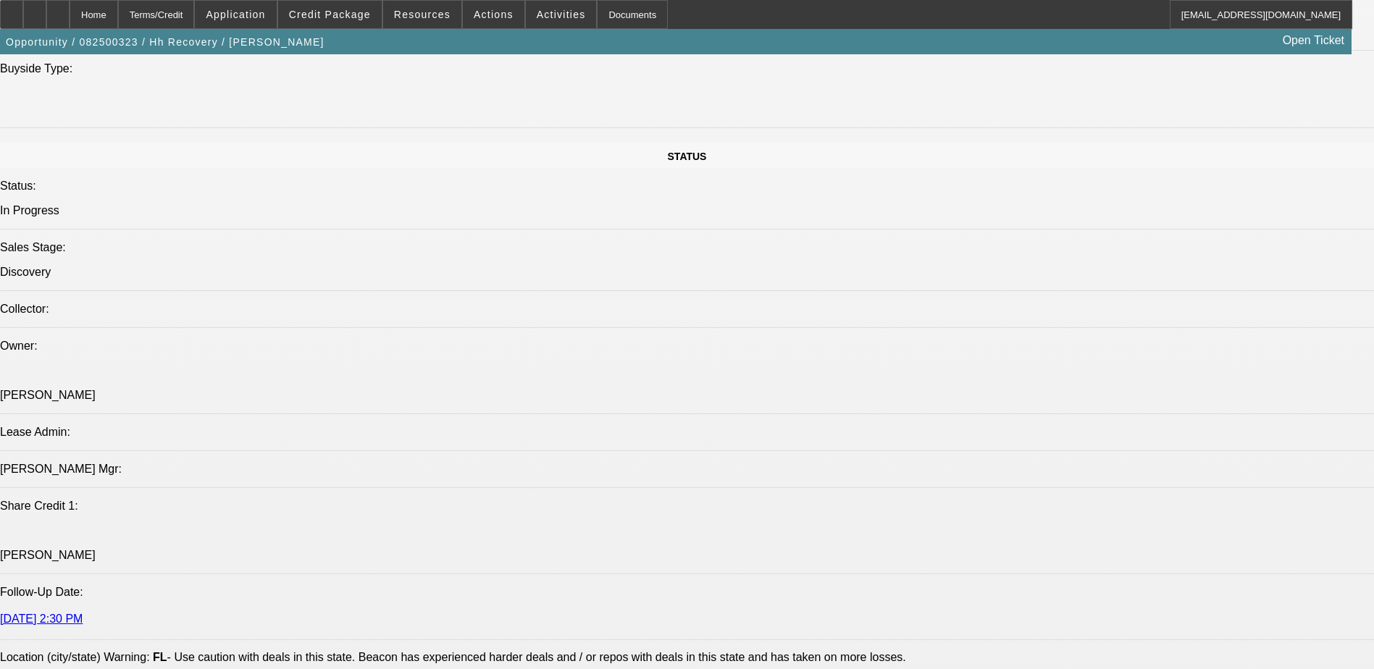
scroll to position [1521, 0]
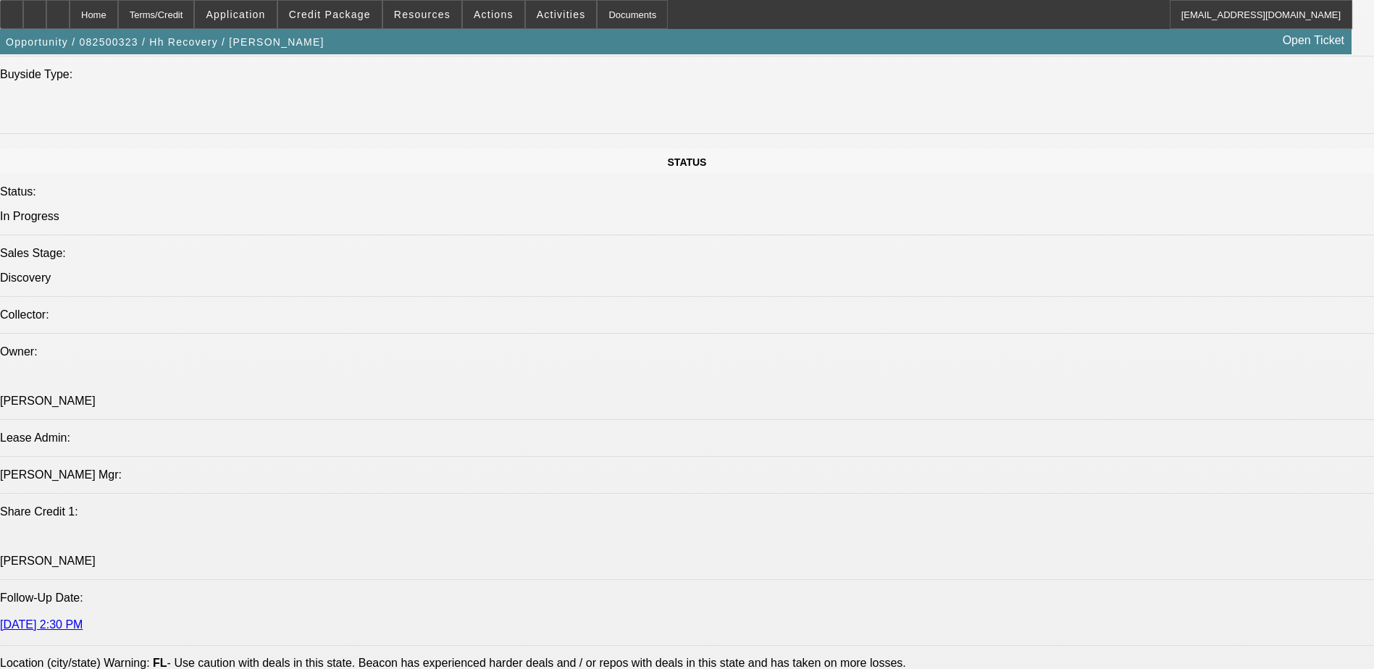
type textarea "Also asked her about her revenue, she said they were around the 90 - 160k range."
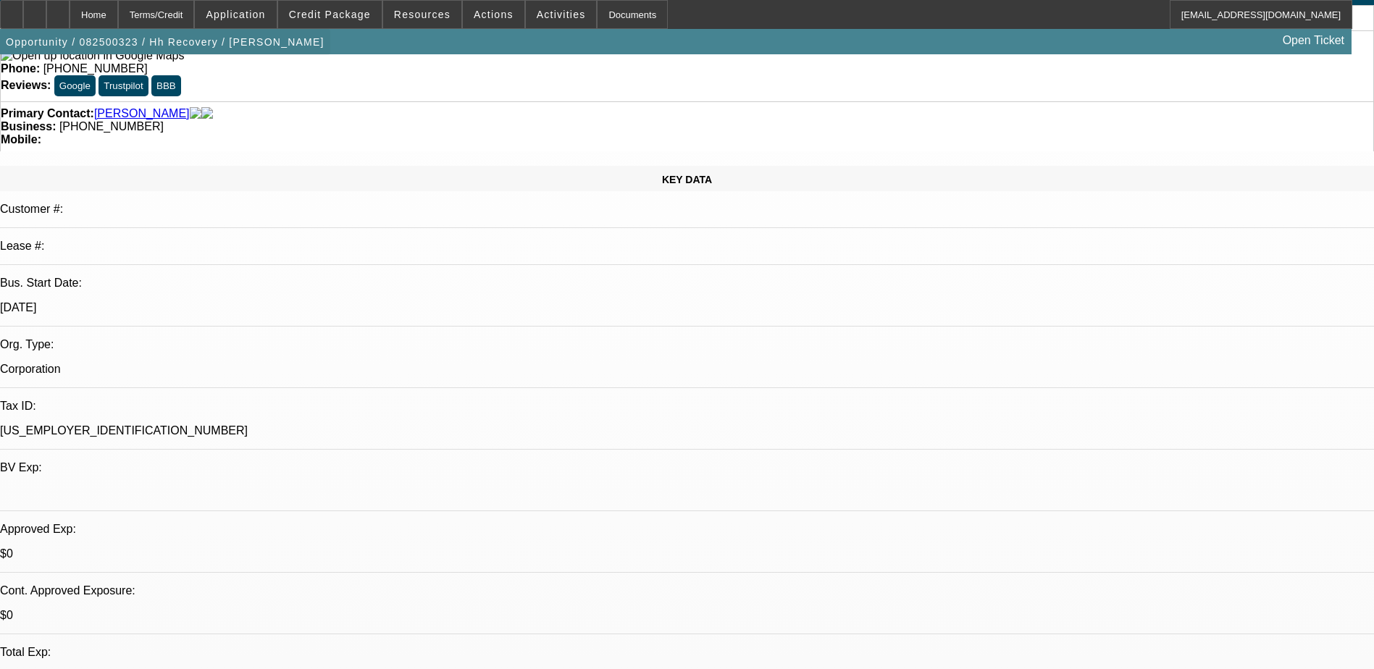
scroll to position [72, 0]
click at [70, 15] on div at bounding box center [57, 14] width 23 height 29
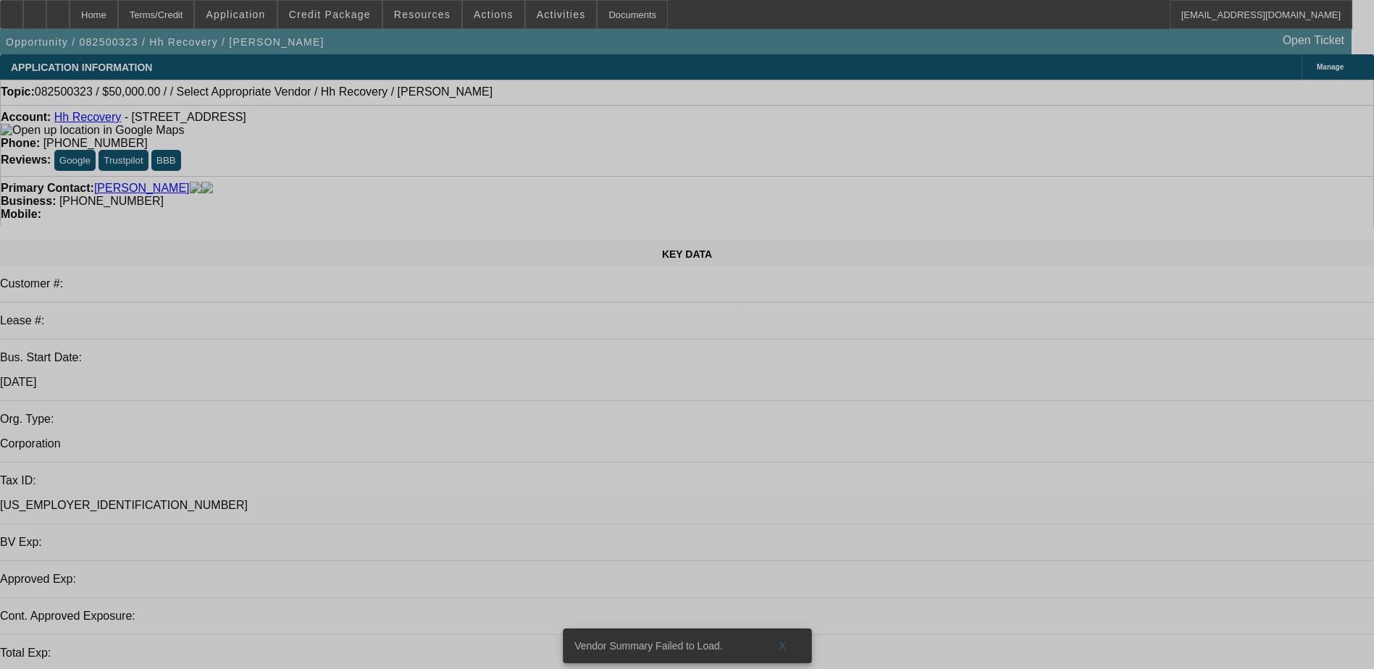
select select "0"
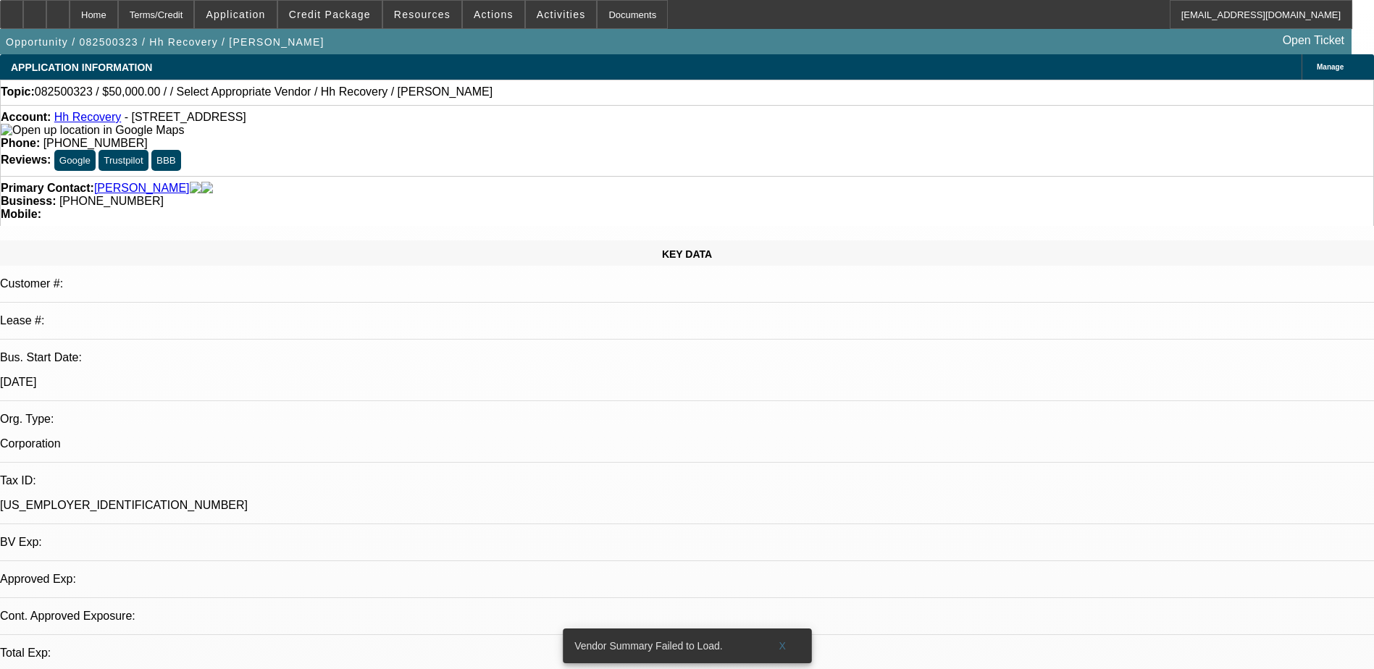
select select "2"
select select "0.1"
select select "4"
click at [795, 637] on span at bounding box center [783, 646] width 46 height 35
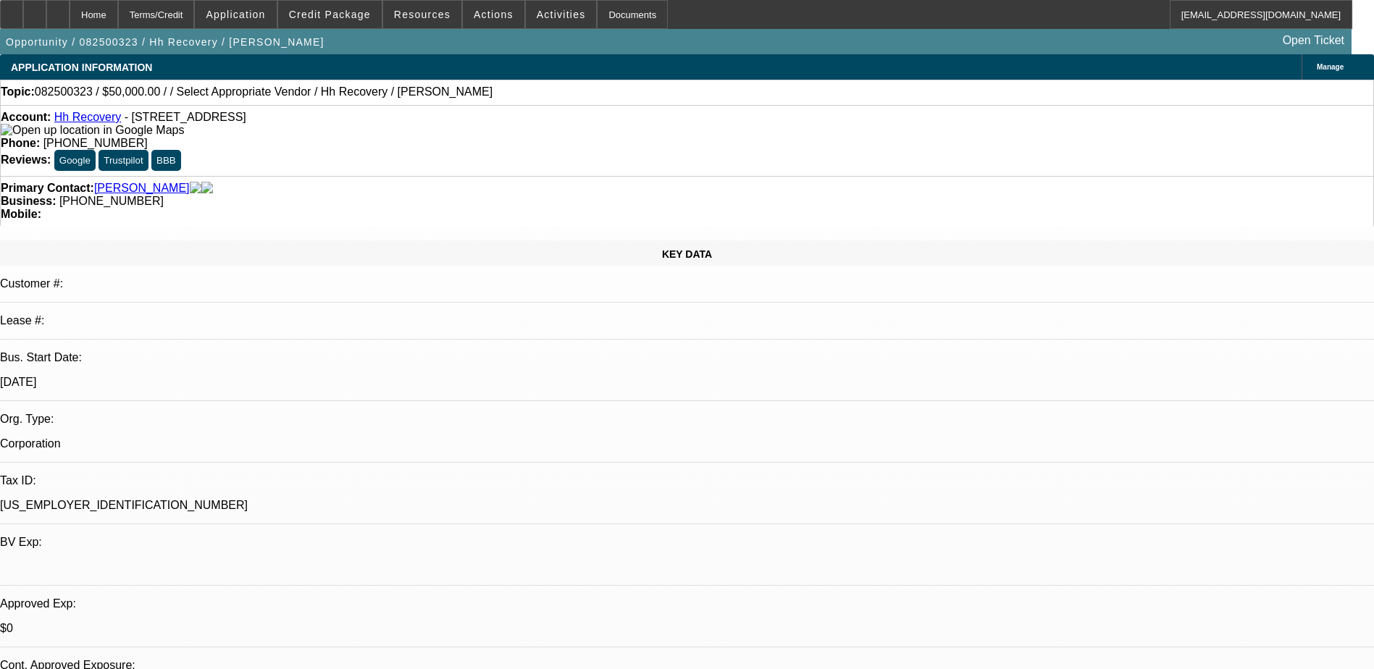
click at [101, 121] on link "Hh Recovery" at bounding box center [87, 117] width 67 height 12
